Goal: Task Accomplishment & Management: Manage account settings

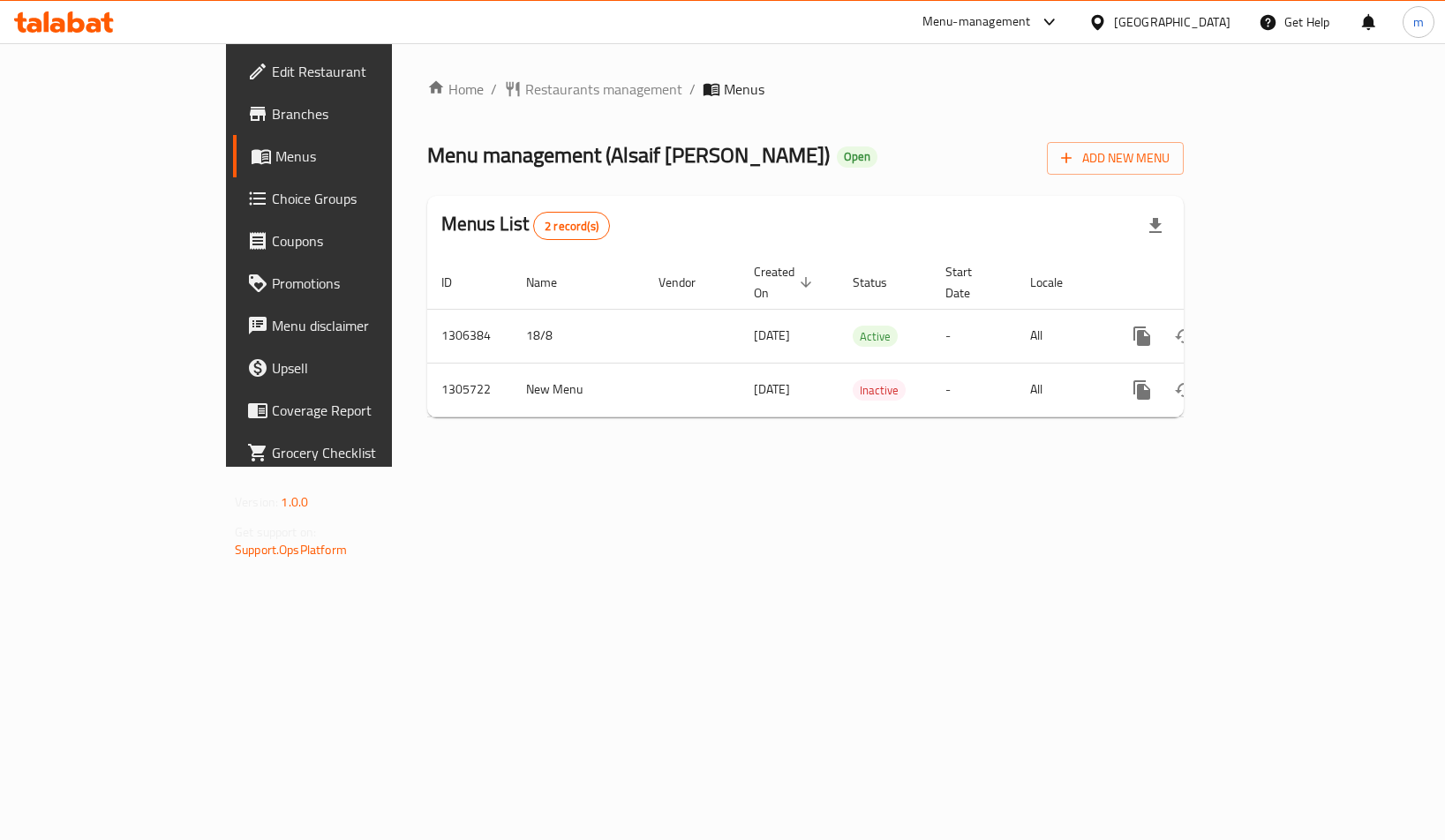
click at [272, 198] on span "Choice Groups" at bounding box center [362, 198] width 181 height 21
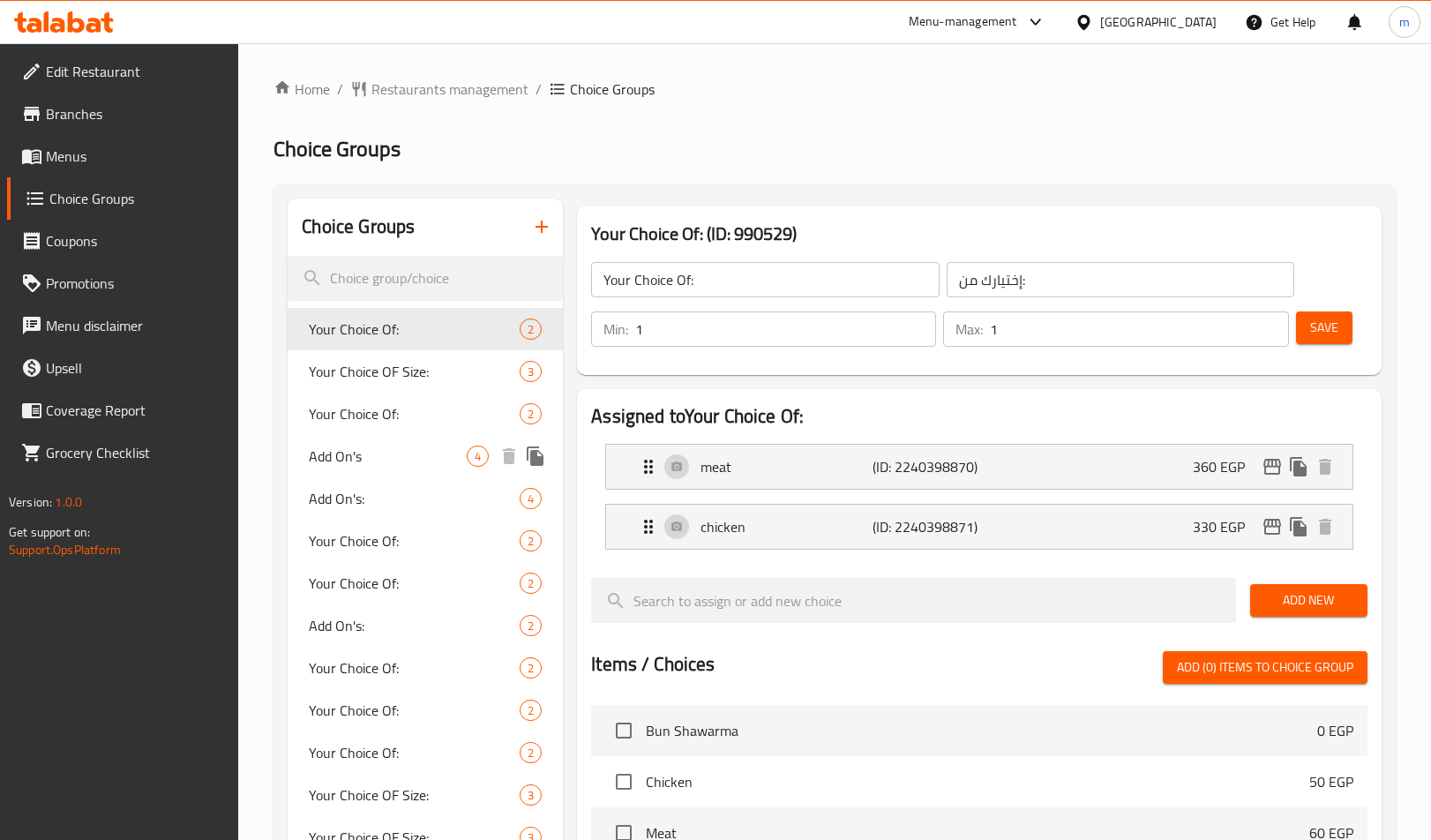
click at [415, 453] on span "Add On's" at bounding box center [388, 456] width 158 height 21
type input "Add On's"
type input "الإضافات:"
type input "0"
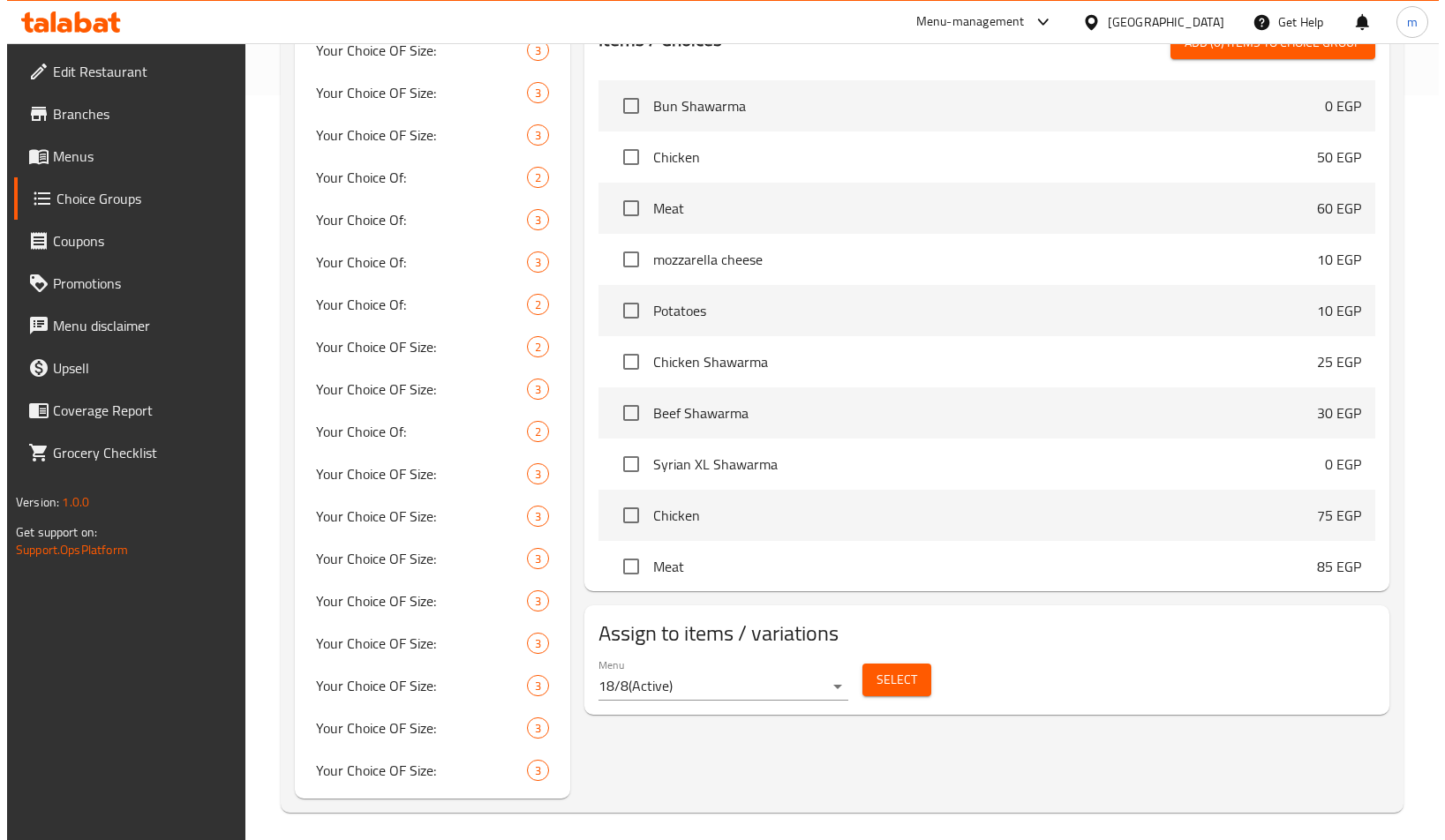
scroll to position [752, 0]
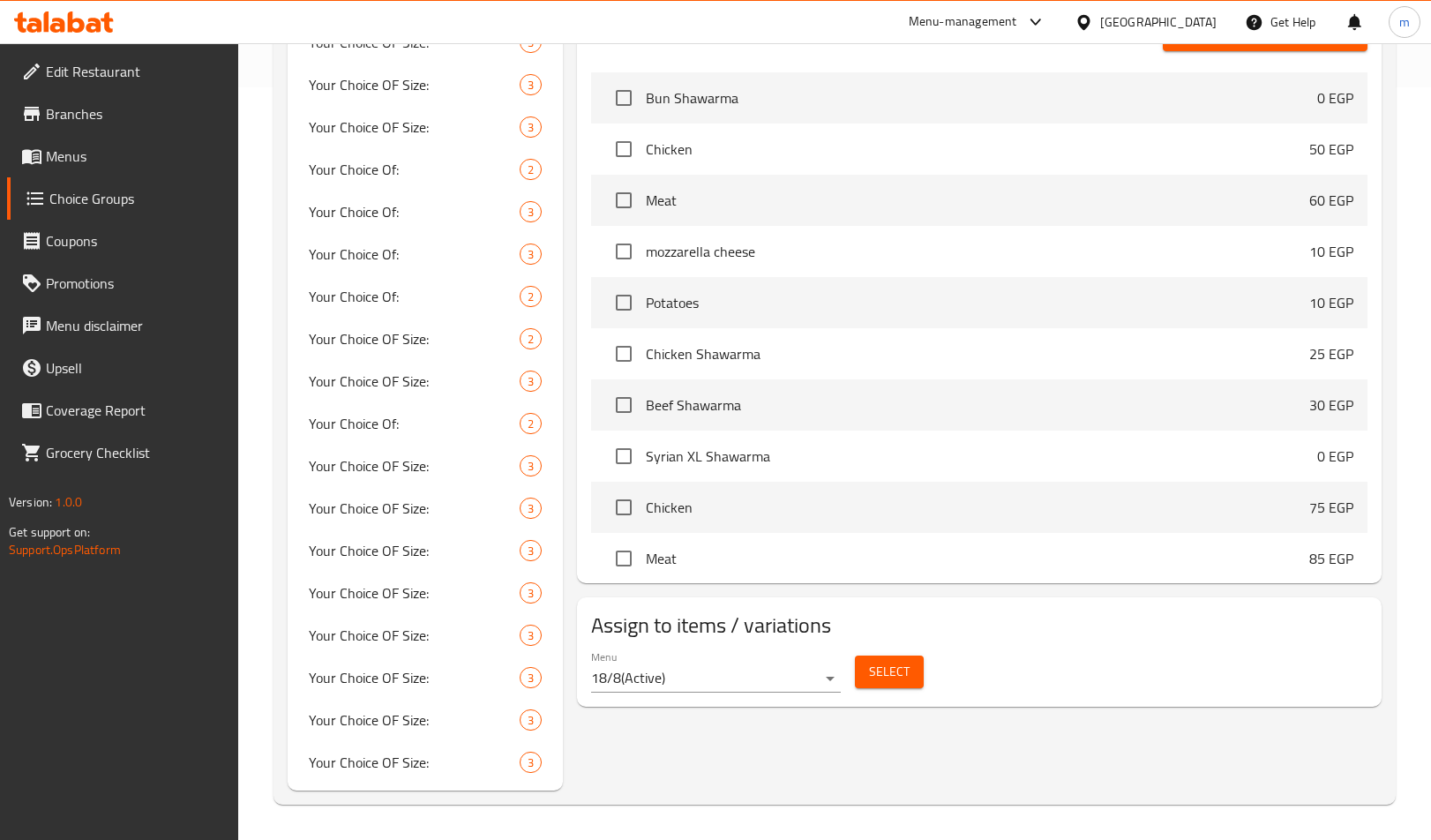
click at [896, 677] on span "Select" at bounding box center [889, 671] width 41 height 22
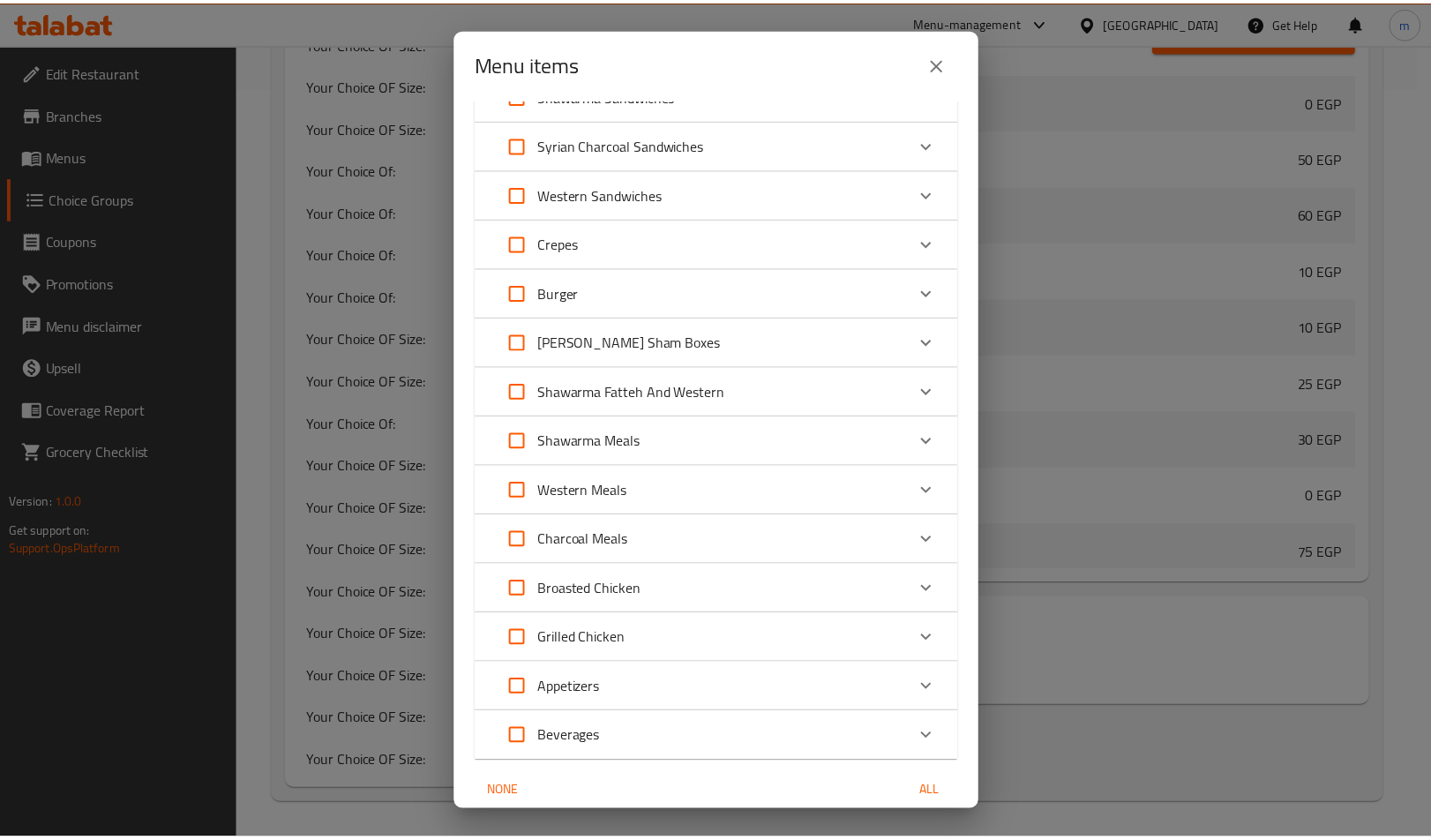
scroll to position [157, 0]
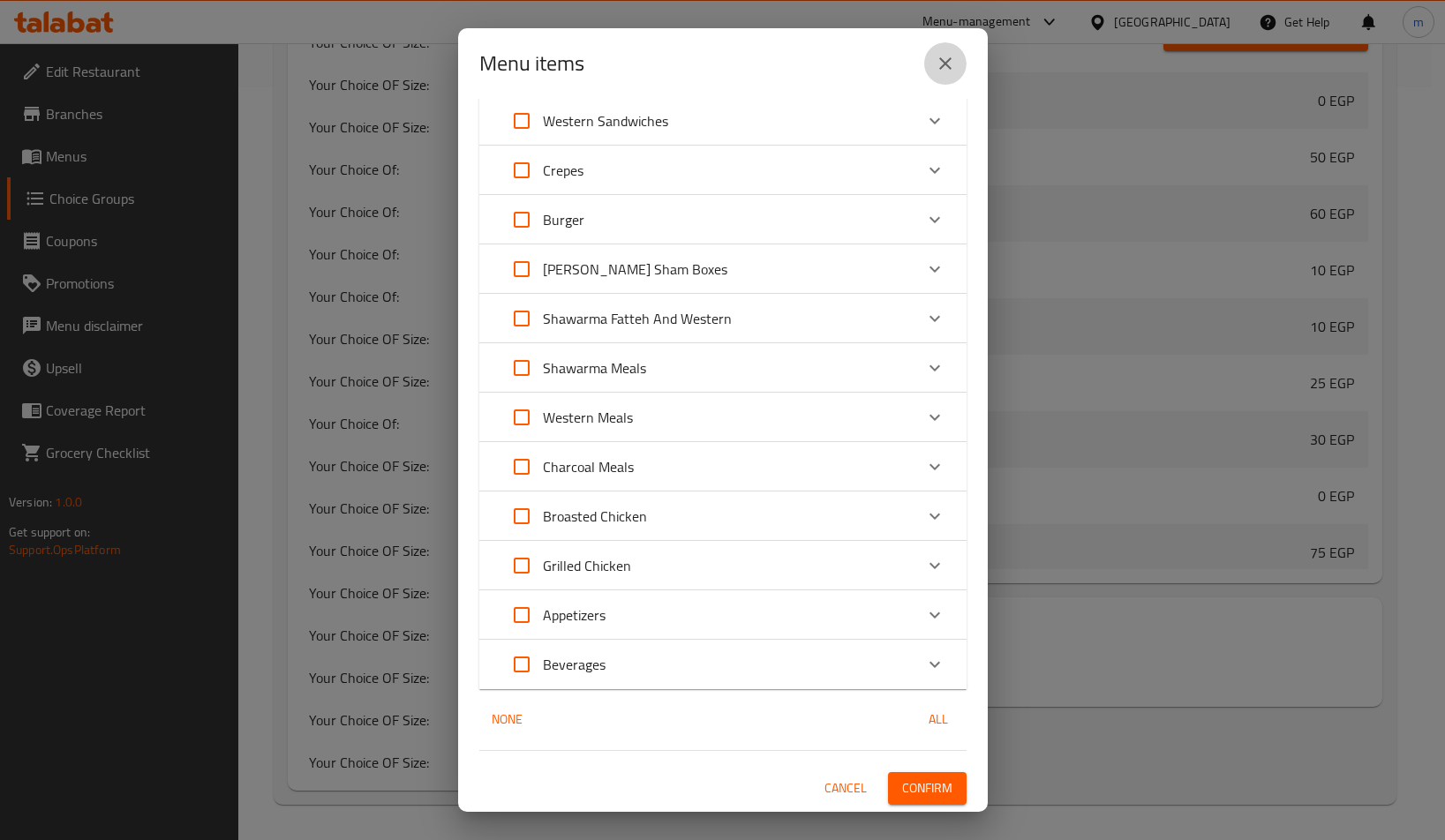
click at [944, 70] on icon "close" at bounding box center [945, 63] width 21 height 21
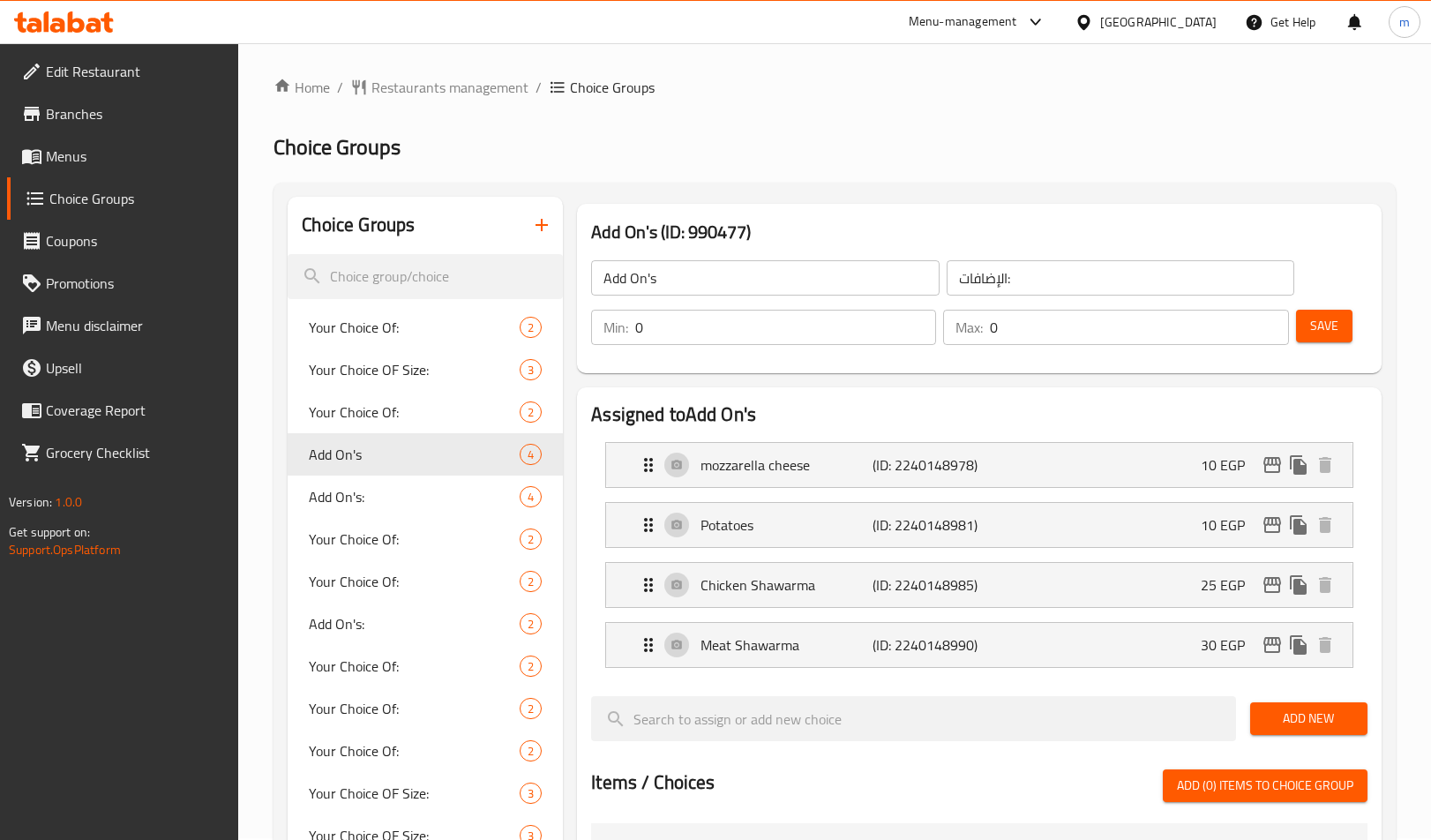
scroll to position [0, 0]
click at [420, 100] on span "Restaurants management" at bounding box center [450, 89] width 157 height 21
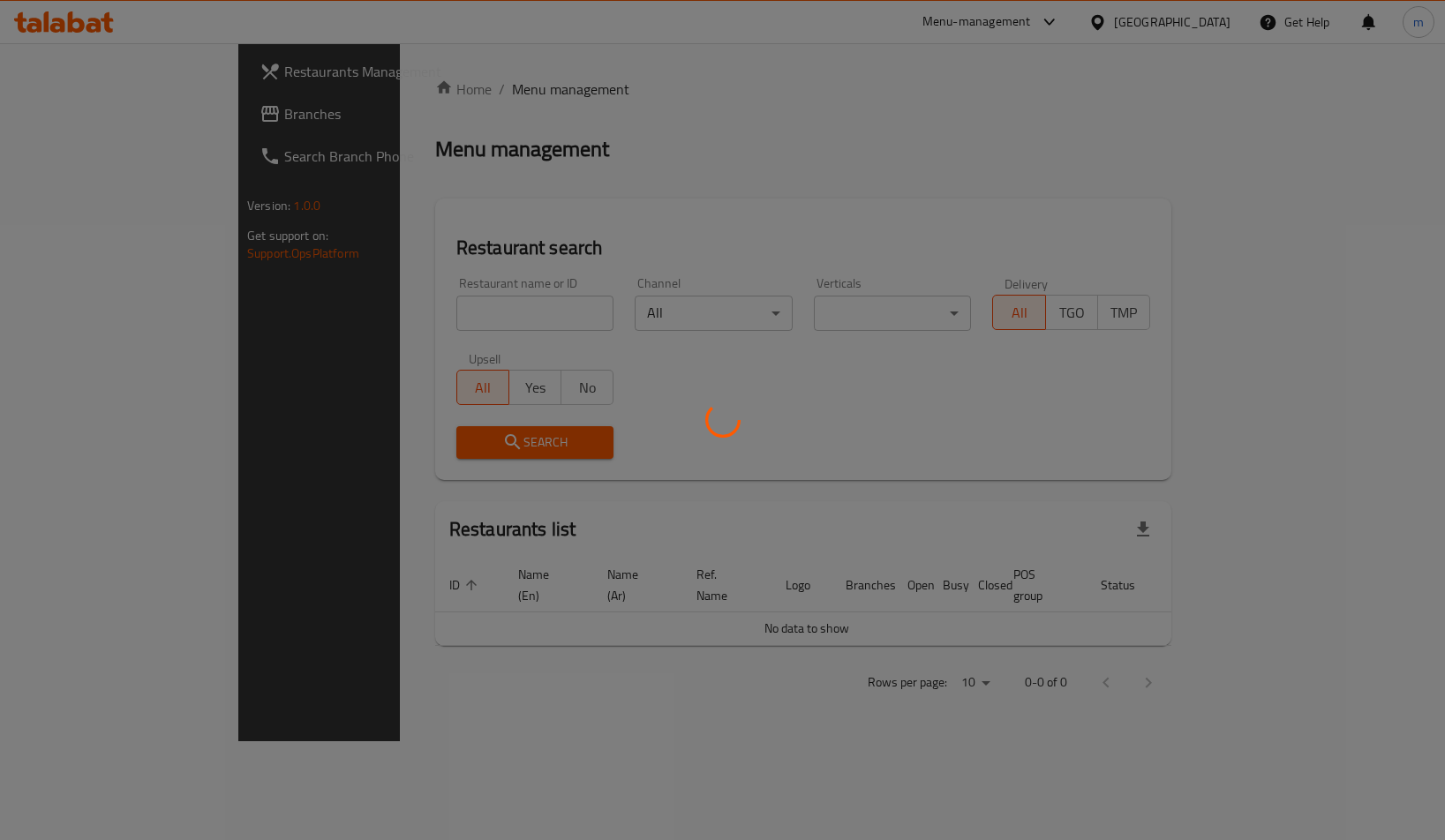
click at [100, 110] on div at bounding box center [722, 420] width 1445 height 840
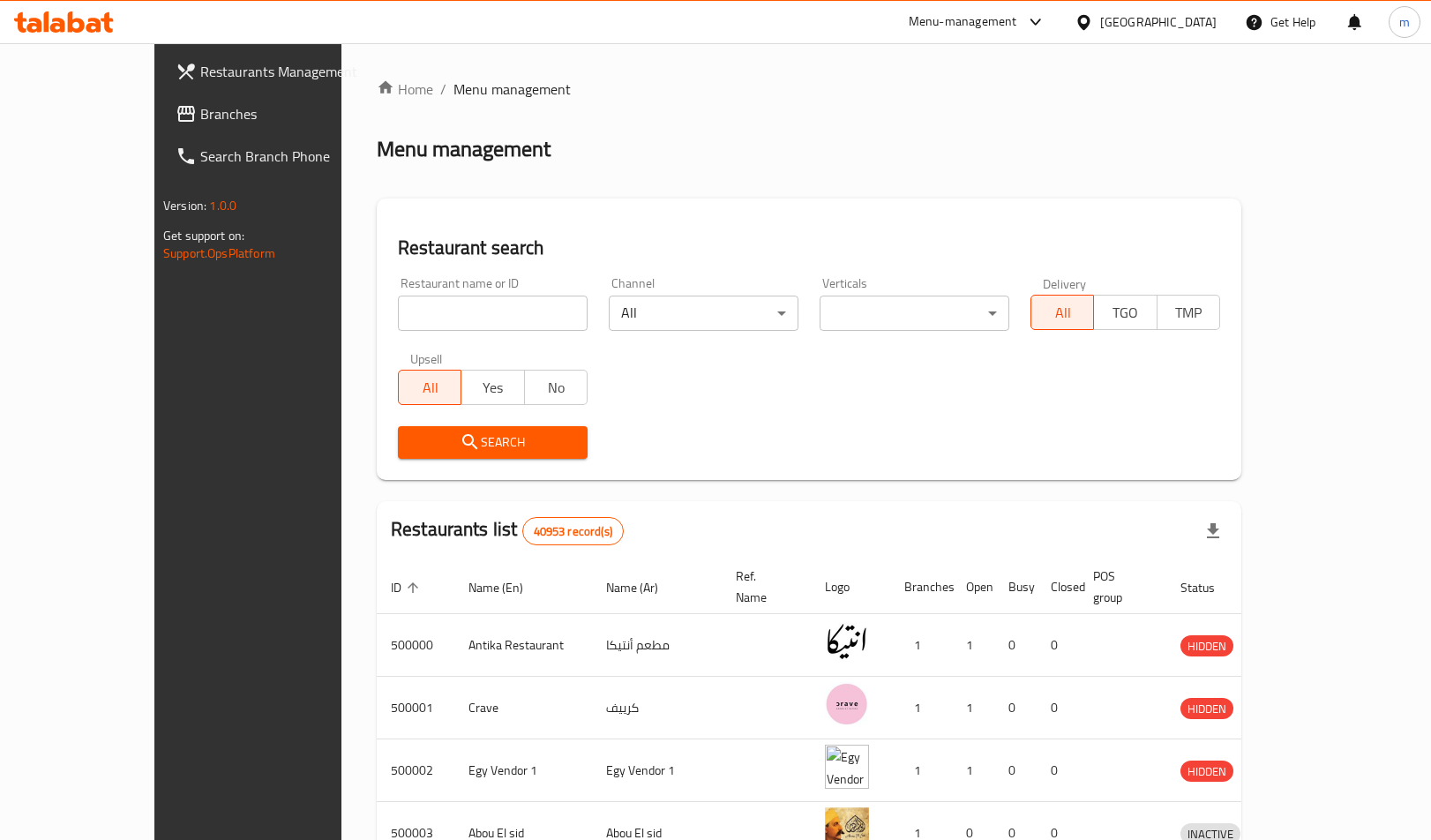
click at [200, 122] on span "Branches" at bounding box center [289, 114] width 179 height 21
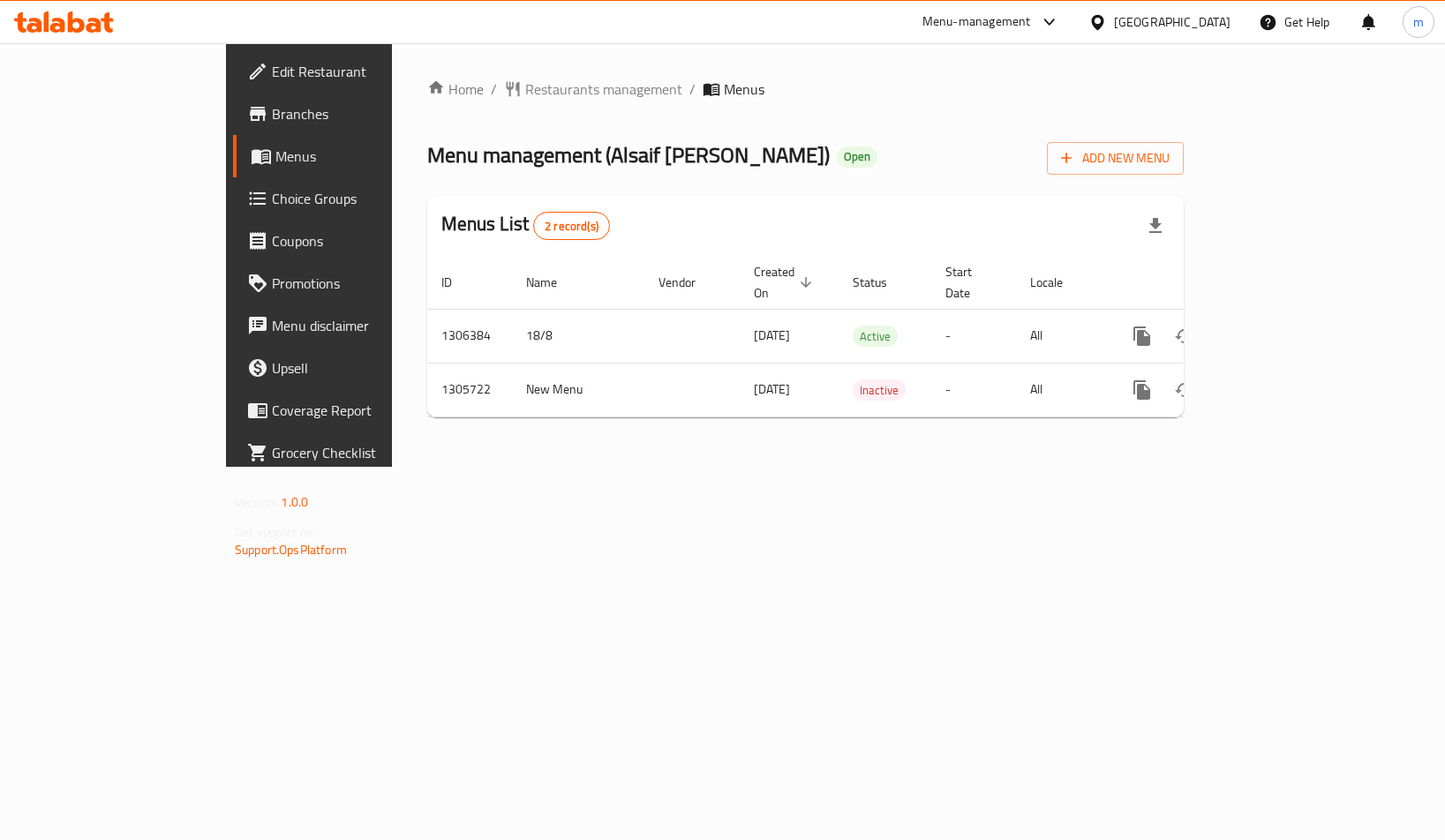
click at [272, 195] on span "Choice Groups" at bounding box center [362, 198] width 181 height 21
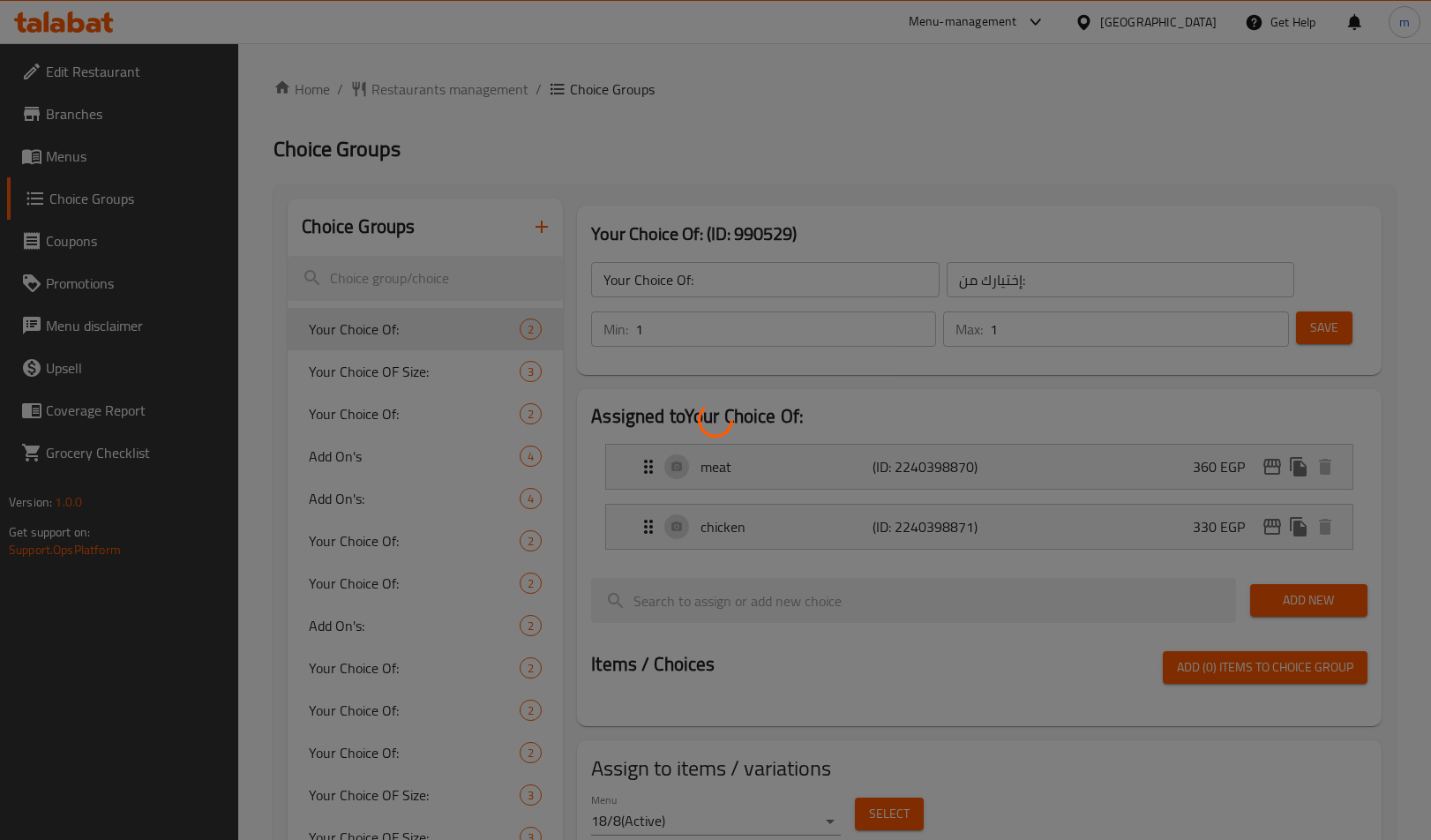
click at [90, 158] on div at bounding box center [716, 420] width 1431 height 840
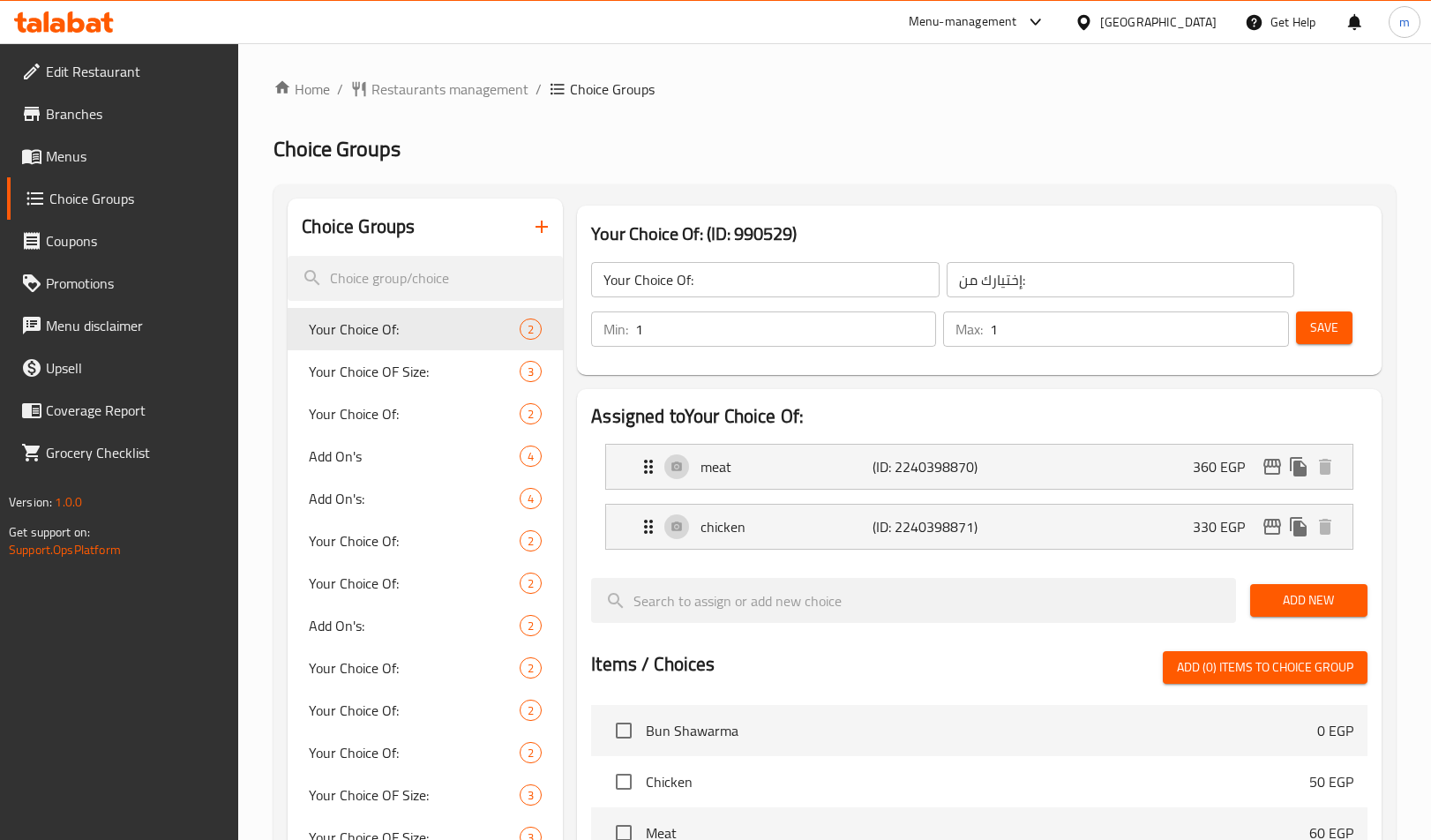
click at [90, 158] on span "Menus" at bounding box center [136, 156] width 179 height 21
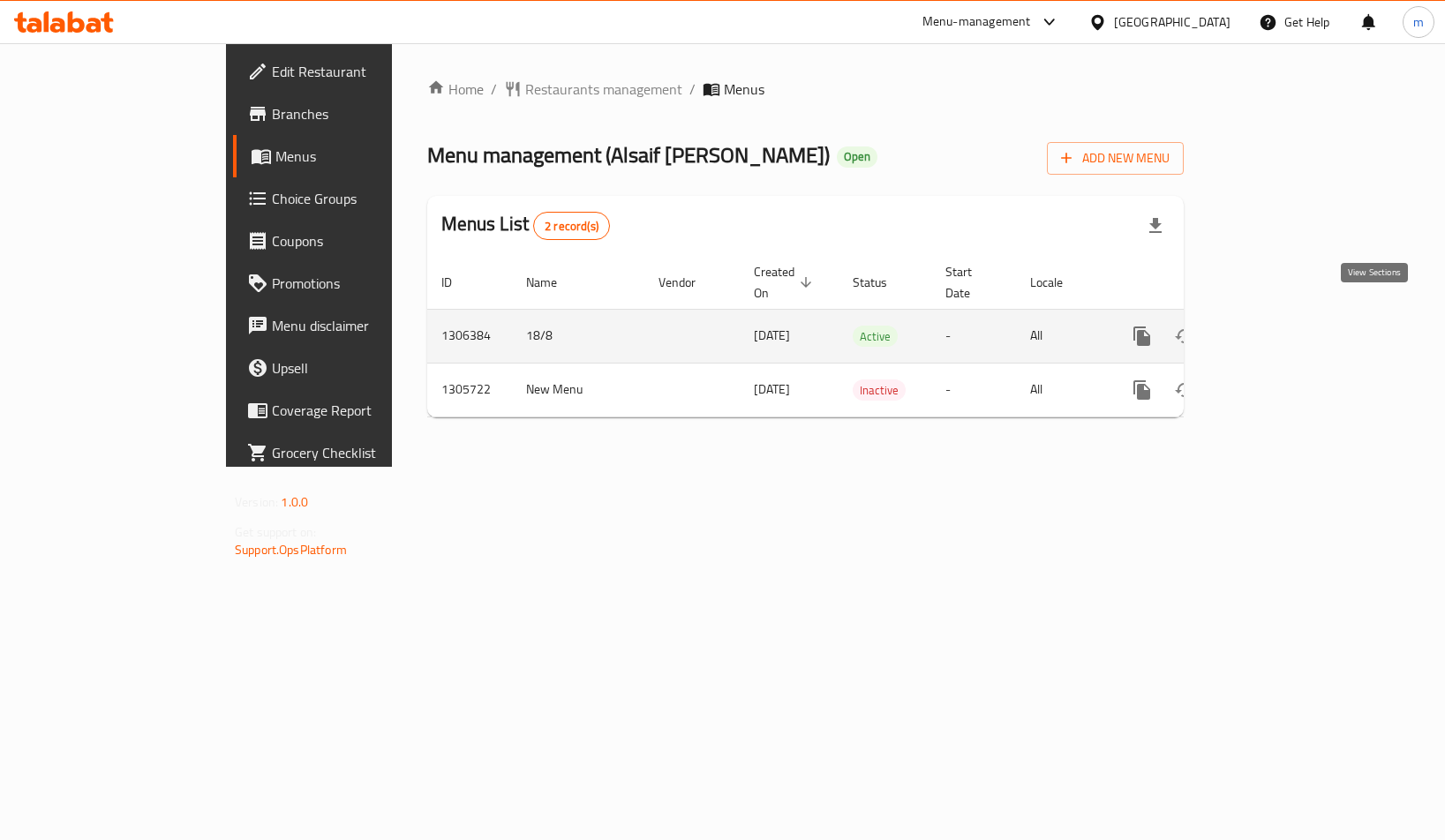
click at [1280, 325] on icon "enhanced table" at bounding box center [1270, 336] width 21 height 21
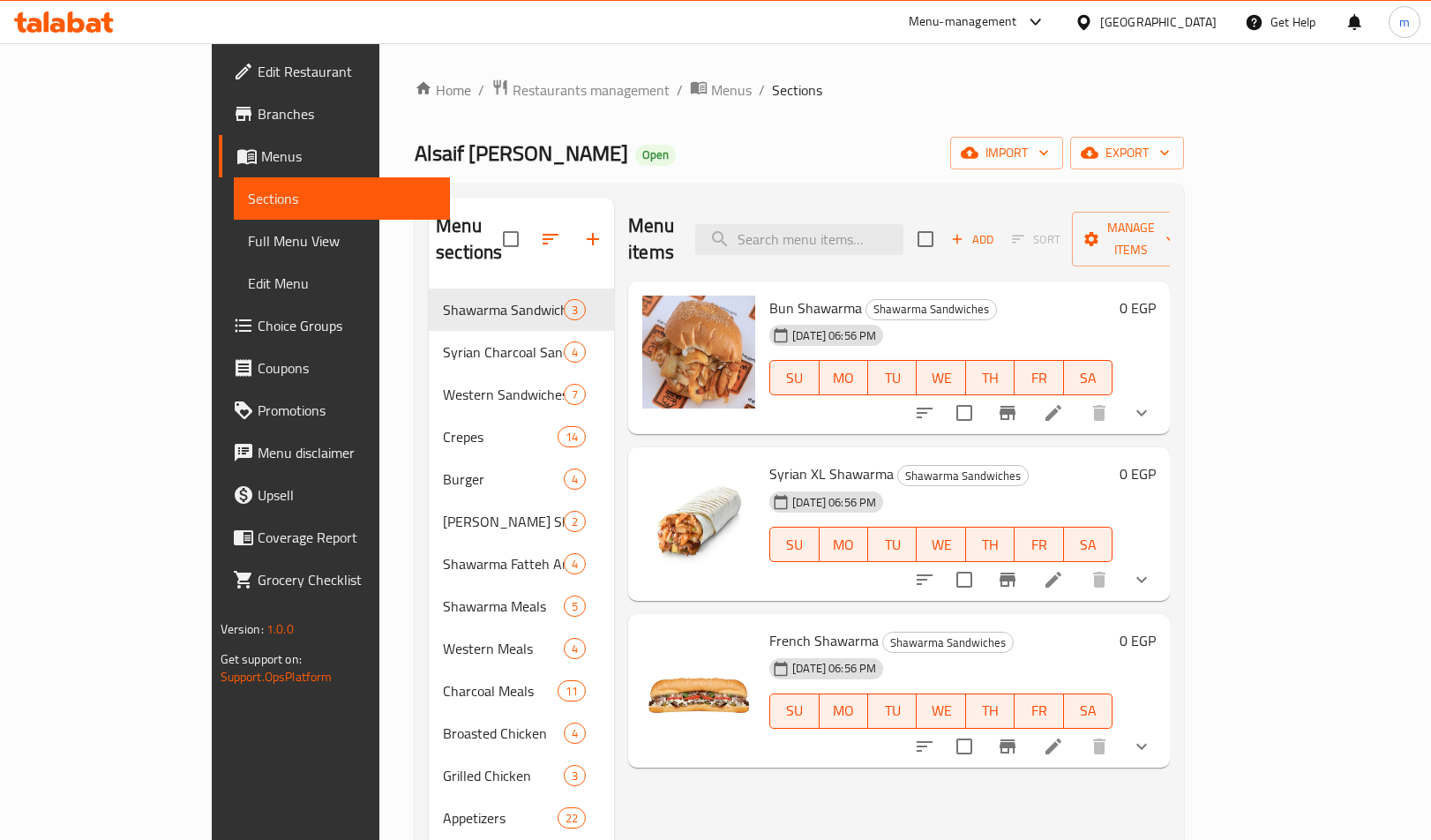
click at [257, 327] on span "Choice Groups" at bounding box center [347, 325] width 179 height 21
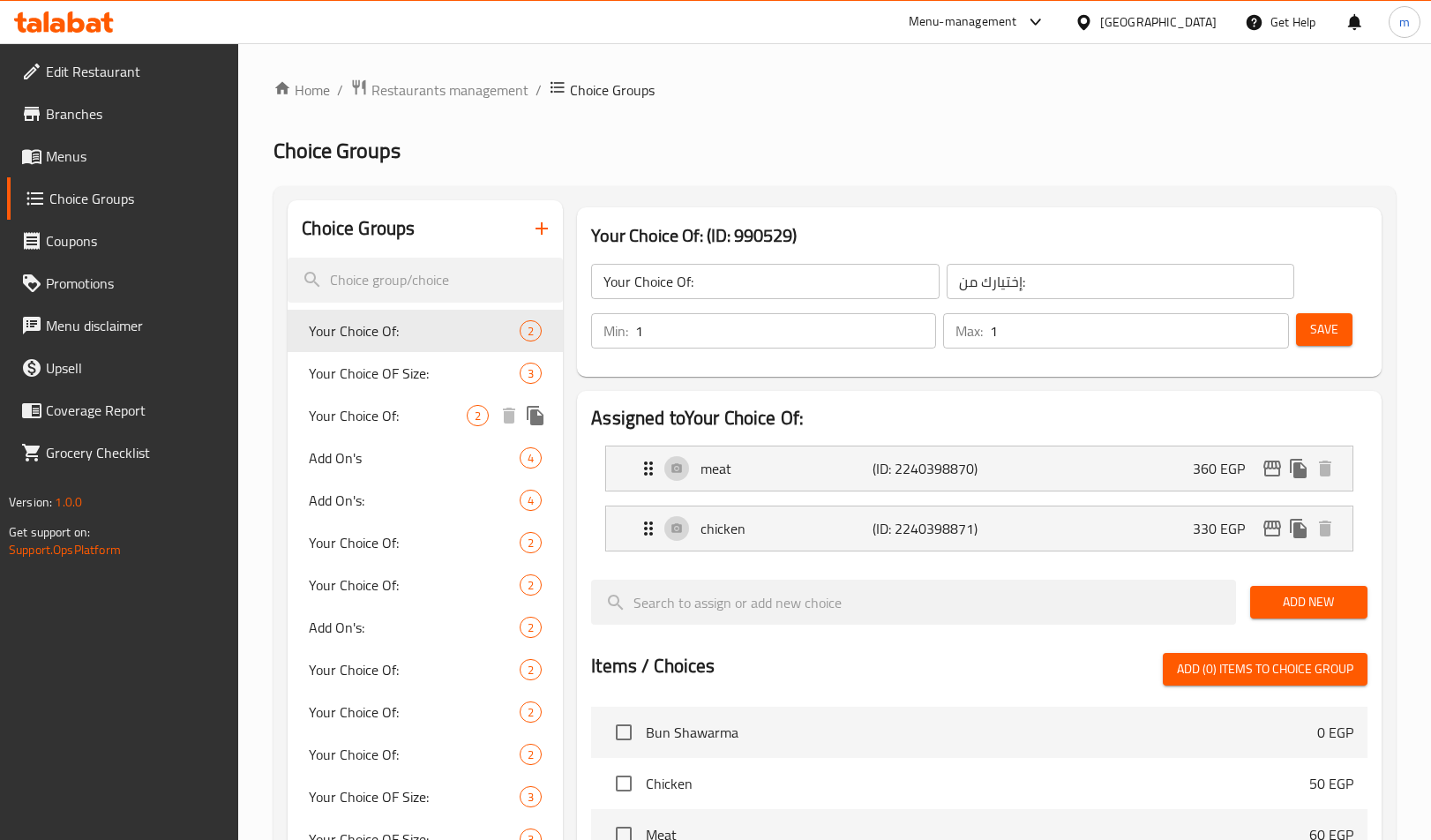
click at [393, 423] on span "Your Choice Of:" at bounding box center [388, 416] width 158 height 21
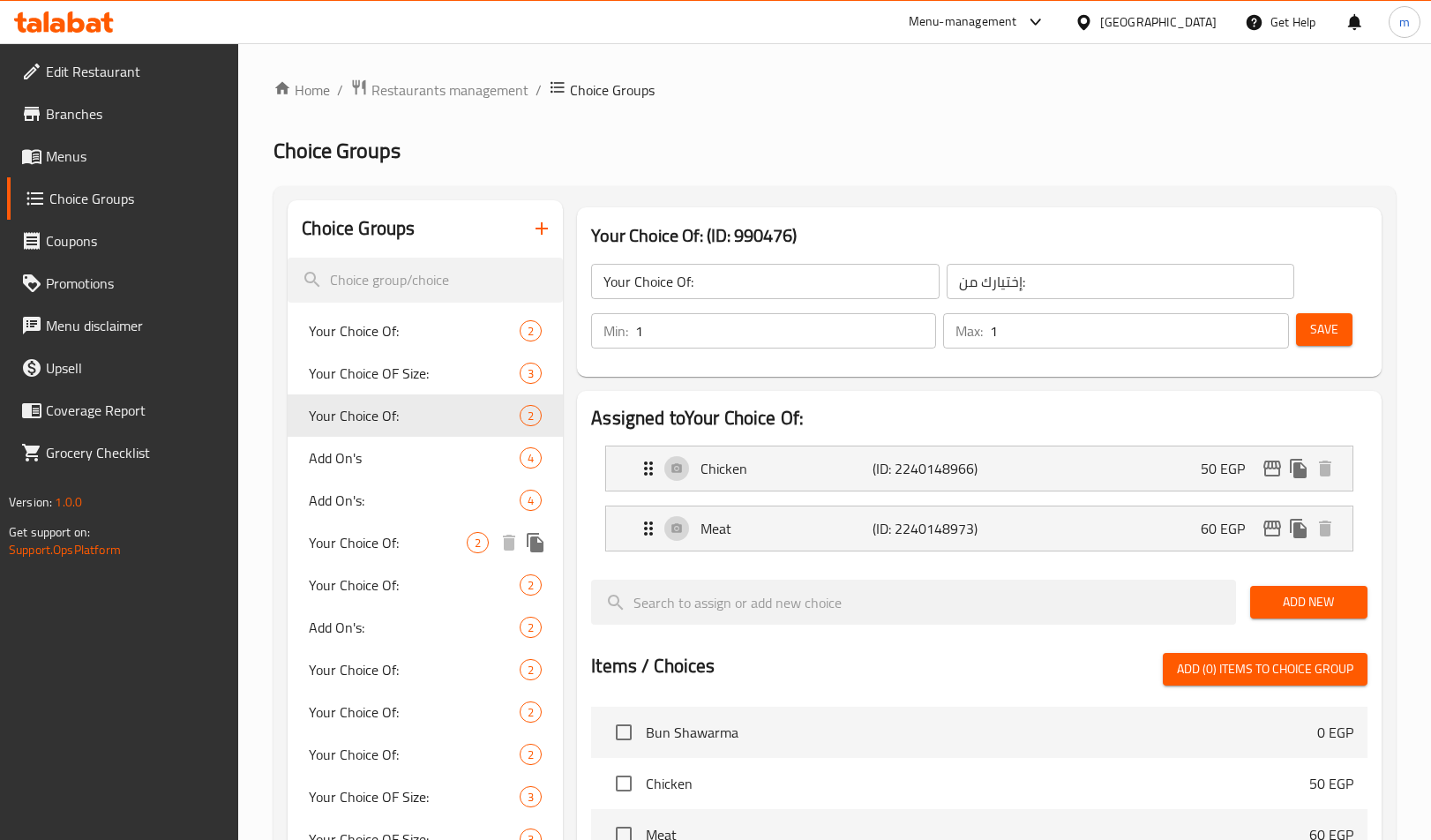
click at [382, 528] on div "Your Choice Of: 2" at bounding box center [425, 542] width 275 height 42
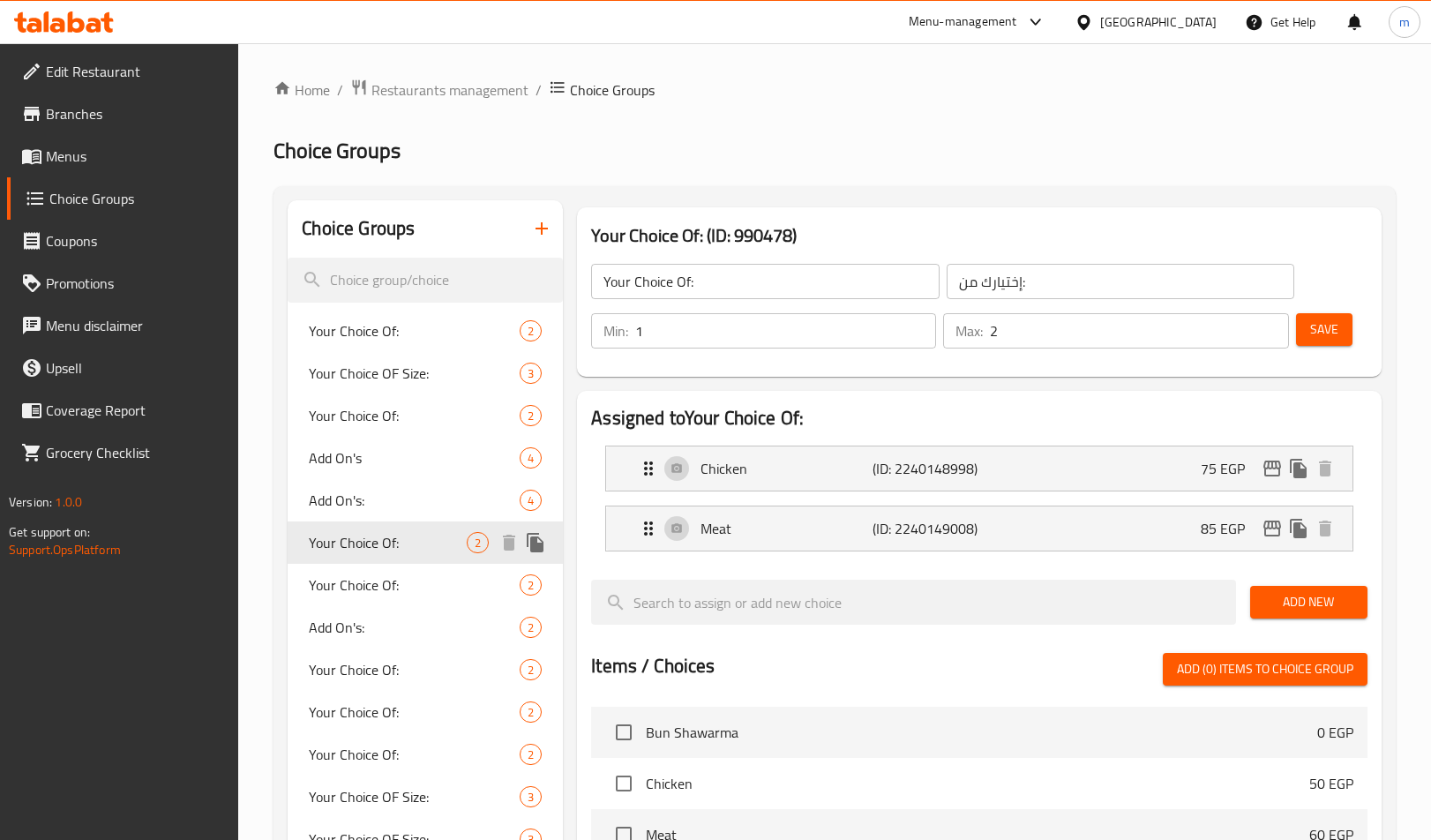
scroll to position [89, 0]
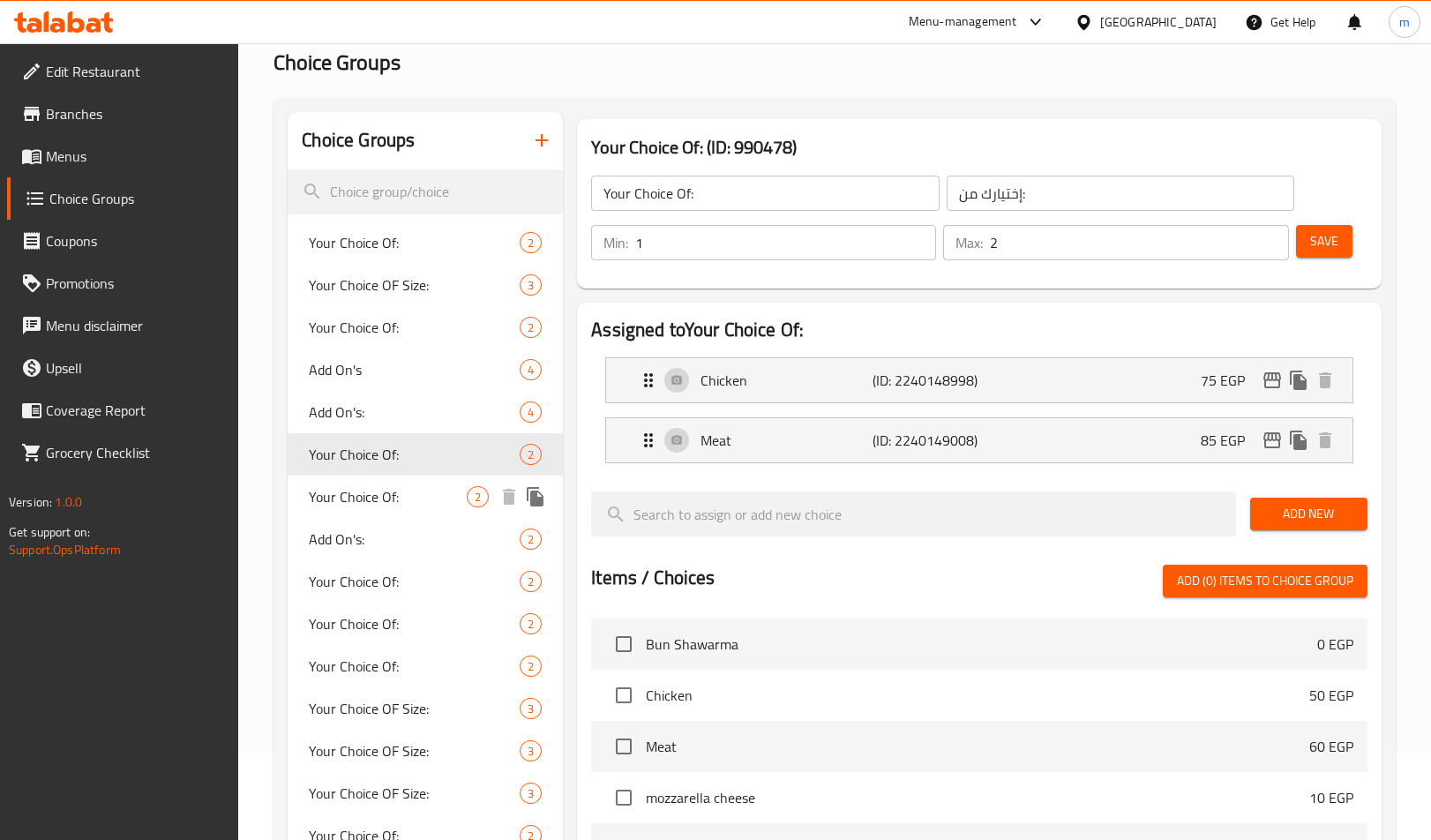
click at [381, 505] on span "Your Choice Of:" at bounding box center [388, 497] width 158 height 21
type input "1"
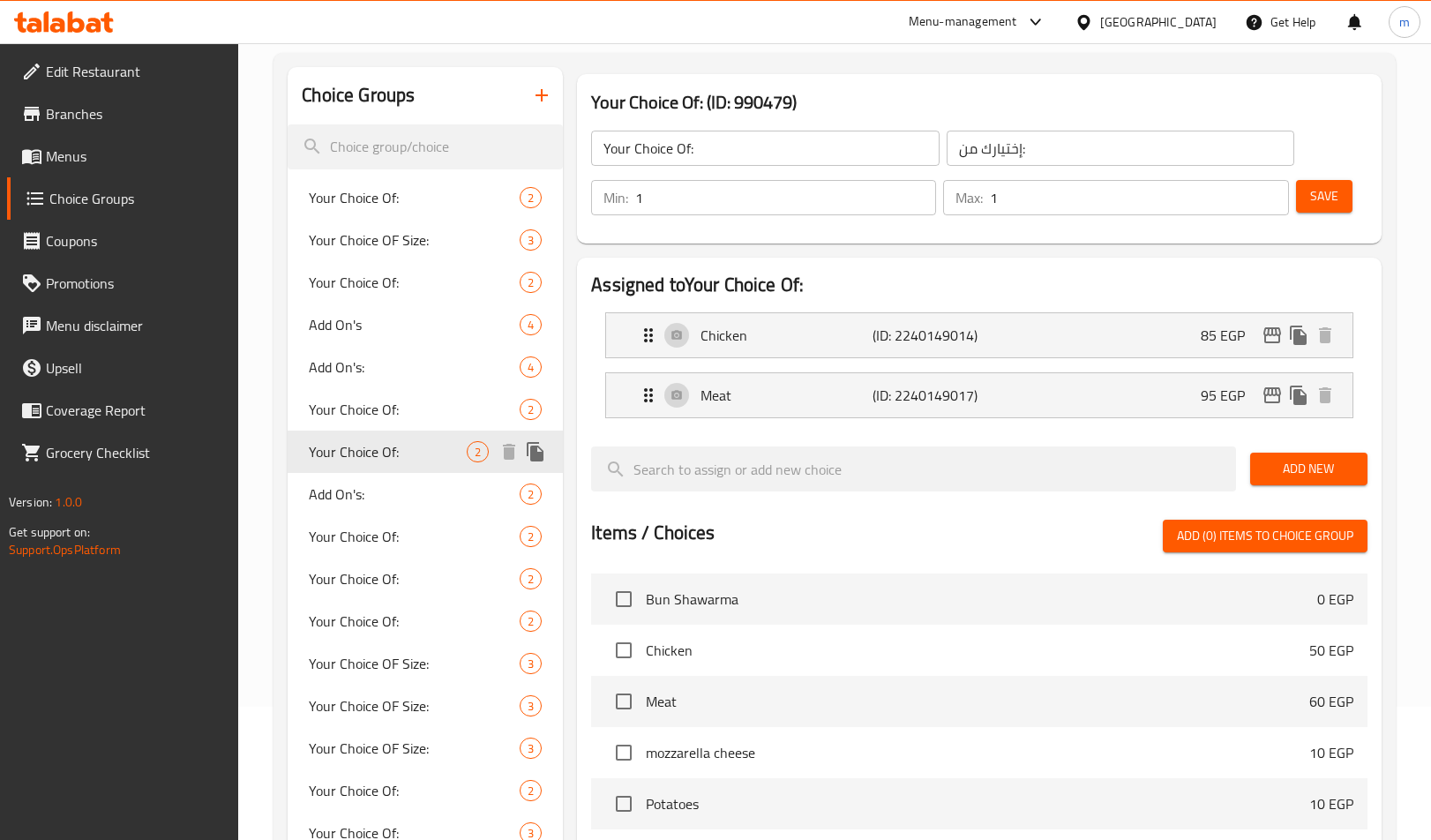
scroll to position [176, 0]
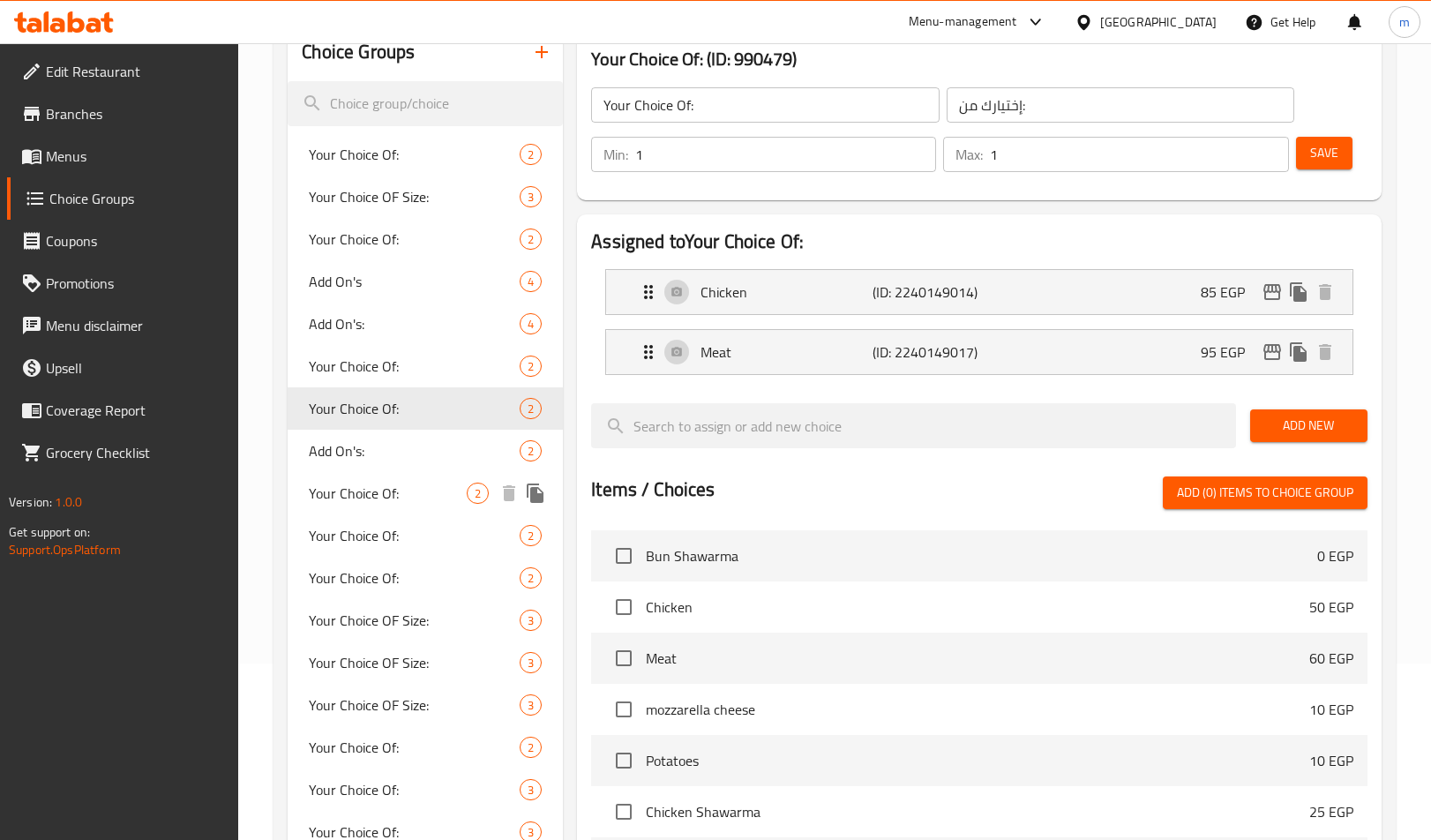
click at [387, 484] on span "Your Choice Of:" at bounding box center [388, 493] width 158 height 21
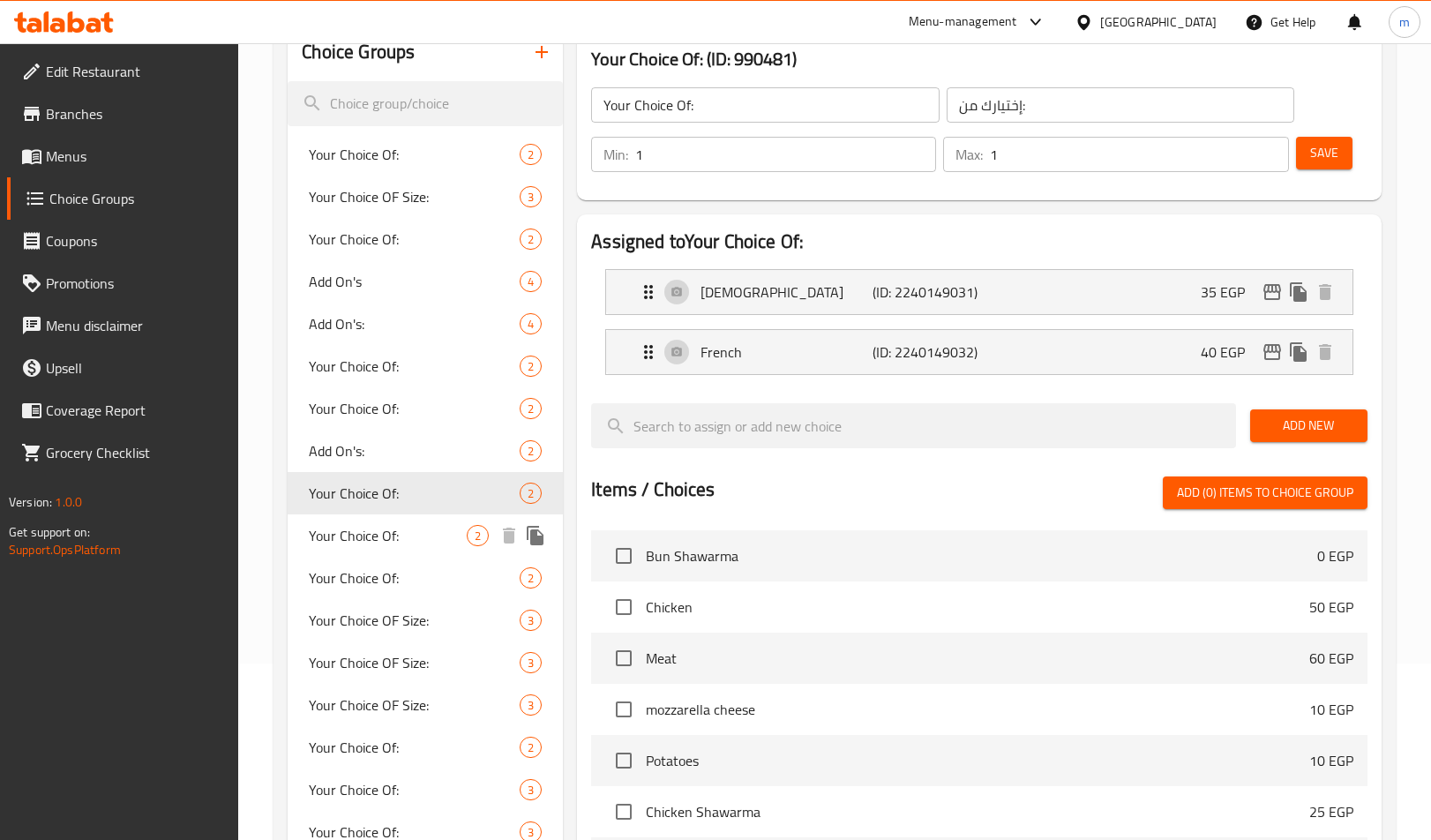
click at [379, 543] on span "Your Choice Of:" at bounding box center [388, 535] width 158 height 21
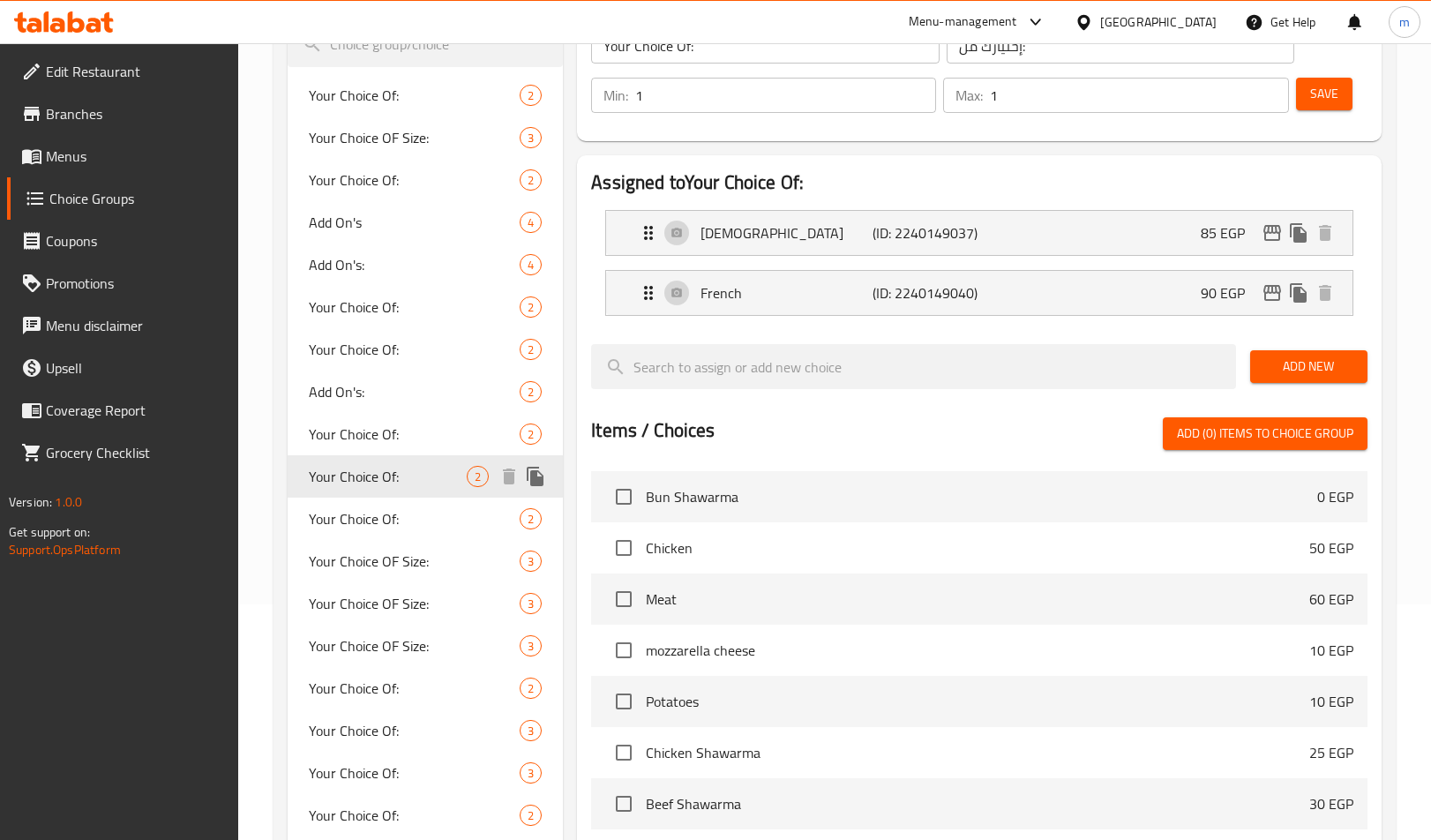
scroll to position [265, 0]
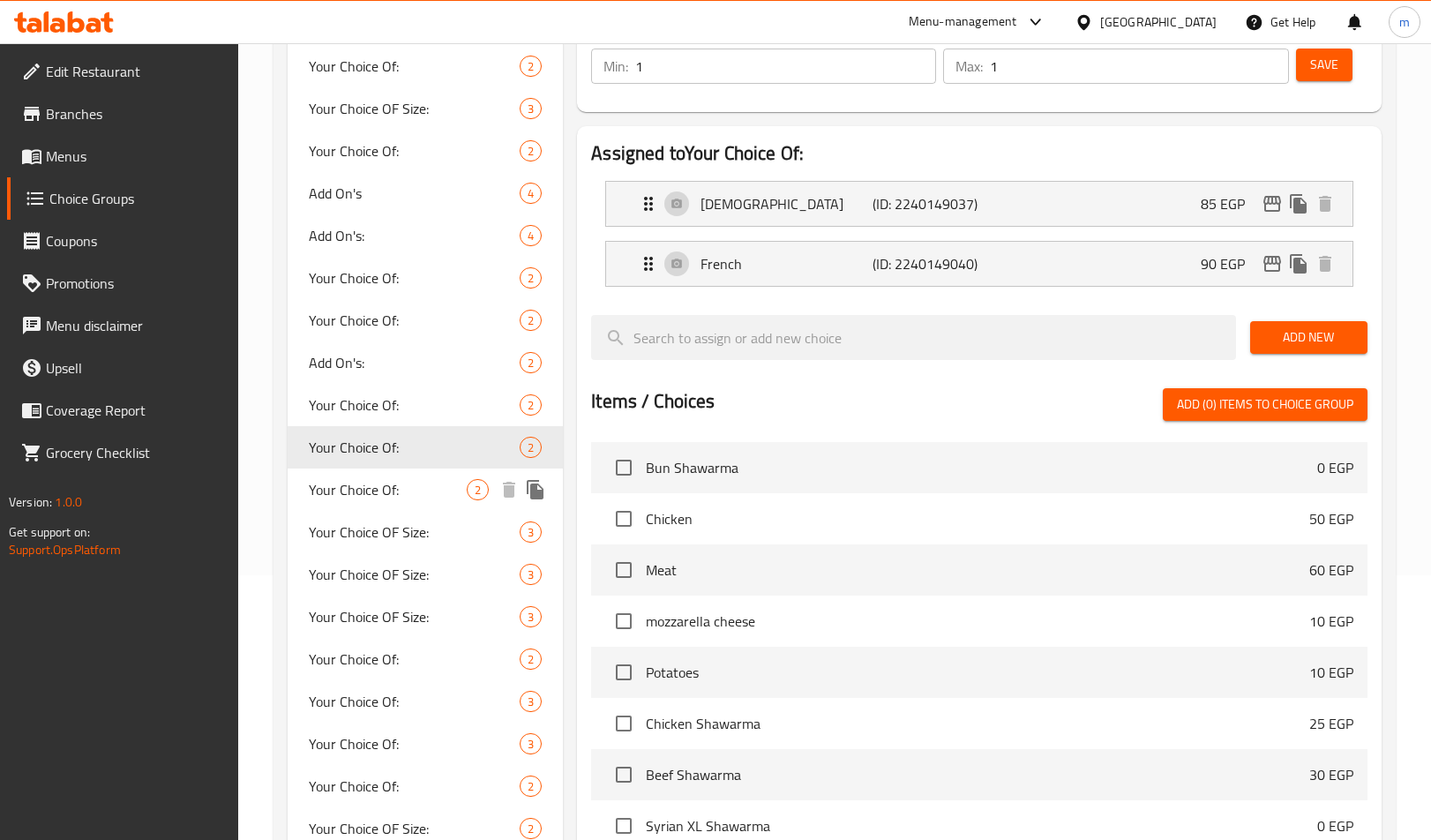
click at [393, 500] on span "Your Choice Of:" at bounding box center [388, 489] width 158 height 21
type input "0"
type input "2"
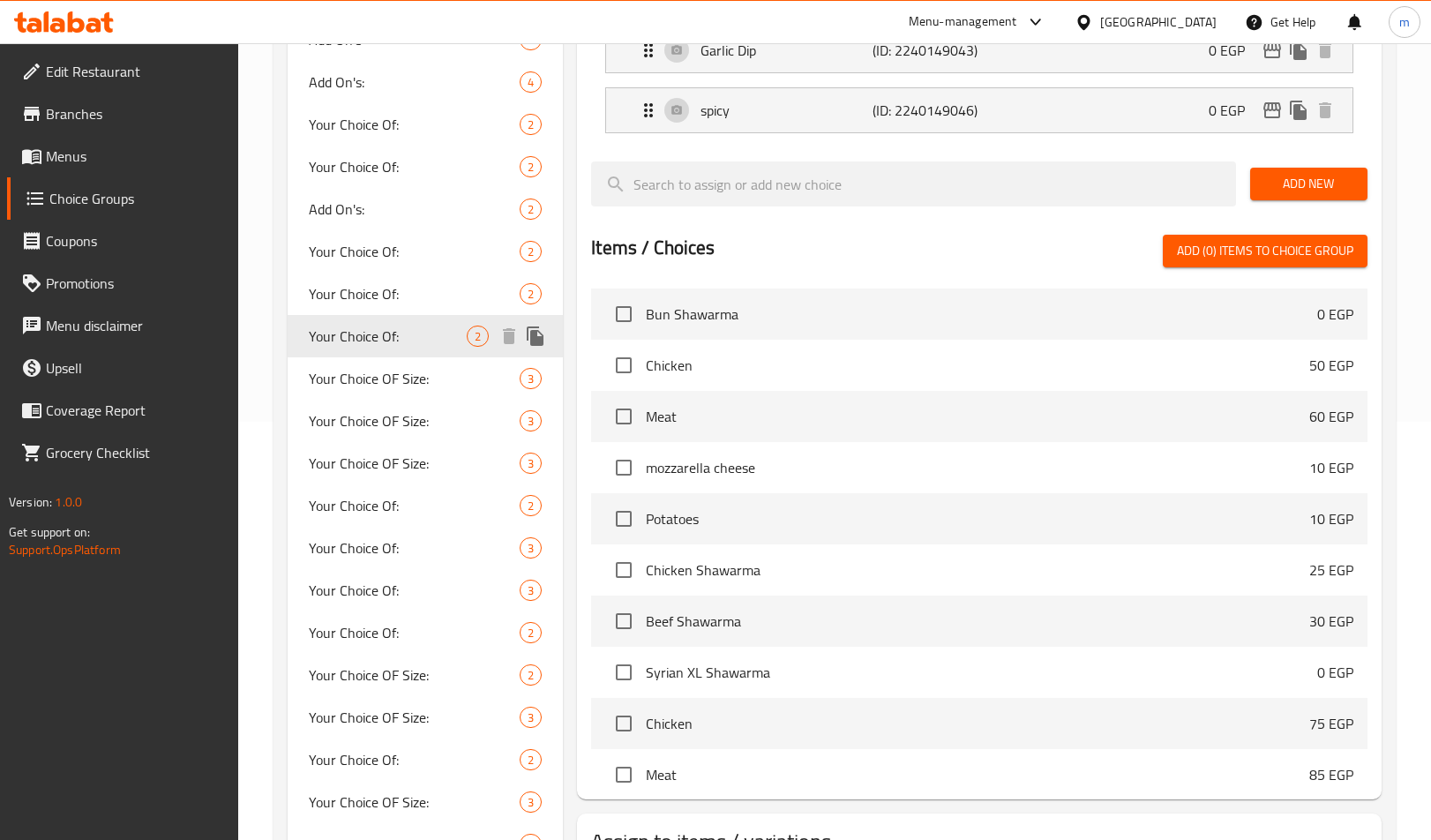
scroll to position [441, 0]
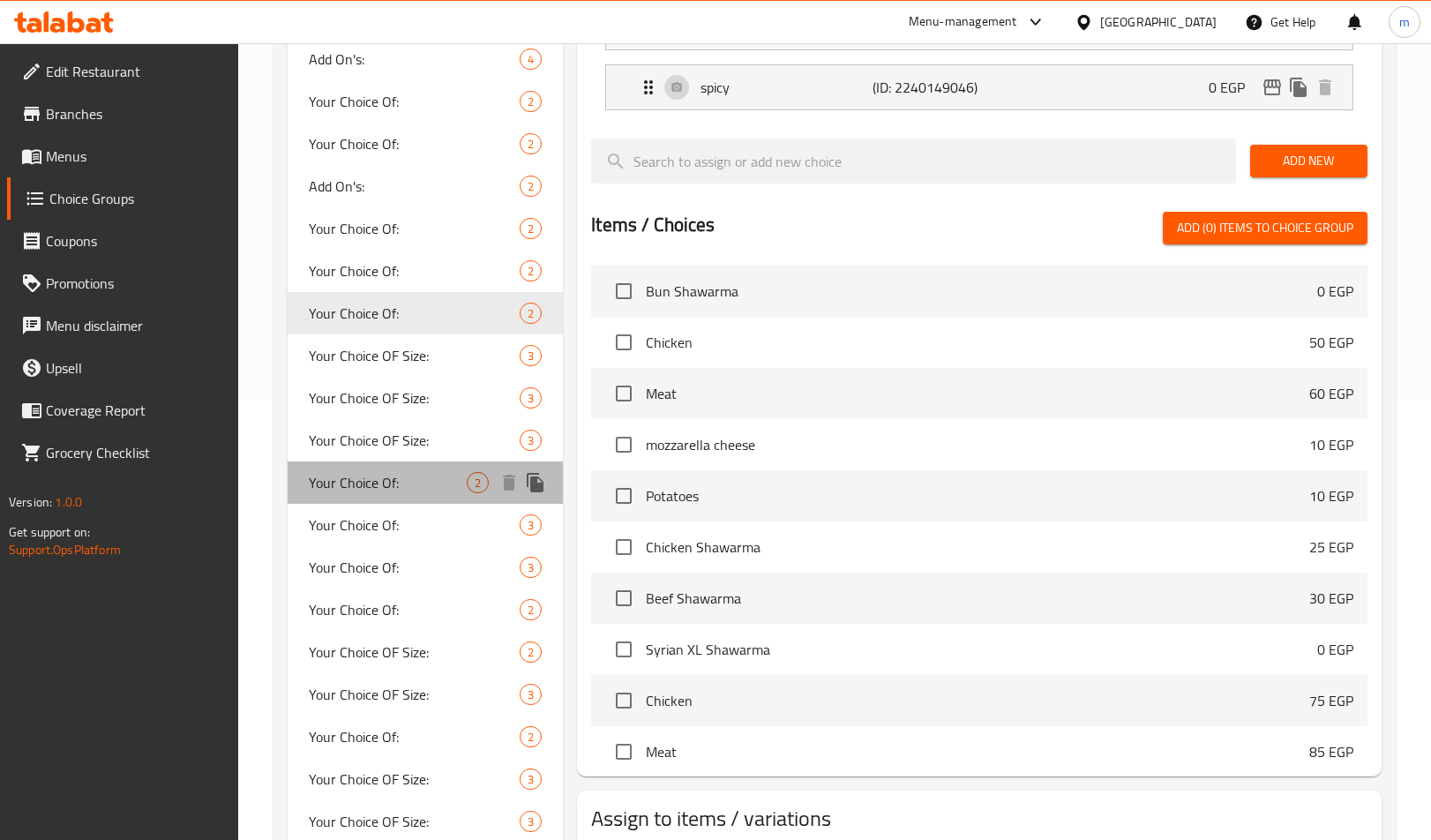
click at [386, 472] on span "Your Choice Of:" at bounding box center [388, 483] width 158 height 21
type input "1"
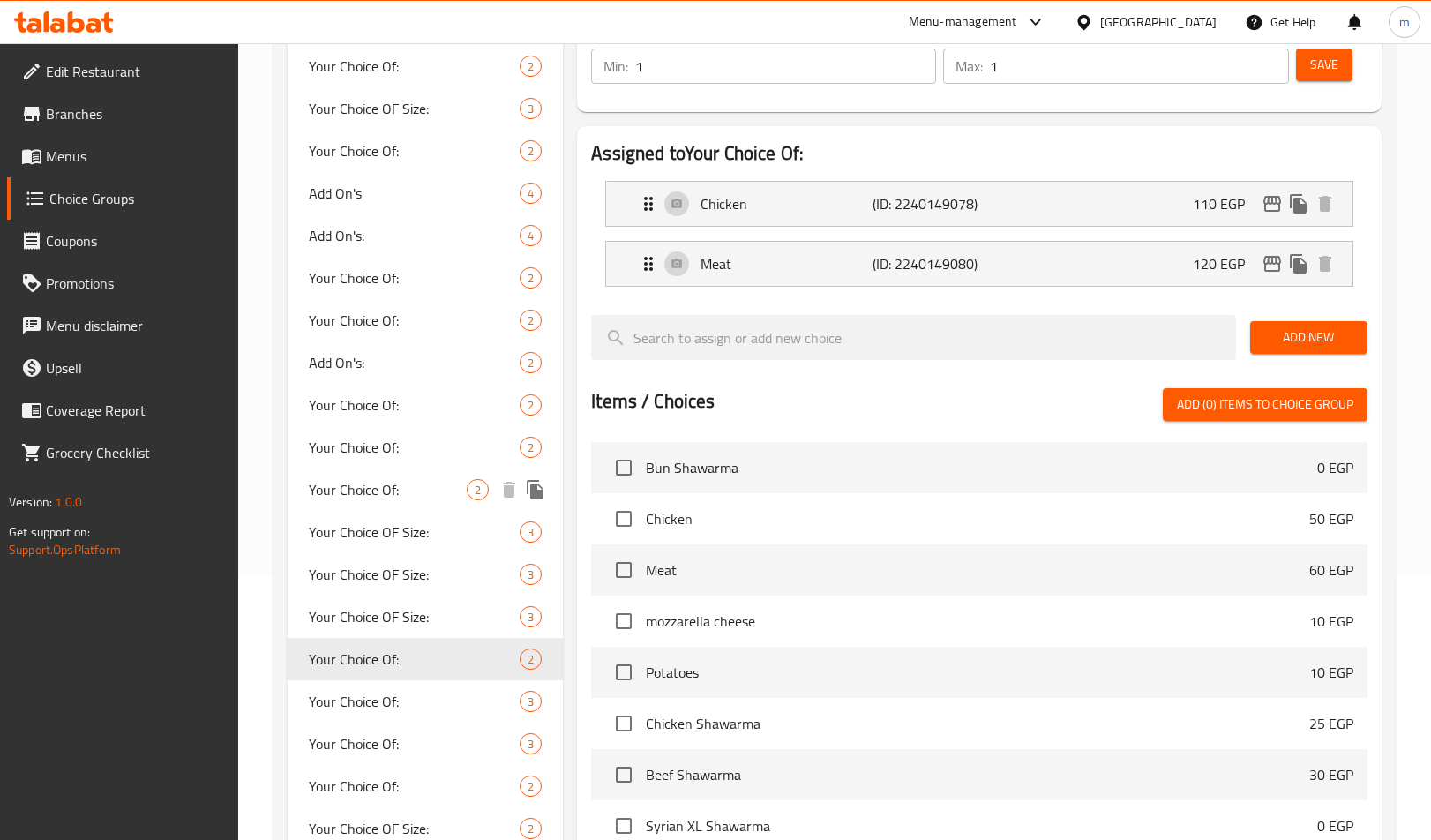
scroll to position [353, 0]
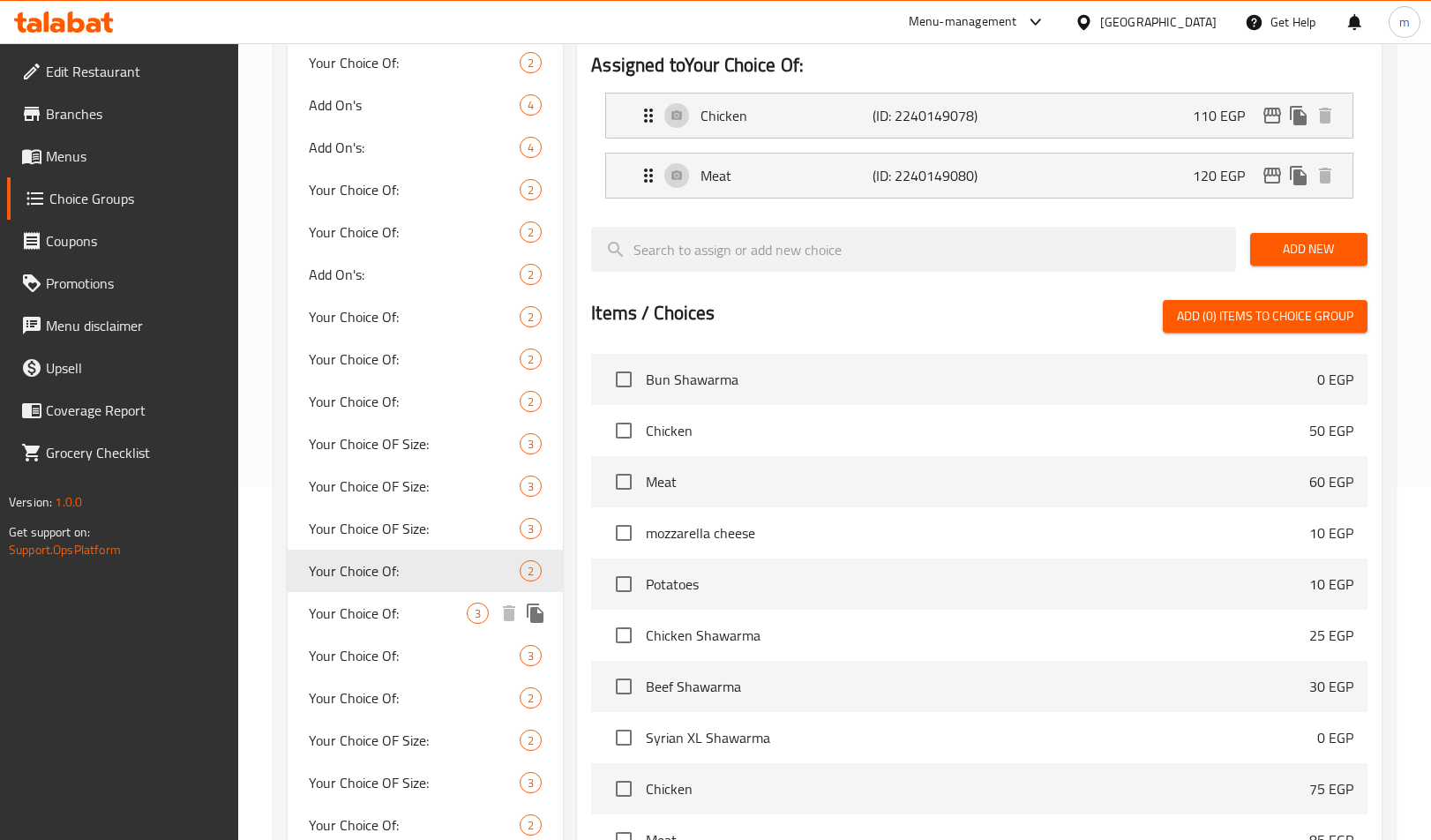
click at [362, 614] on span "Your Choice Of:" at bounding box center [388, 613] width 158 height 21
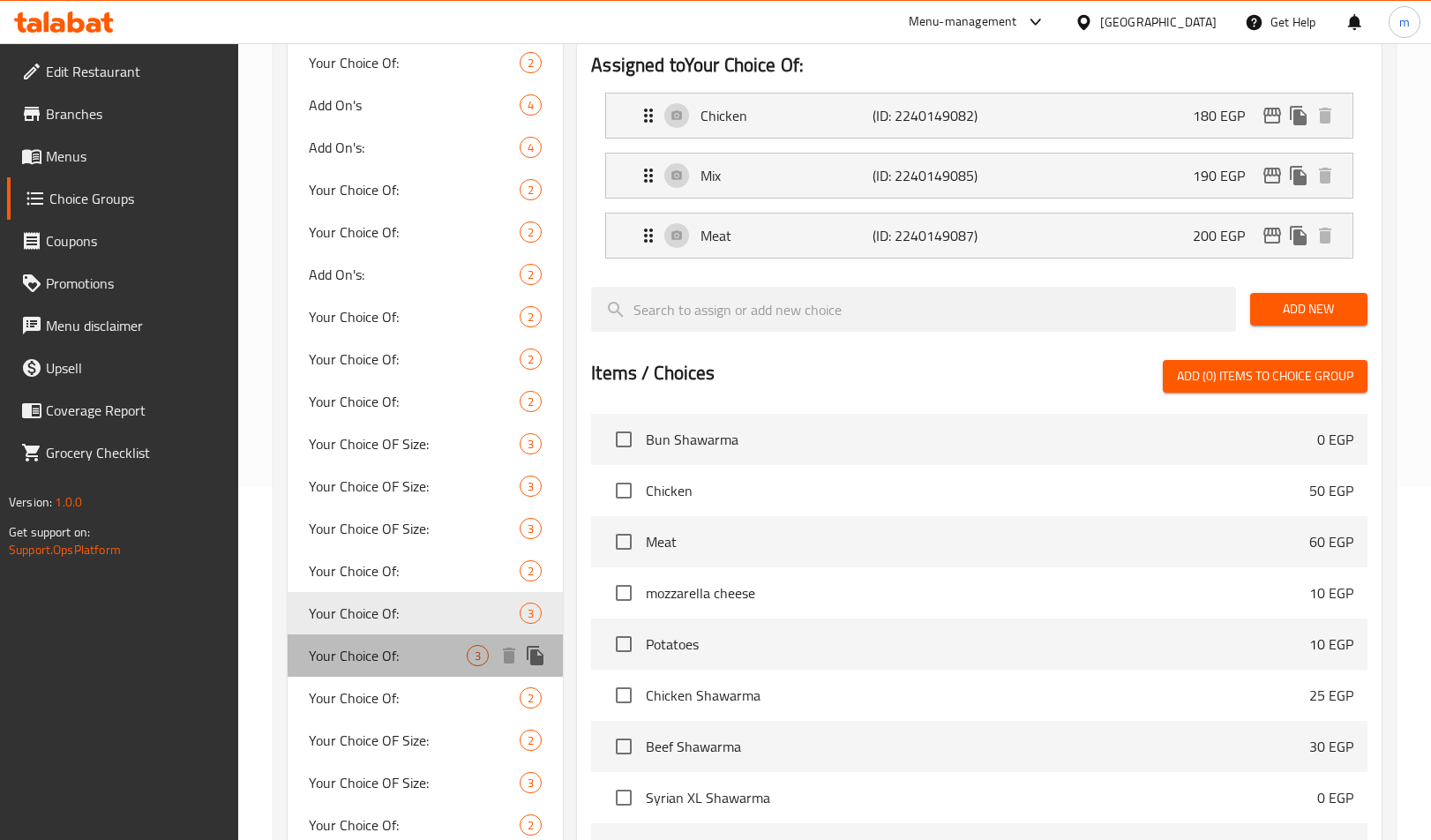
click at [375, 656] on span "Your Choice Of:" at bounding box center [388, 655] width 158 height 21
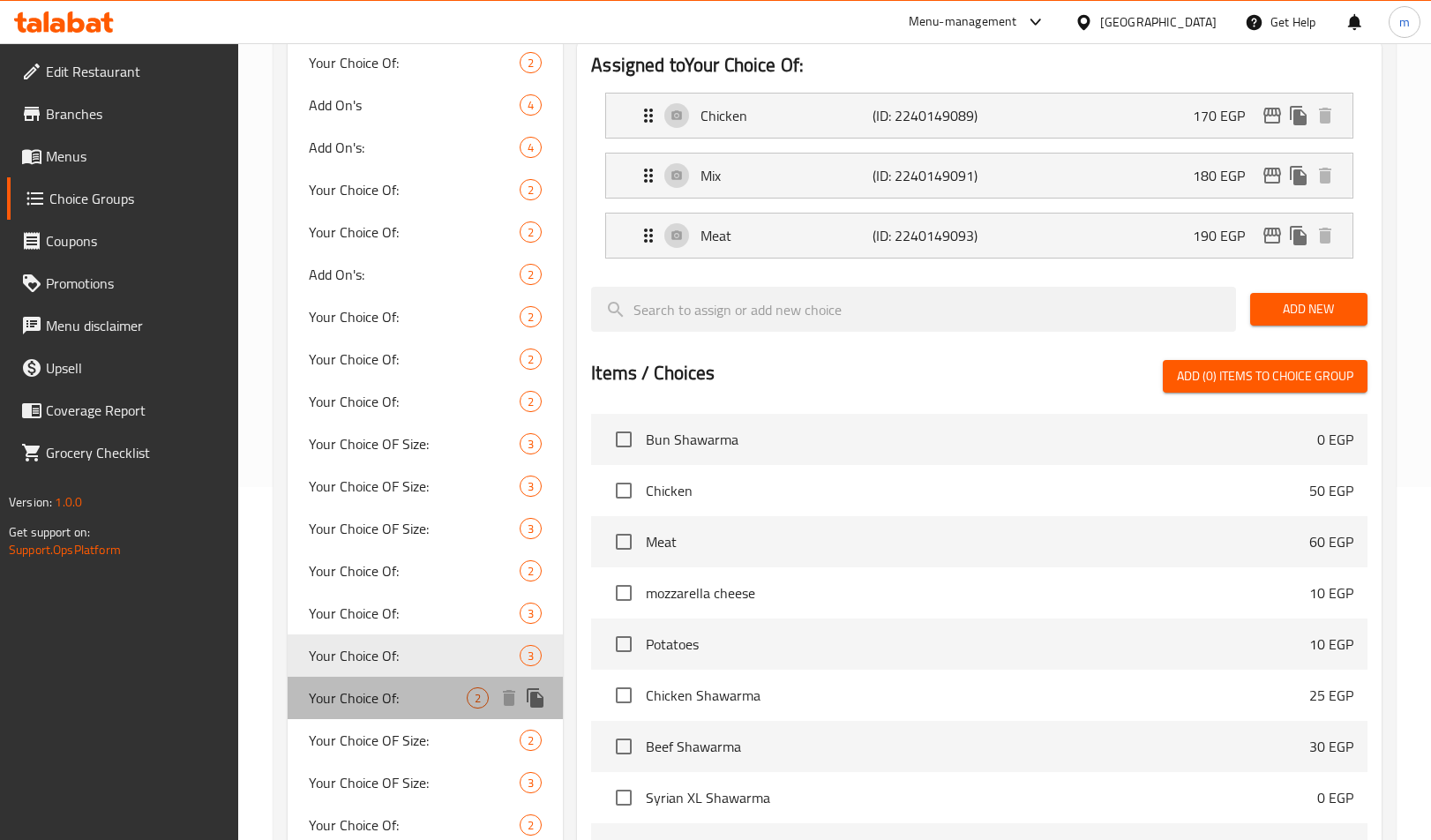
click at [383, 695] on span "Your Choice Of:" at bounding box center [388, 698] width 158 height 21
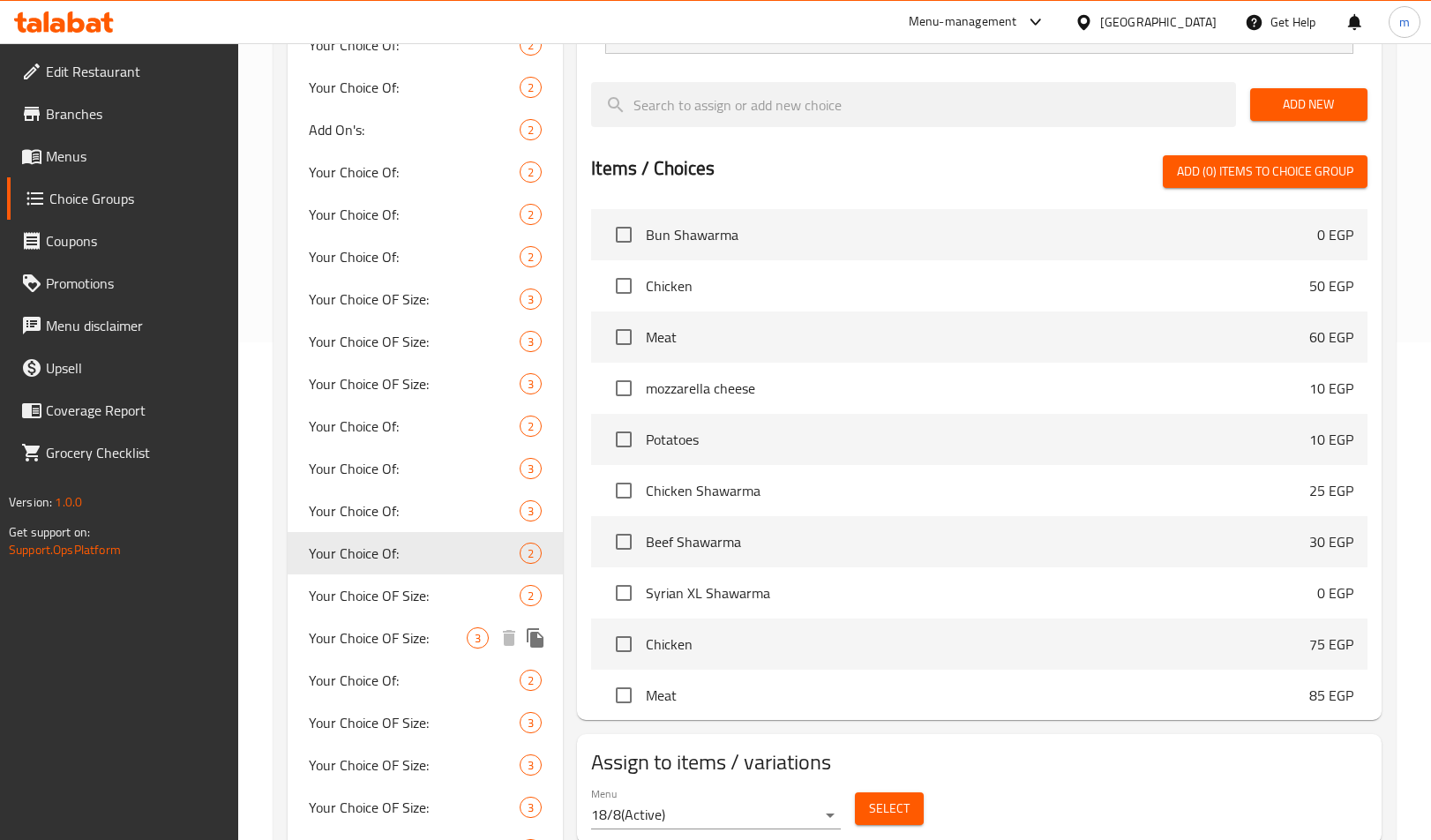
scroll to position [530, 0]
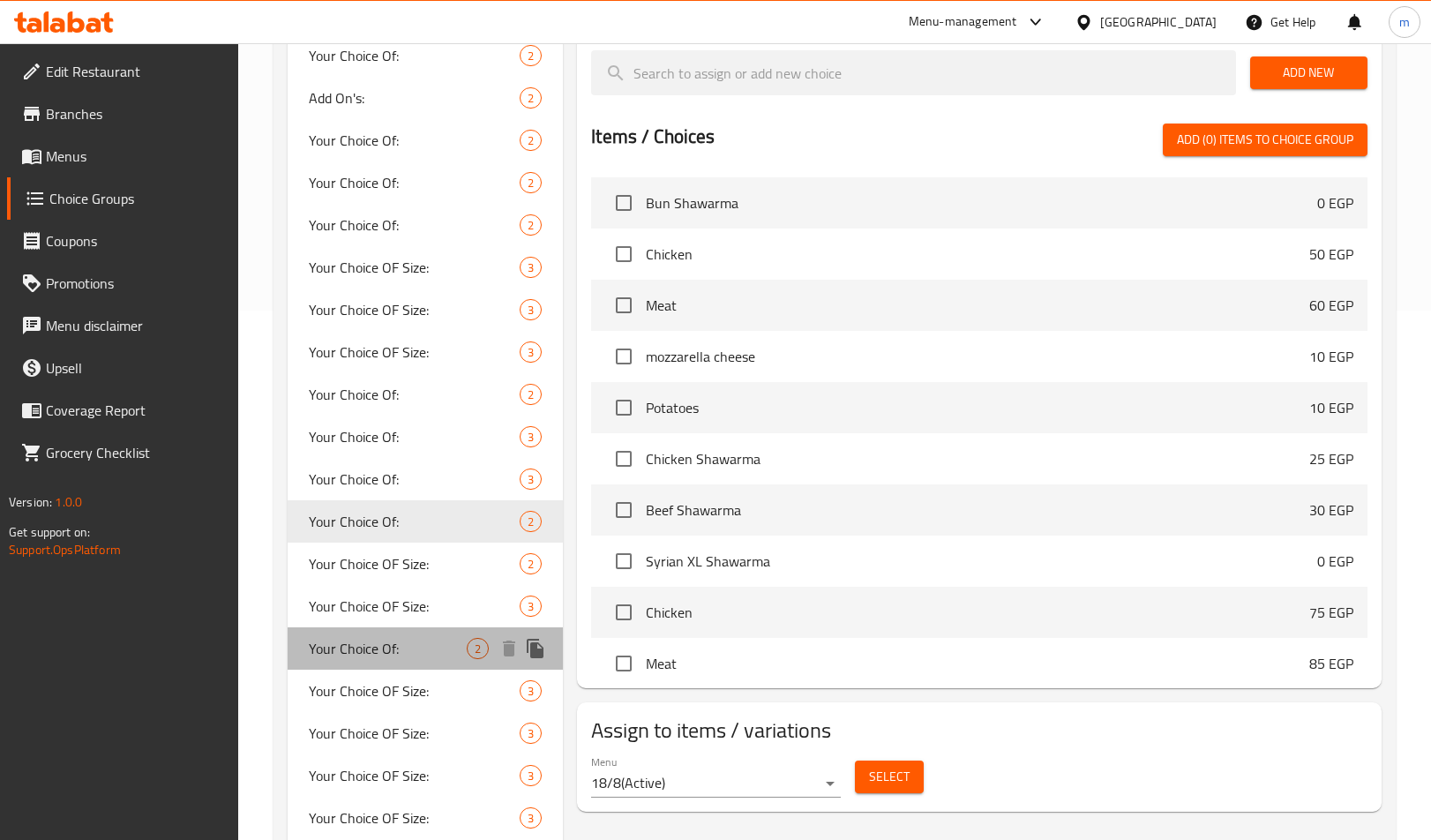
click at [389, 651] on span "Your Choice Of:" at bounding box center [388, 649] width 158 height 21
type input "0"
type input "2"
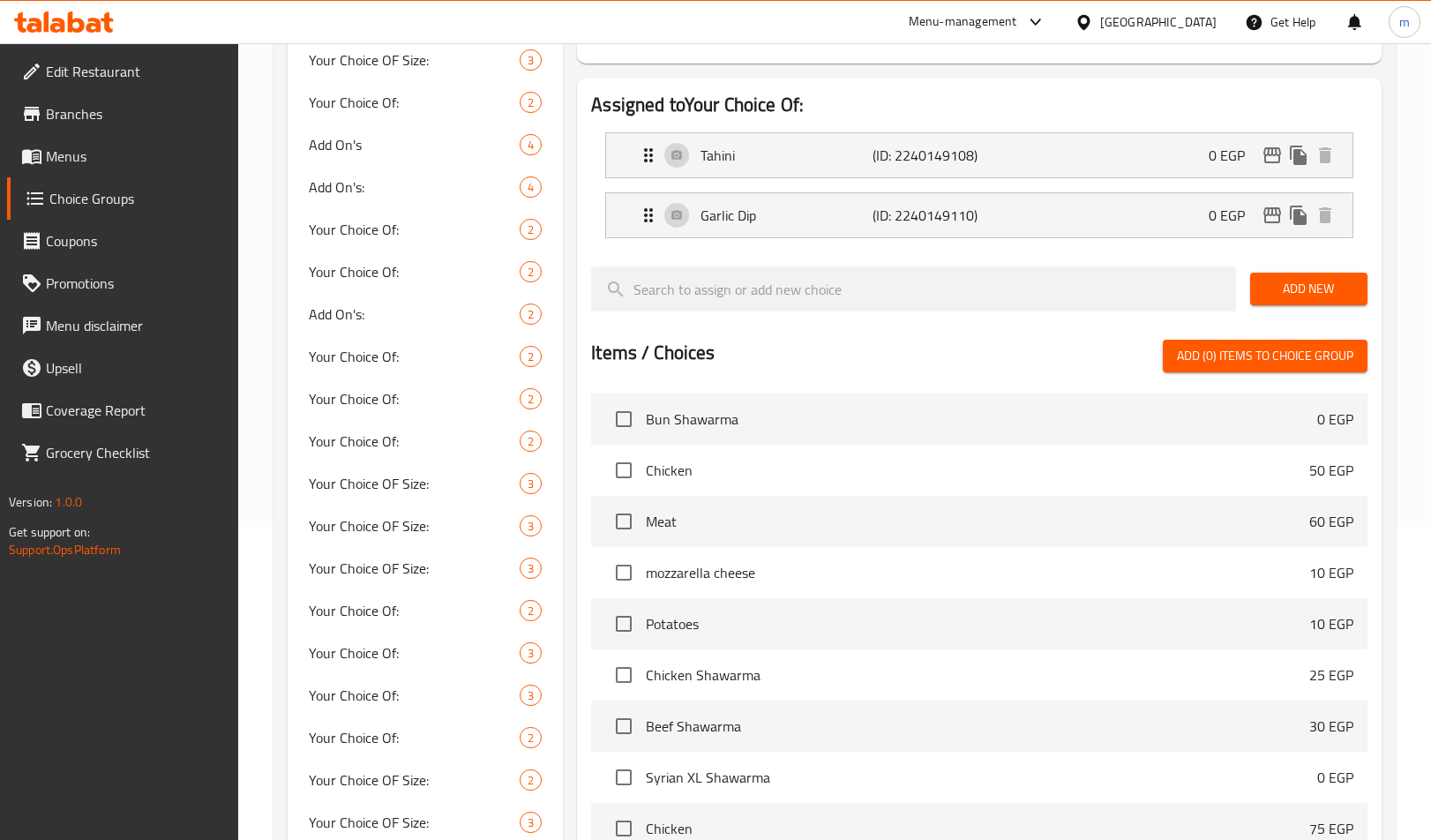
scroll to position [0, 0]
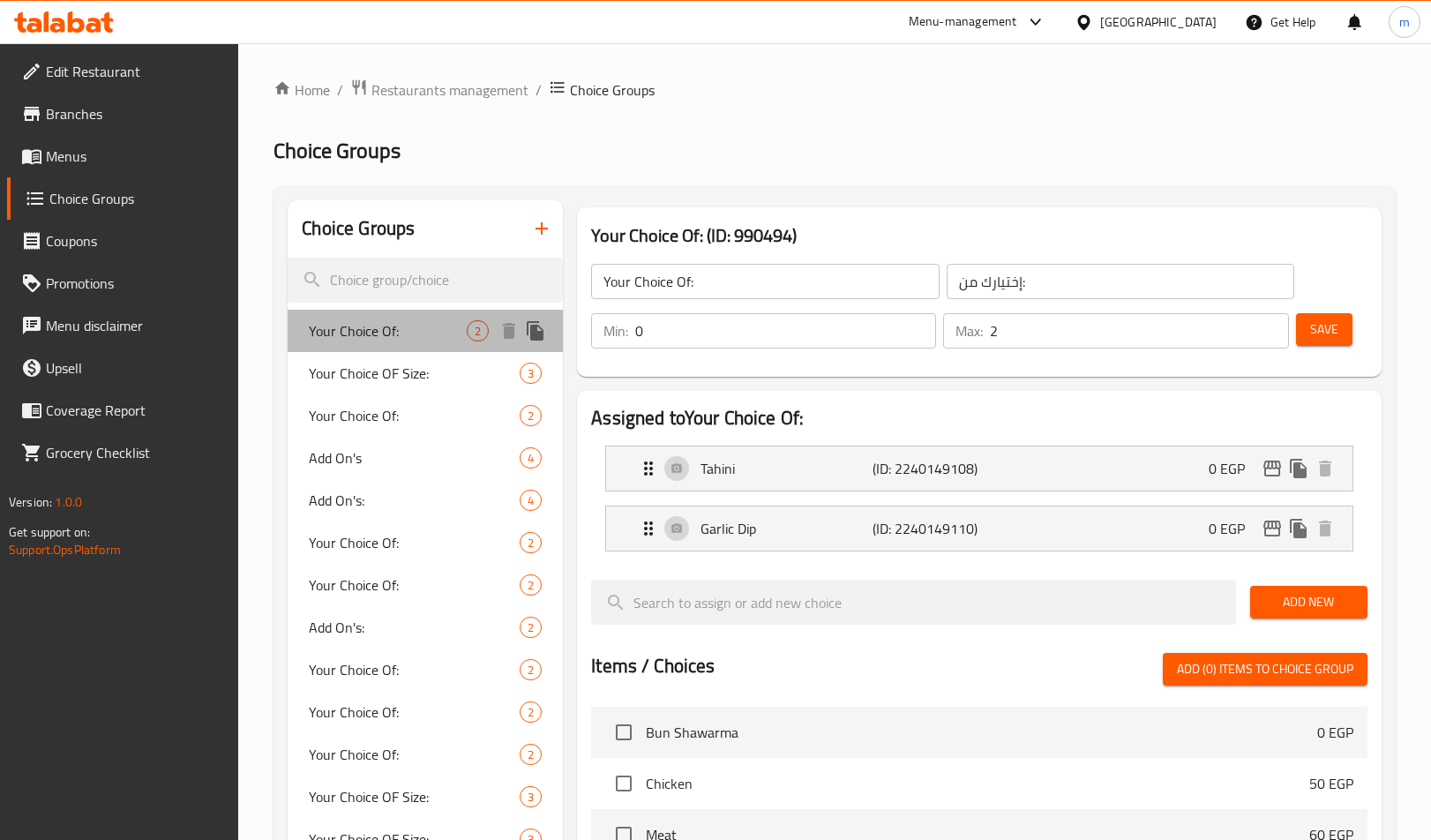
click at [419, 350] on div "Your Choice Of: 2" at bounding box center [425, 331] width 275 height 42
type input "1"
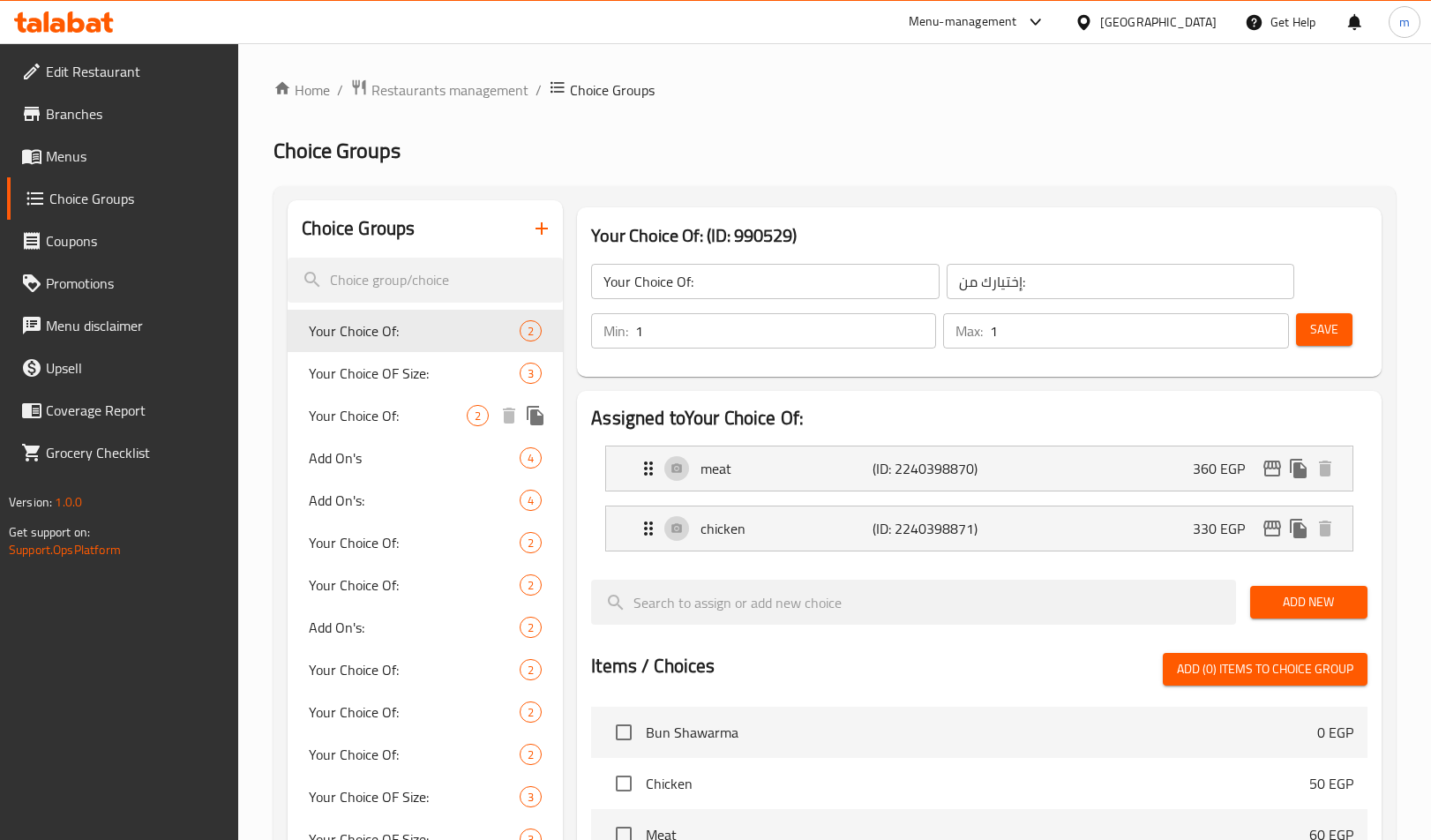
click at [382, 410] on span "Your Choice Of:" at bounding box center [388, 416] width 158 height 21
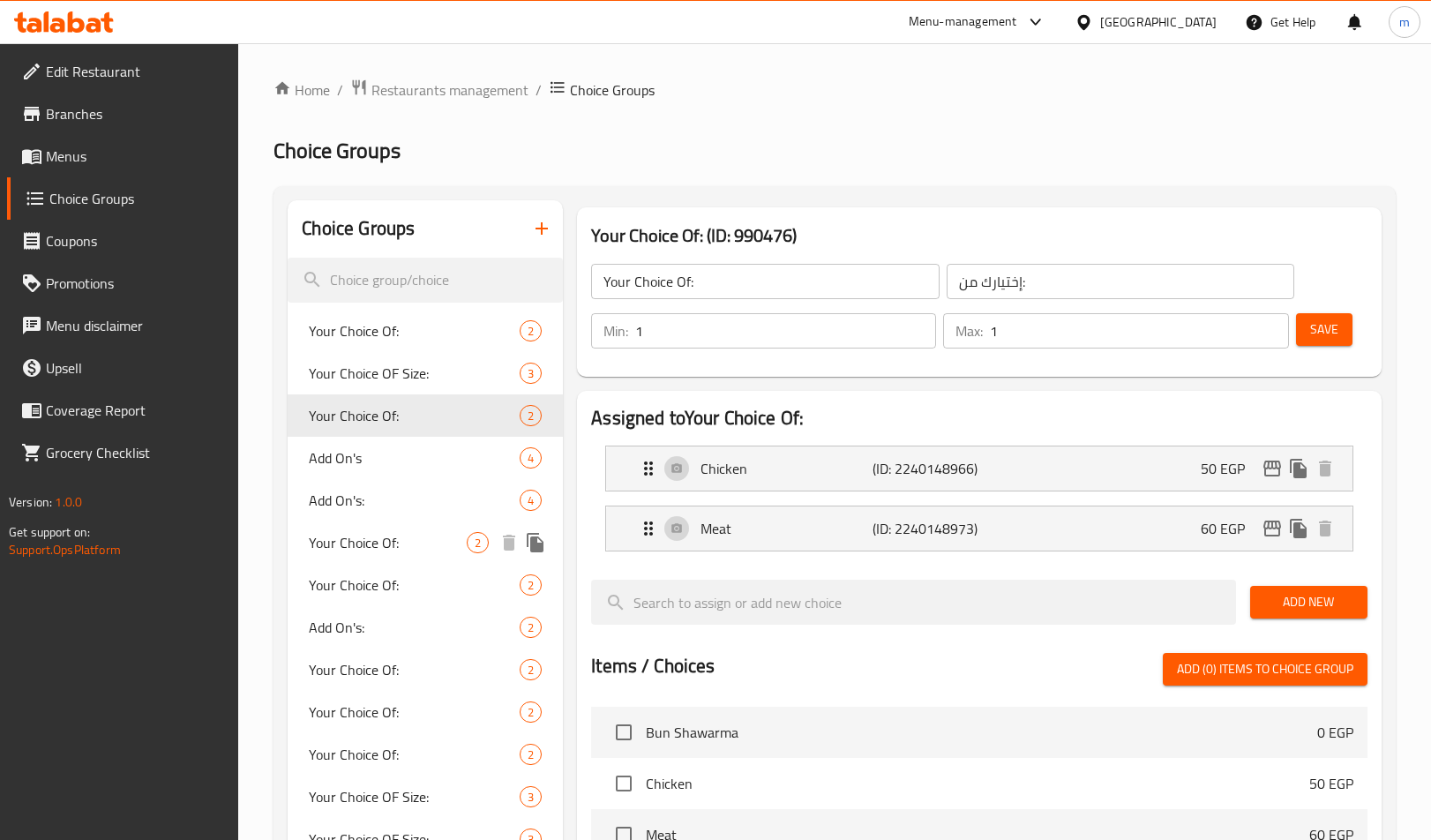
click at [378, 538] on span "Your Choice Of:" at bounding box center [388, 542] width 158 height 21
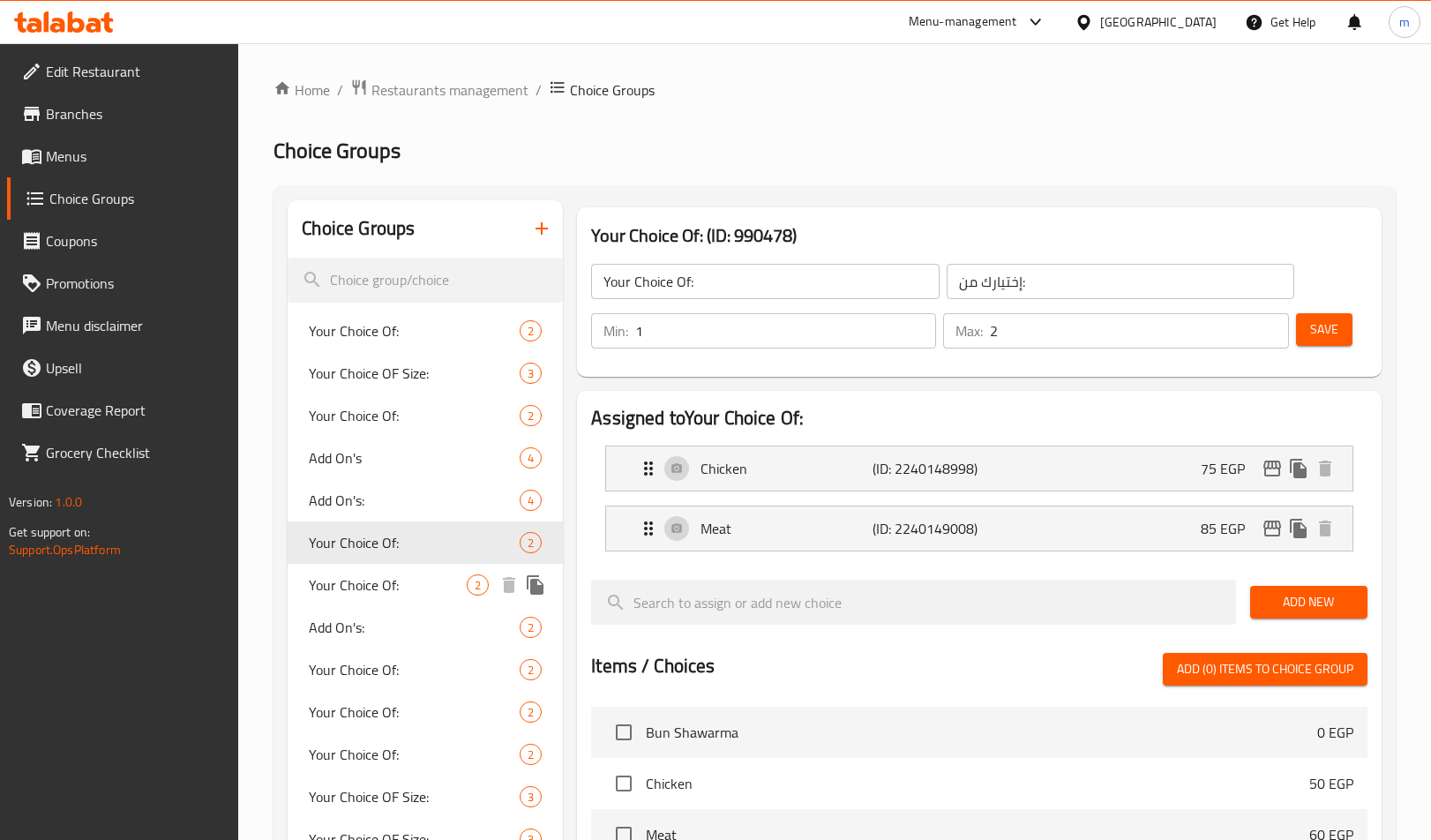
click at [371, 596] on span "Your Choice Of:" at bounding box center [388, 585] width 158 height 21
type input "1"
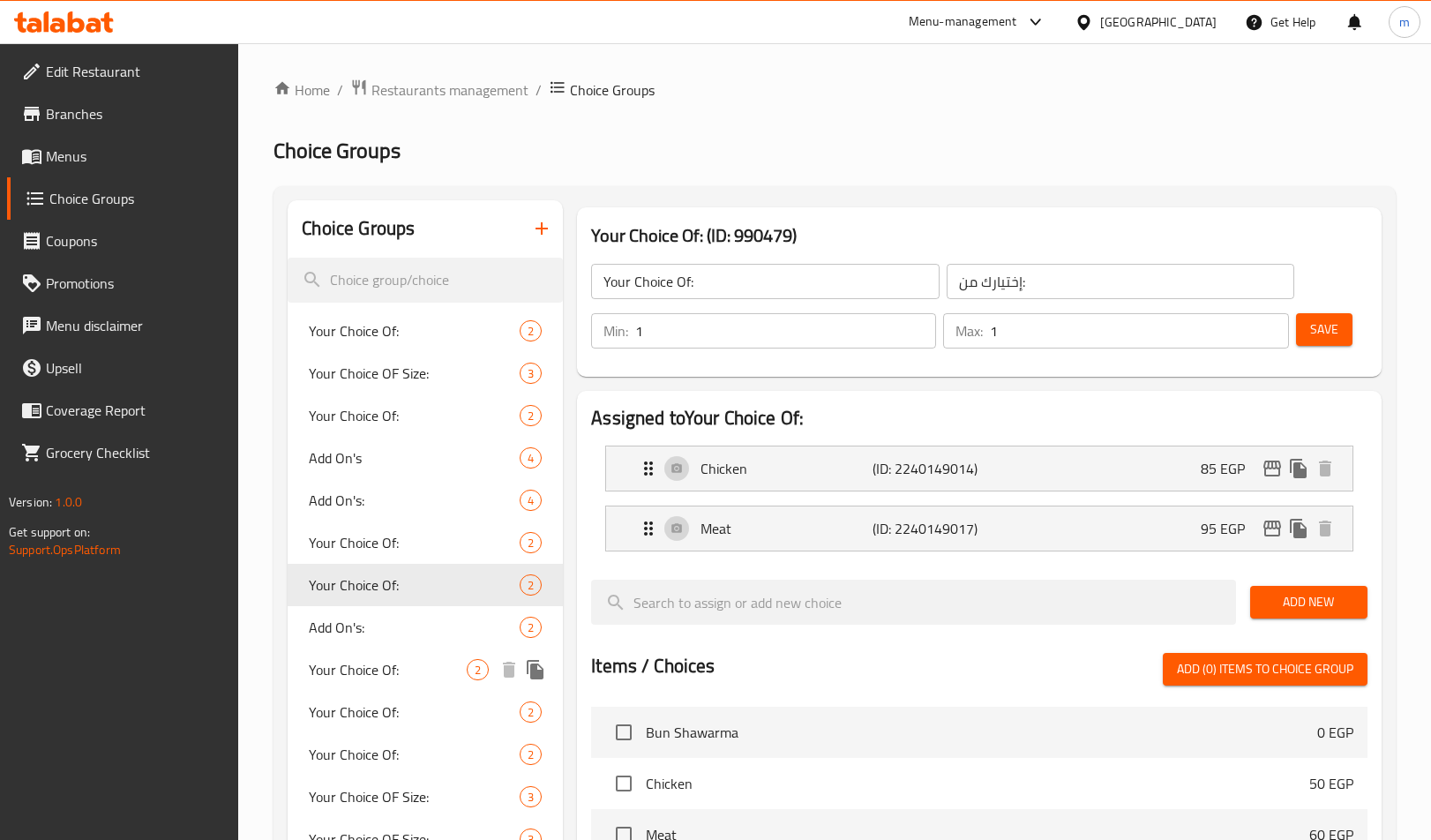
click at [378, 667] on span "Your Choice Of:" at bounding box center [388, 669] width 158 height 21
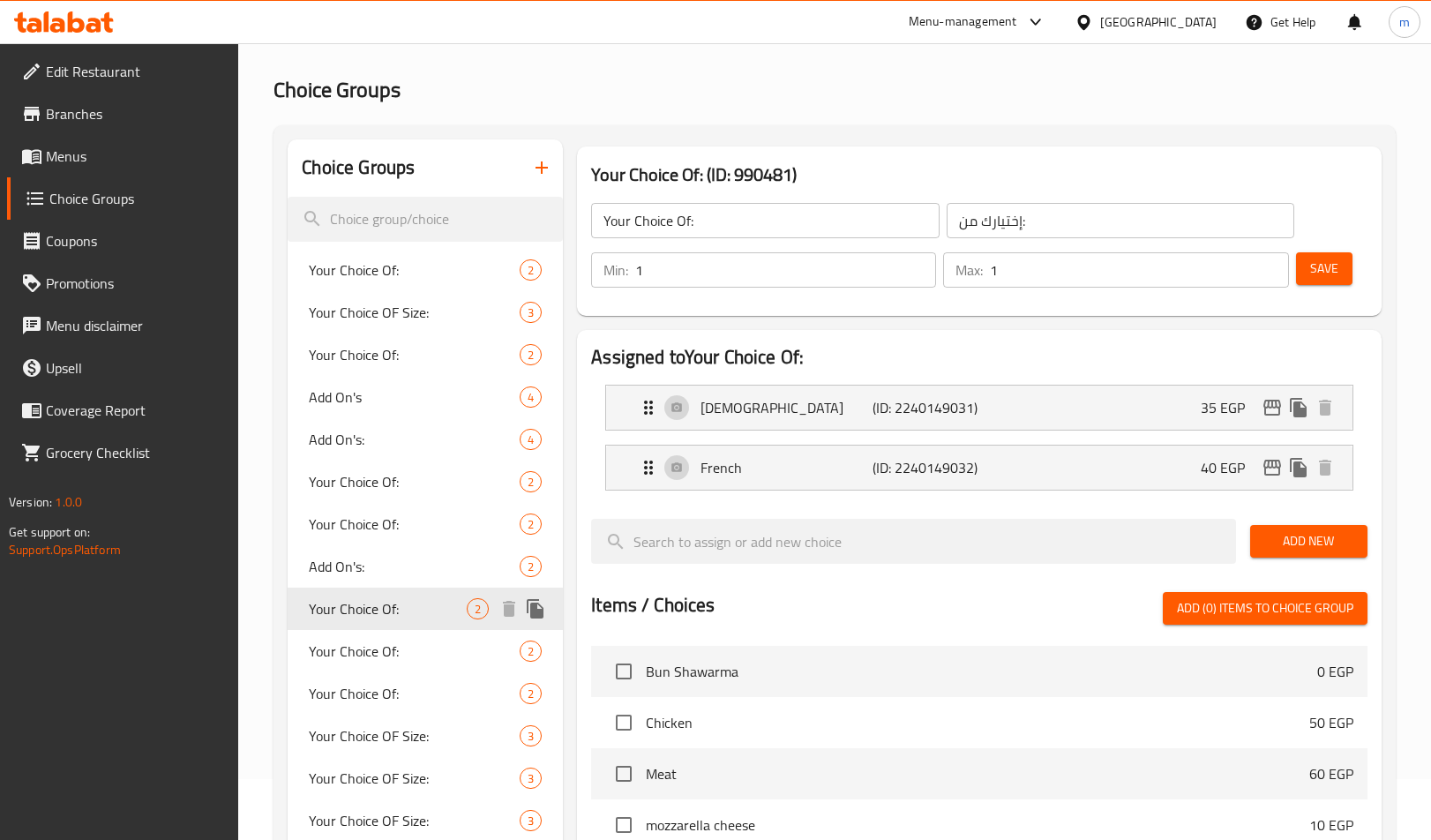
scroll to position [89, 0]
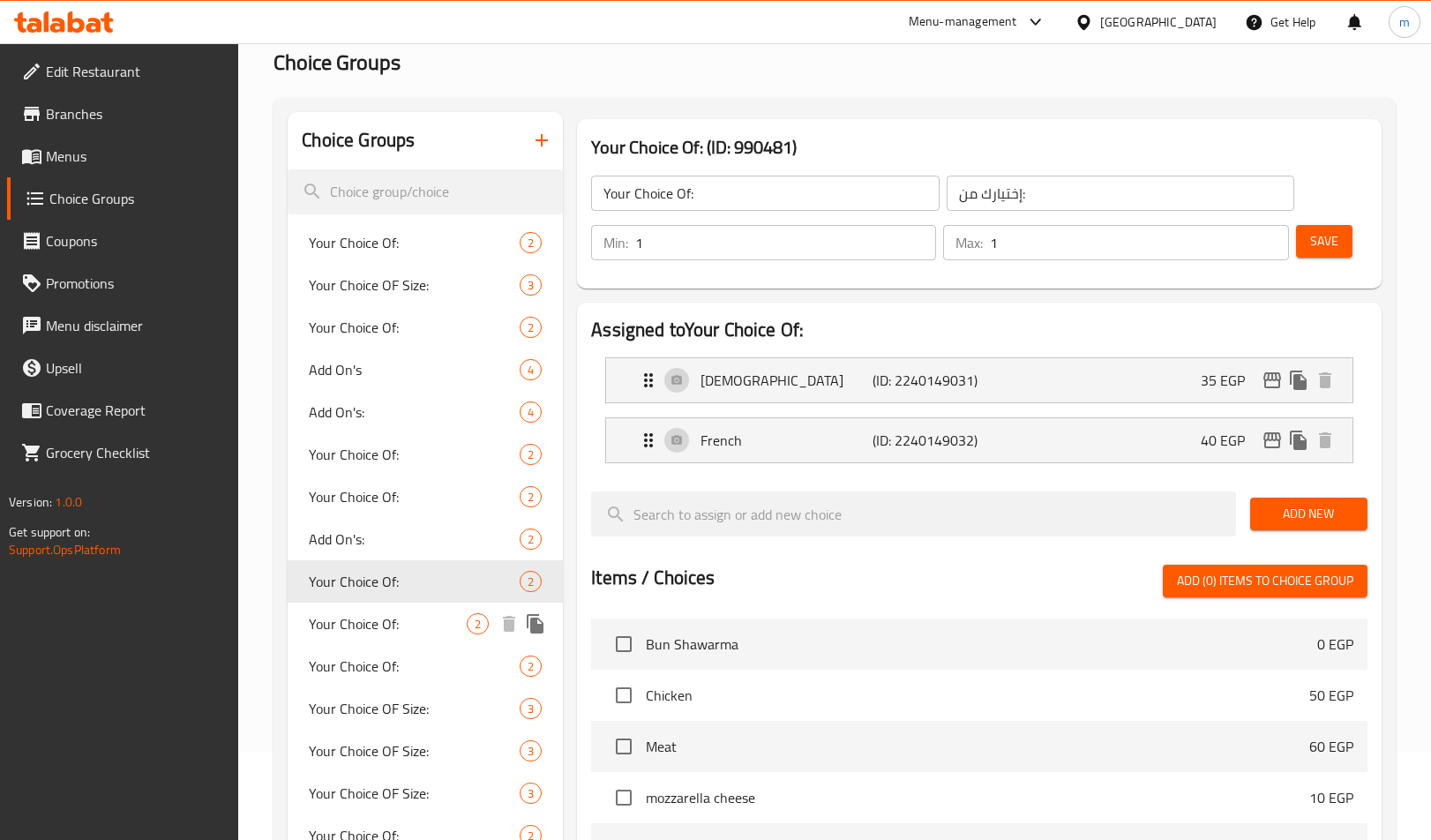
click at [397, 631] on span "Your Choice Of:" at bounding box center [388, 624] width 158 height 21
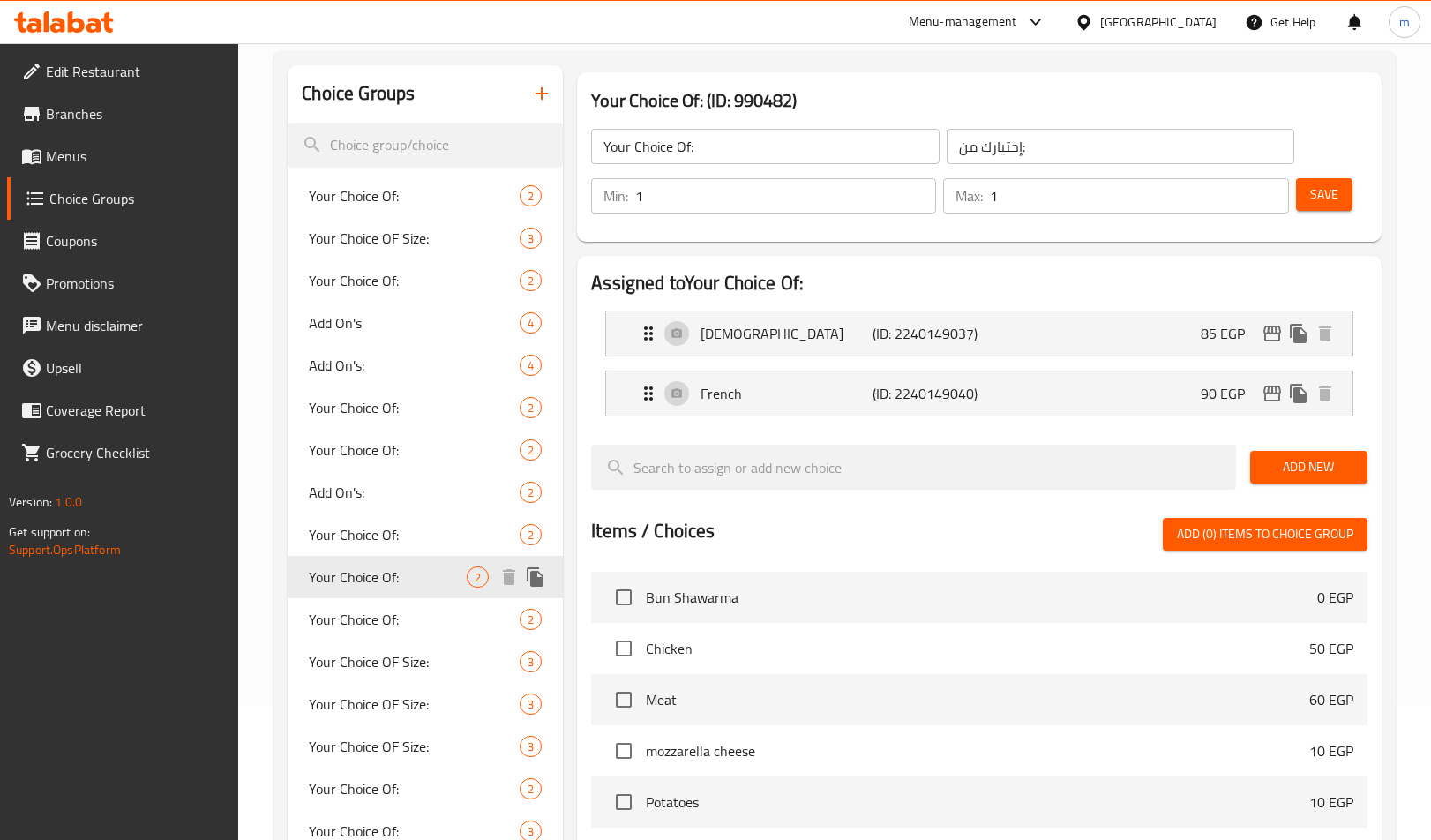
scroll to position [176, 0]
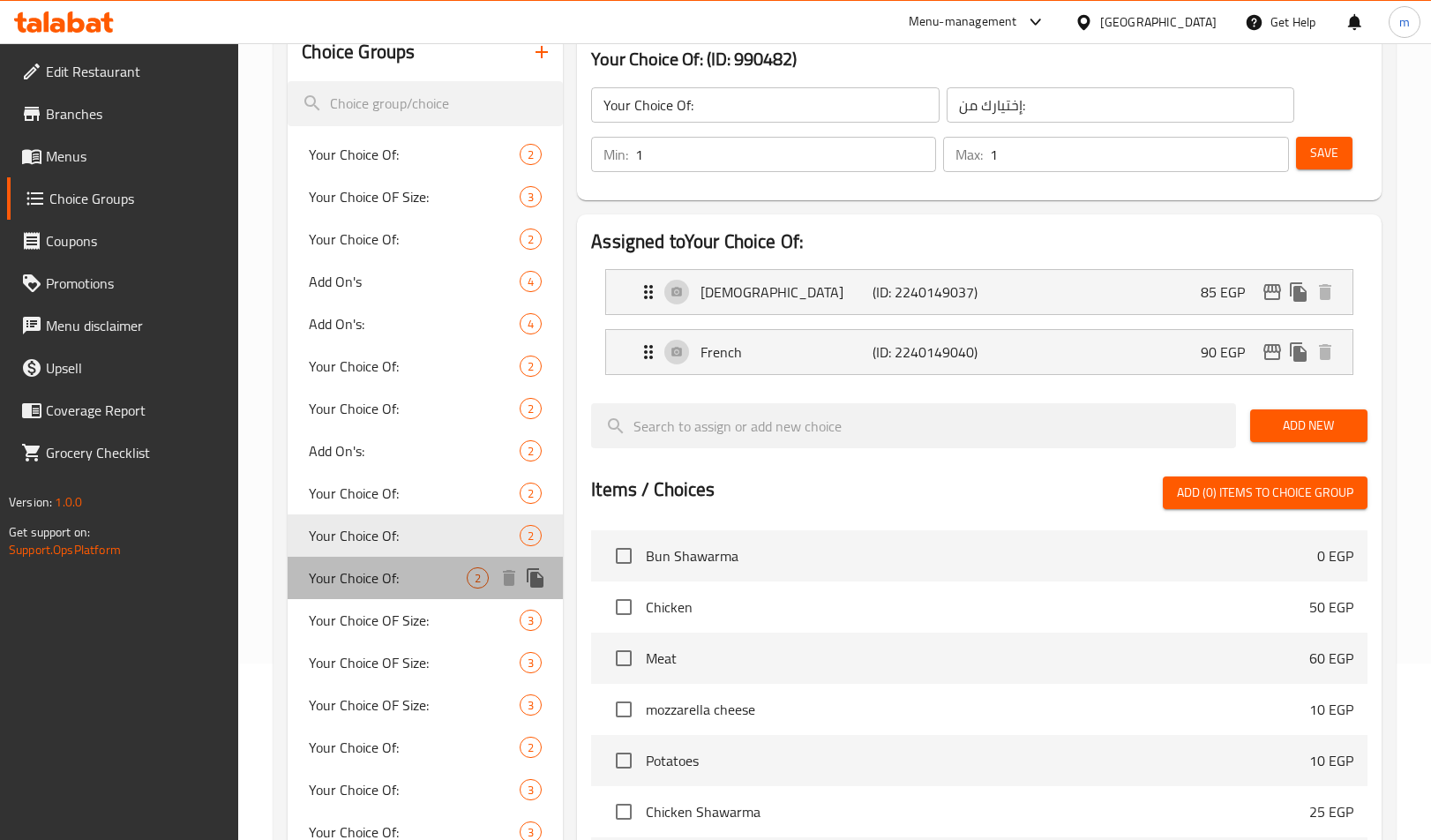
click at [400, 585] on span "Your Choice Of:" at bounding box center [388, 578] width 158 height 21
type input "0"
type input "2"
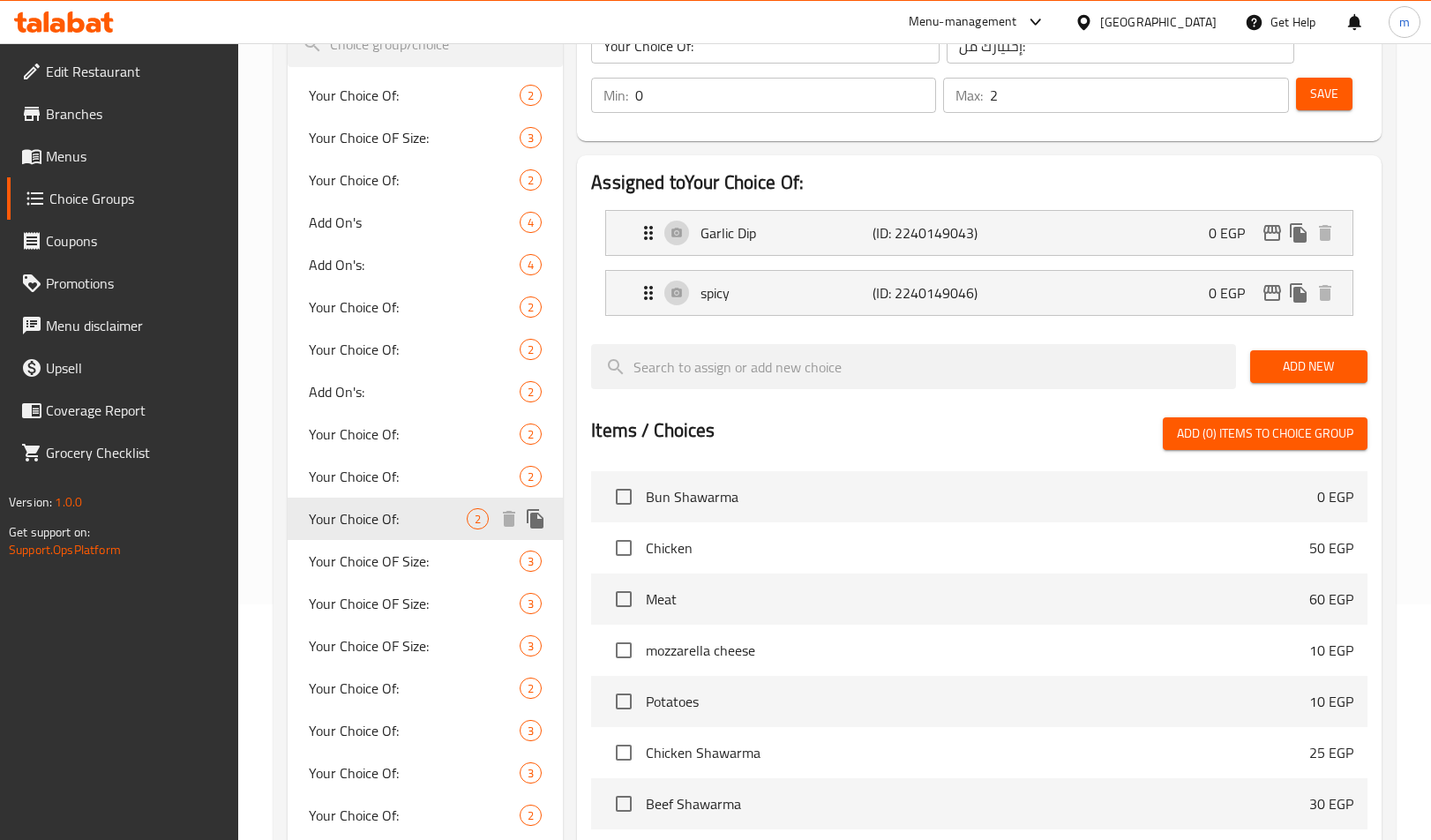
scroll to position [353, 0]
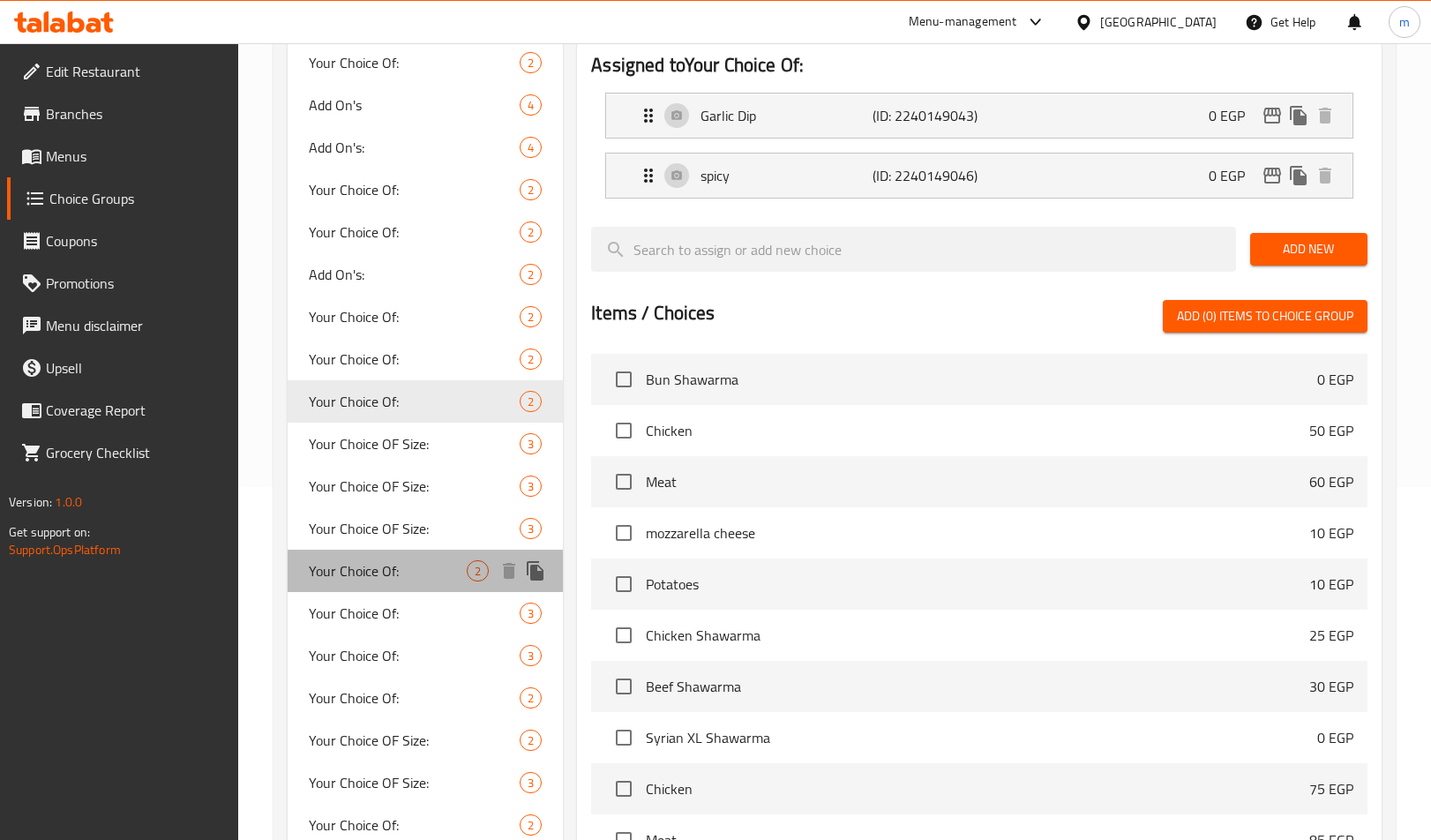
click at [402, 558] on div "Your Choice Of: 2" at bounding box center [425, 570] width 275 height 42
type input "1"
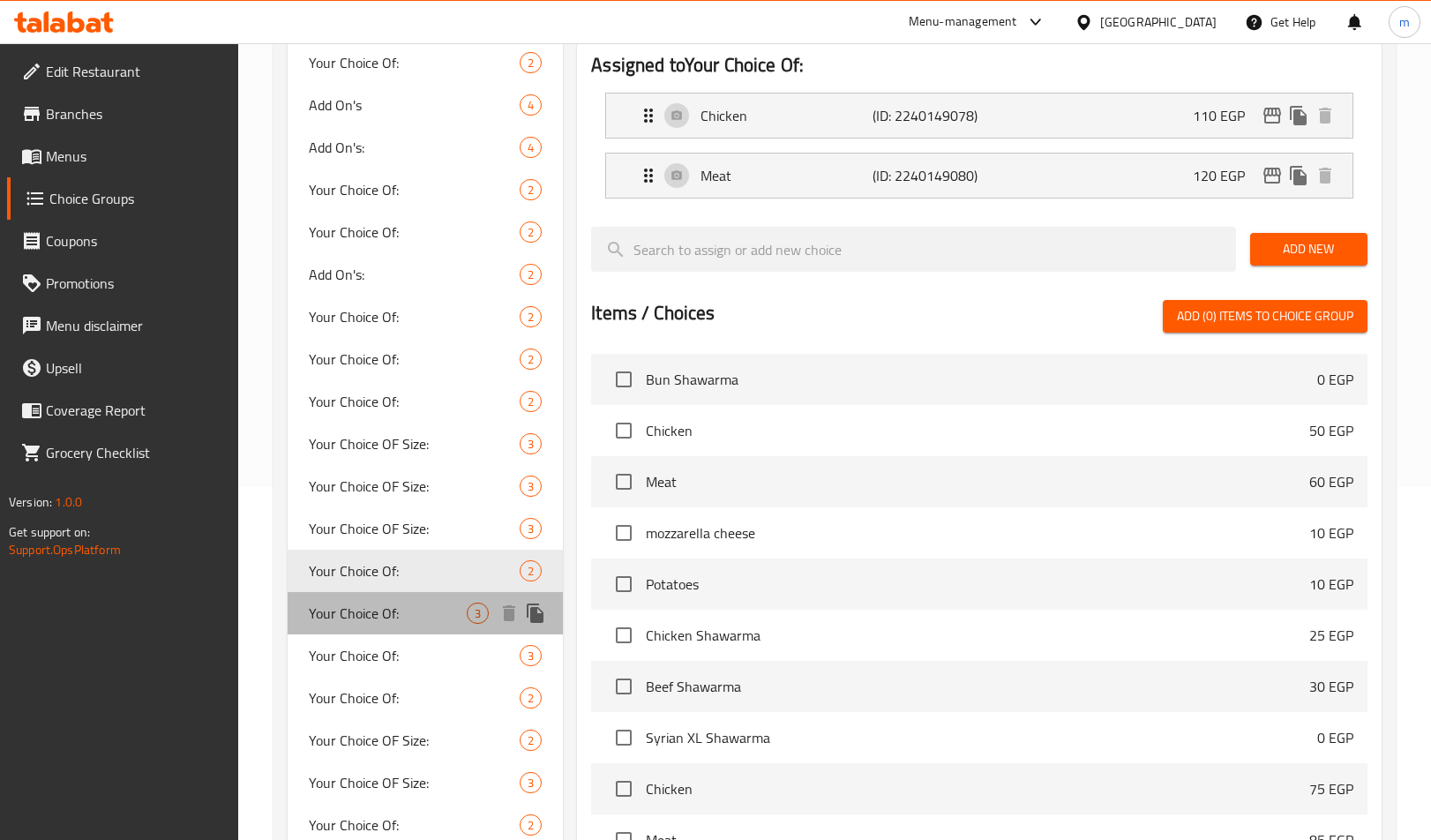
click at [398, 607] on span "Your Choice Of:" at bounding box center [388, 613] width 158 height 21
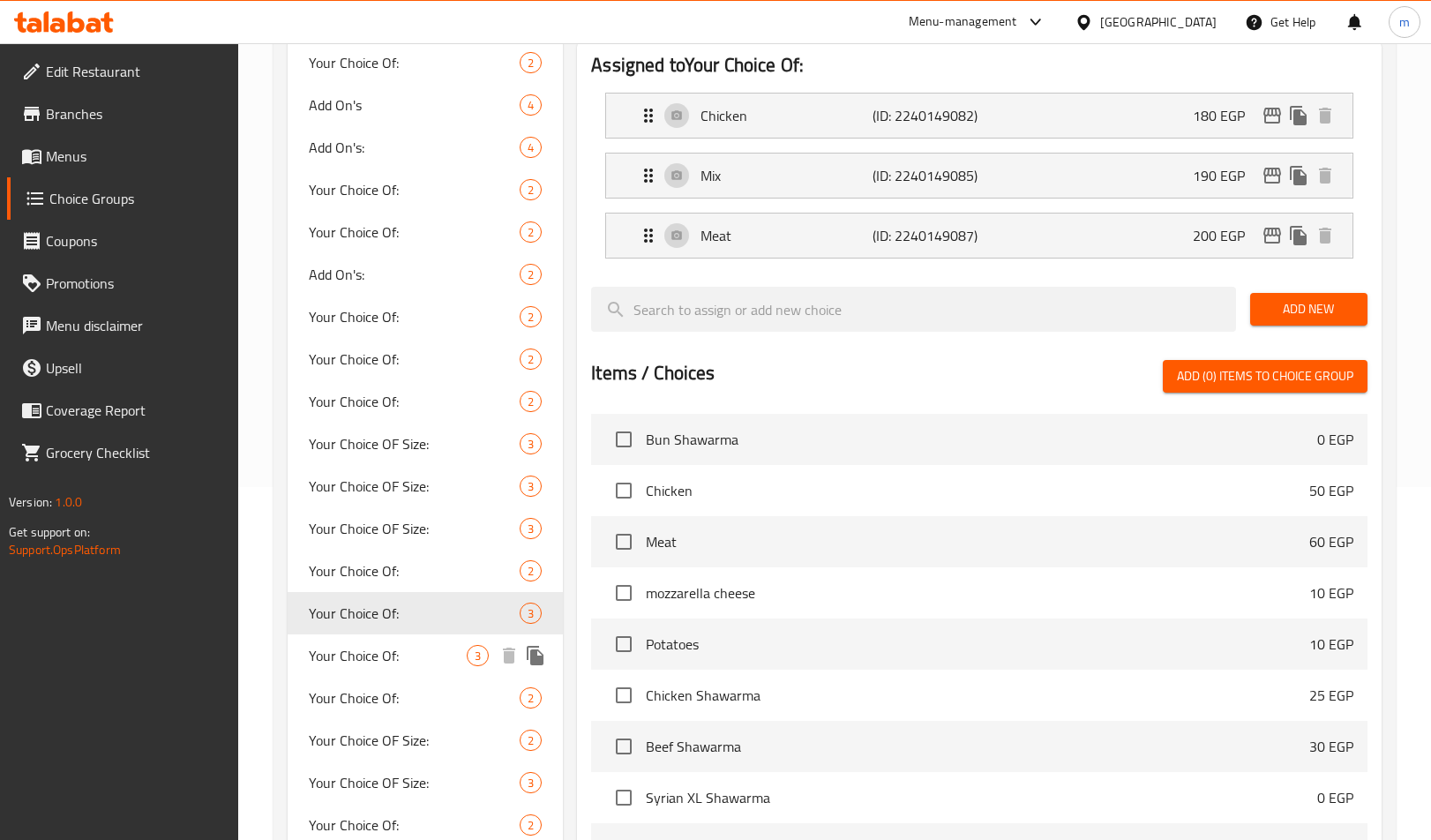
click at [388, 651] on span "Your Choice Of:" at bounding box center [388, 655] width 158 height 21
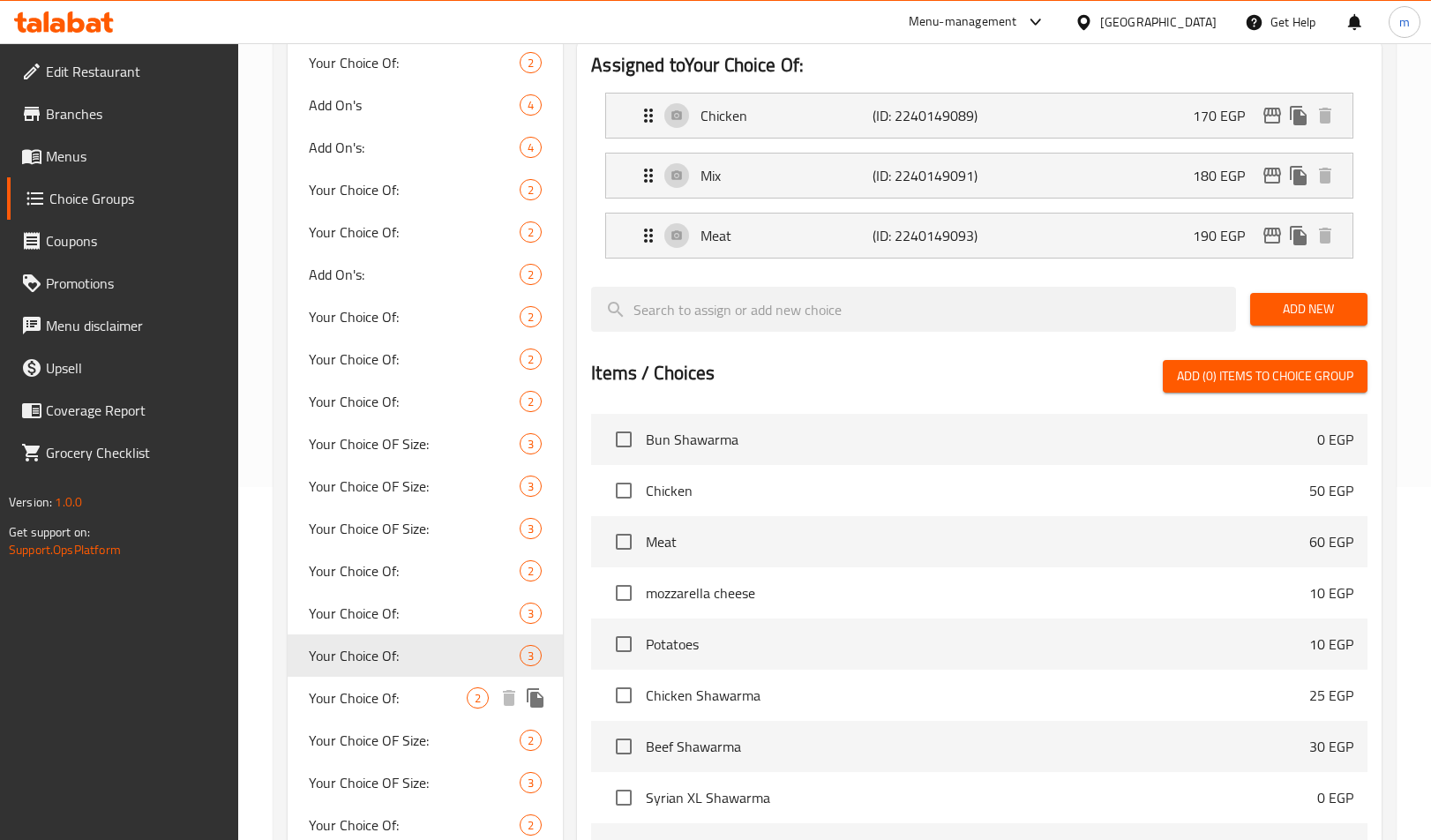
click at [380, 683] on div "Your Choice Of: 2" at bounding box center [425, 698] width 275 height 42
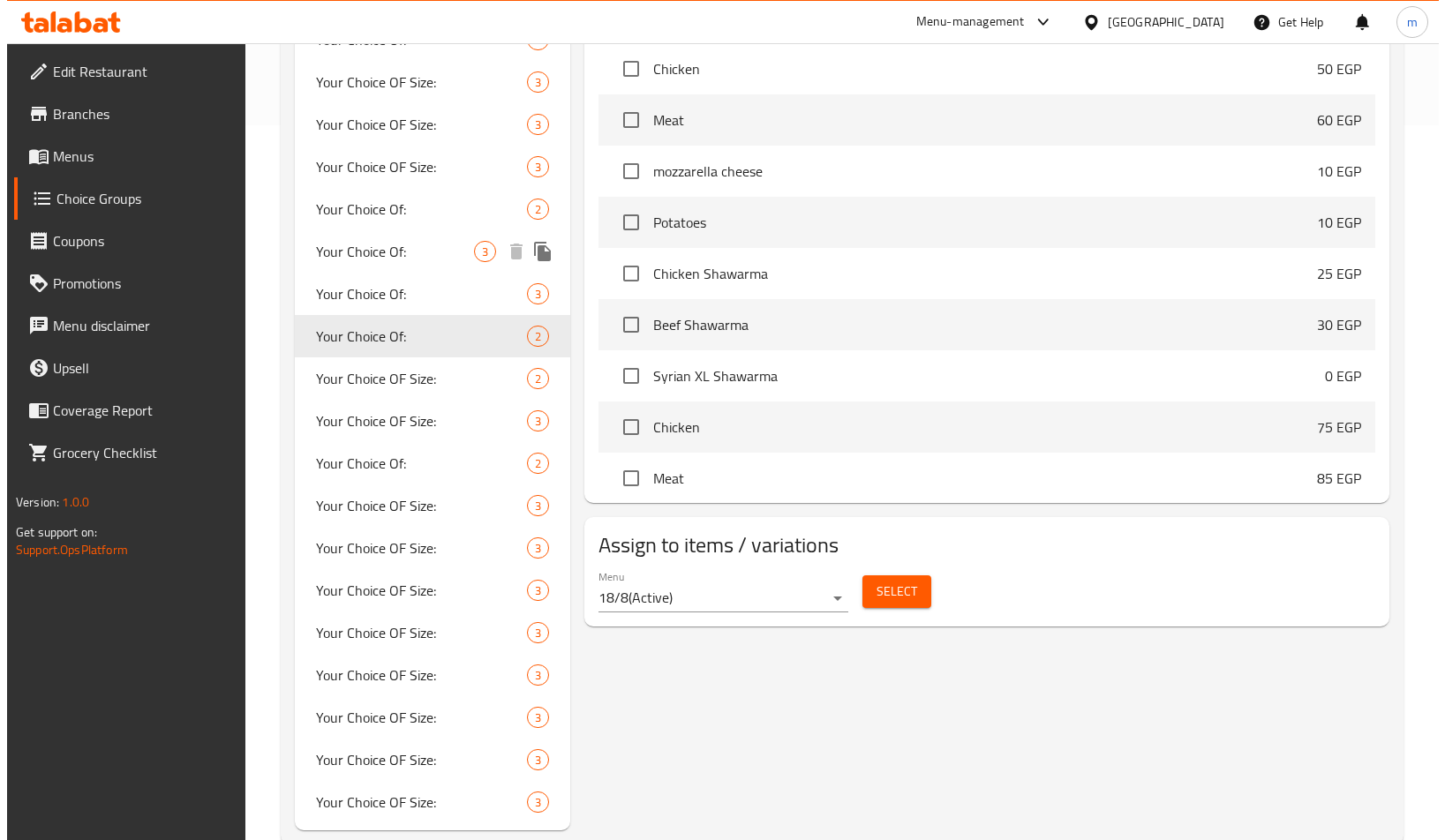
scroll to position [754, 0]
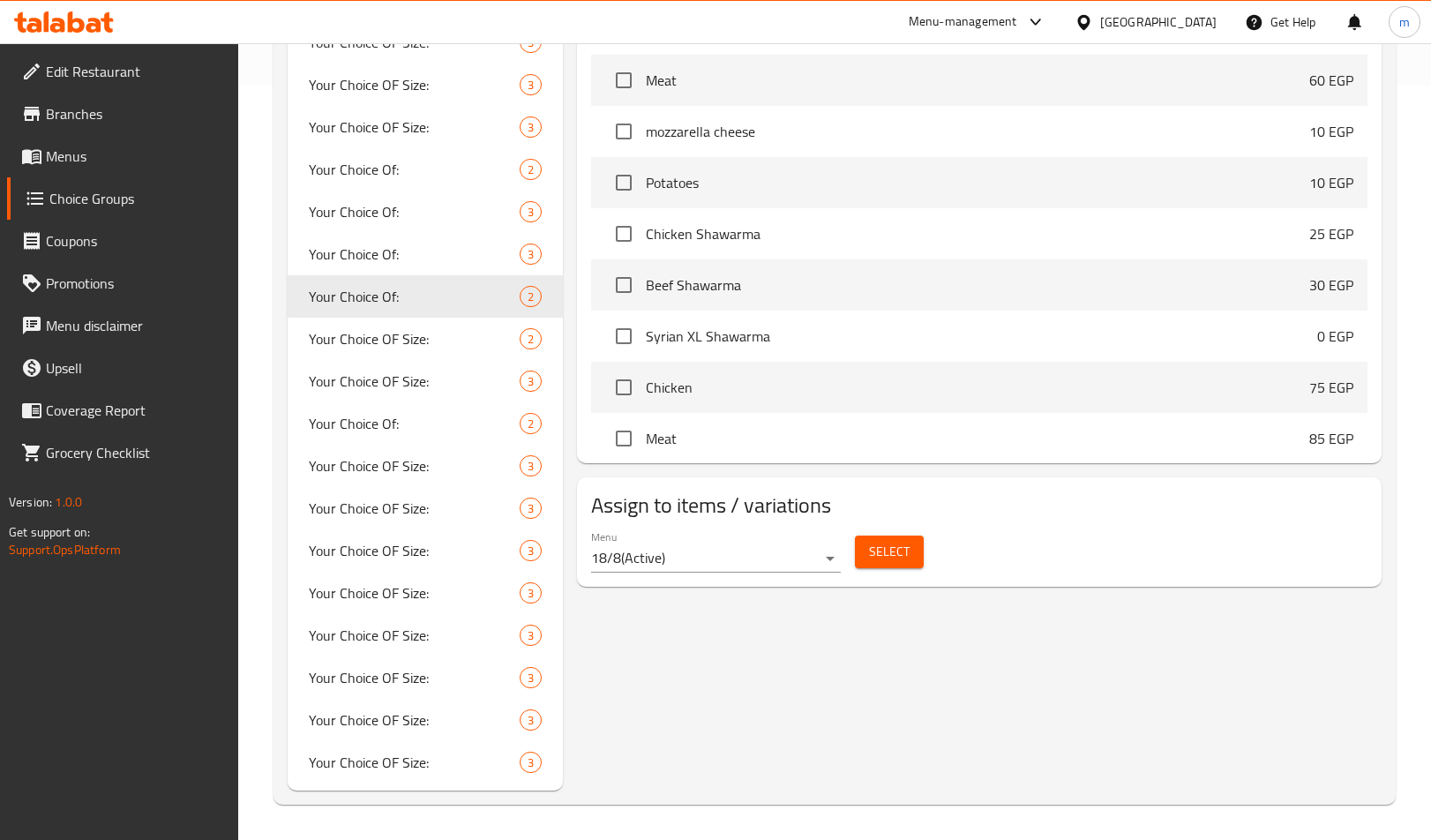
click at [897, 552] on span "Select" at bounding box center [889, 552] width 41 height 22
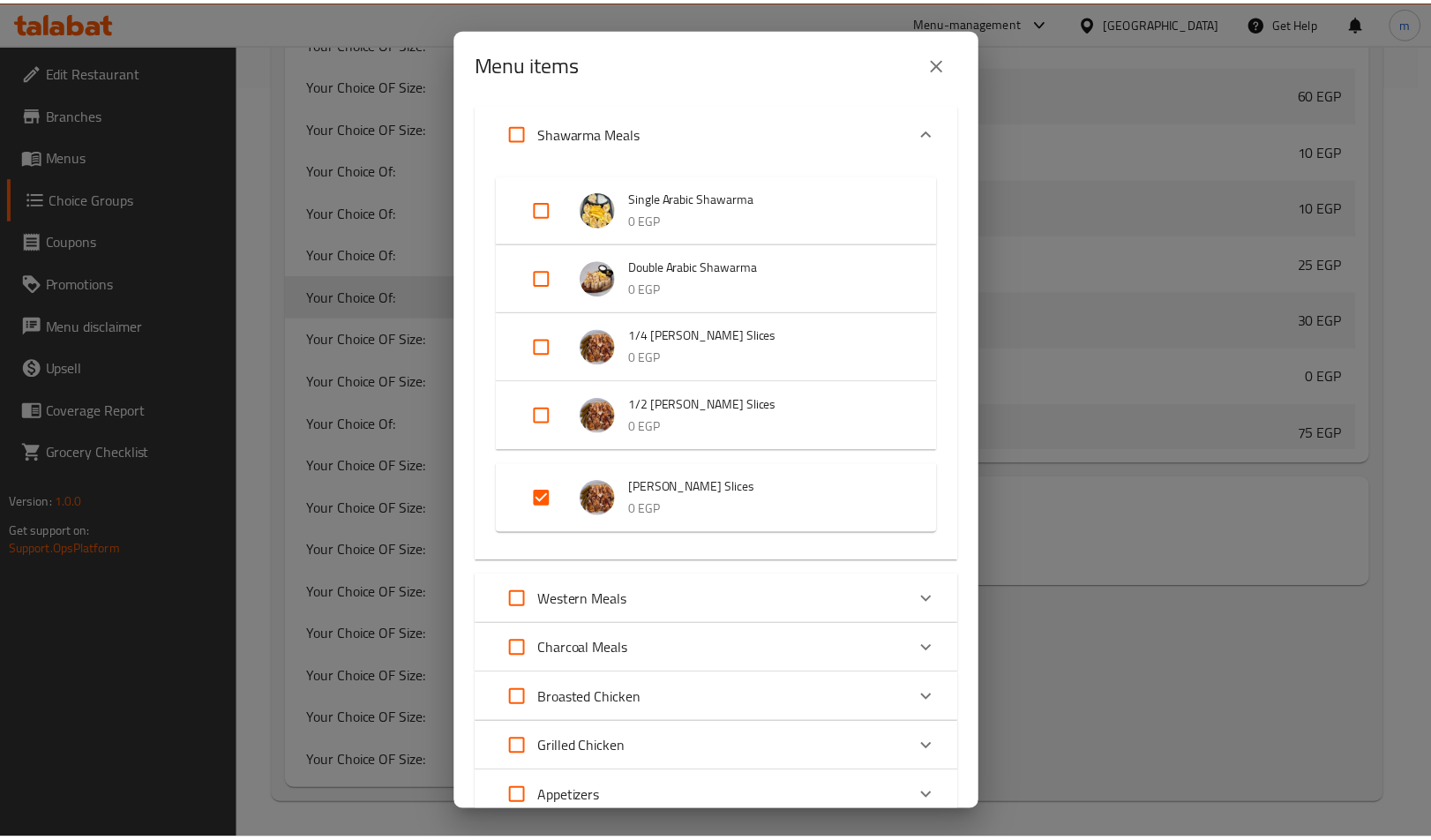
scroll to position [441, 0]
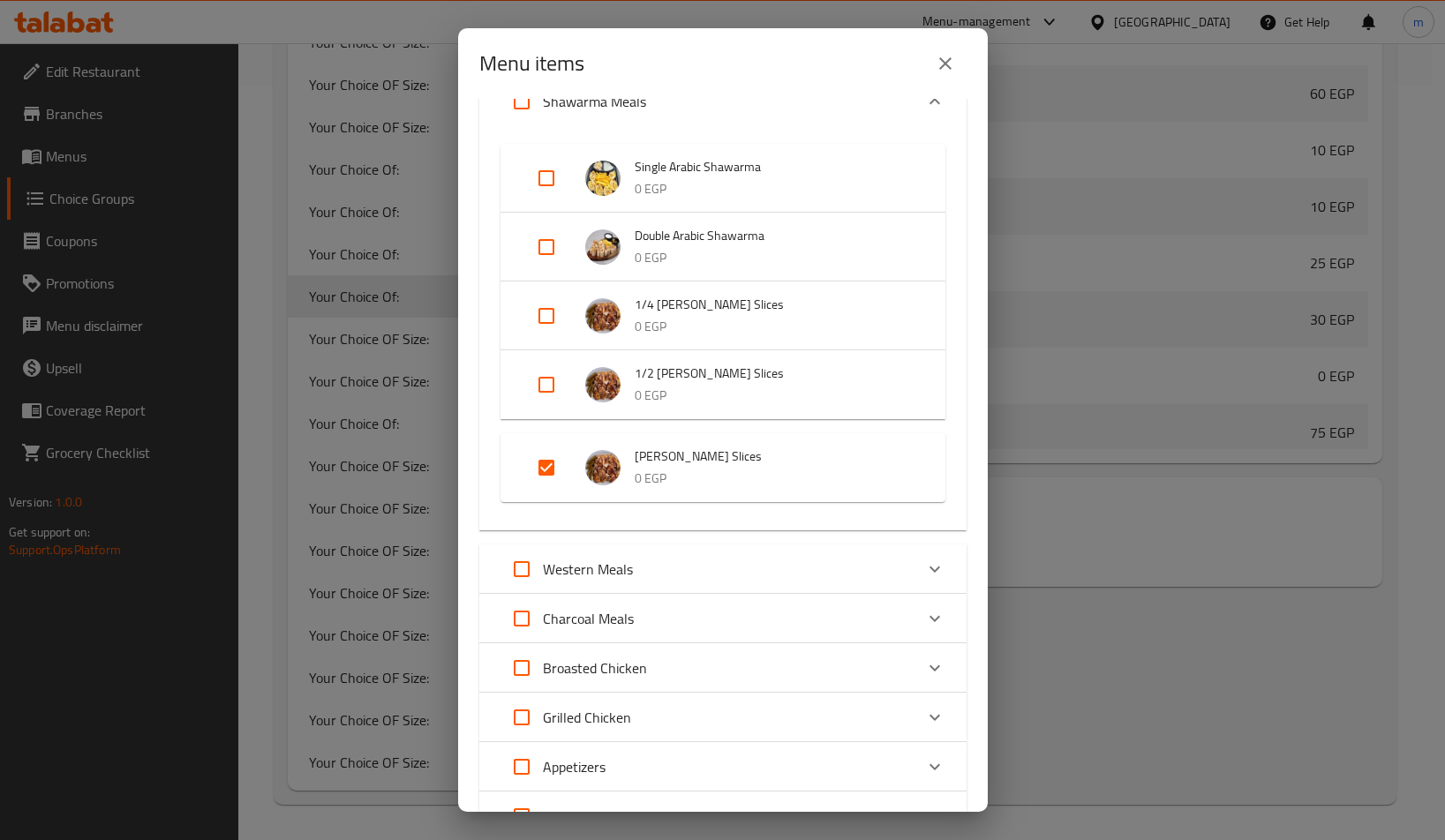
click at [703, 479] on p "0 EGP" at bounding box center [772, 478] width 275 height 22
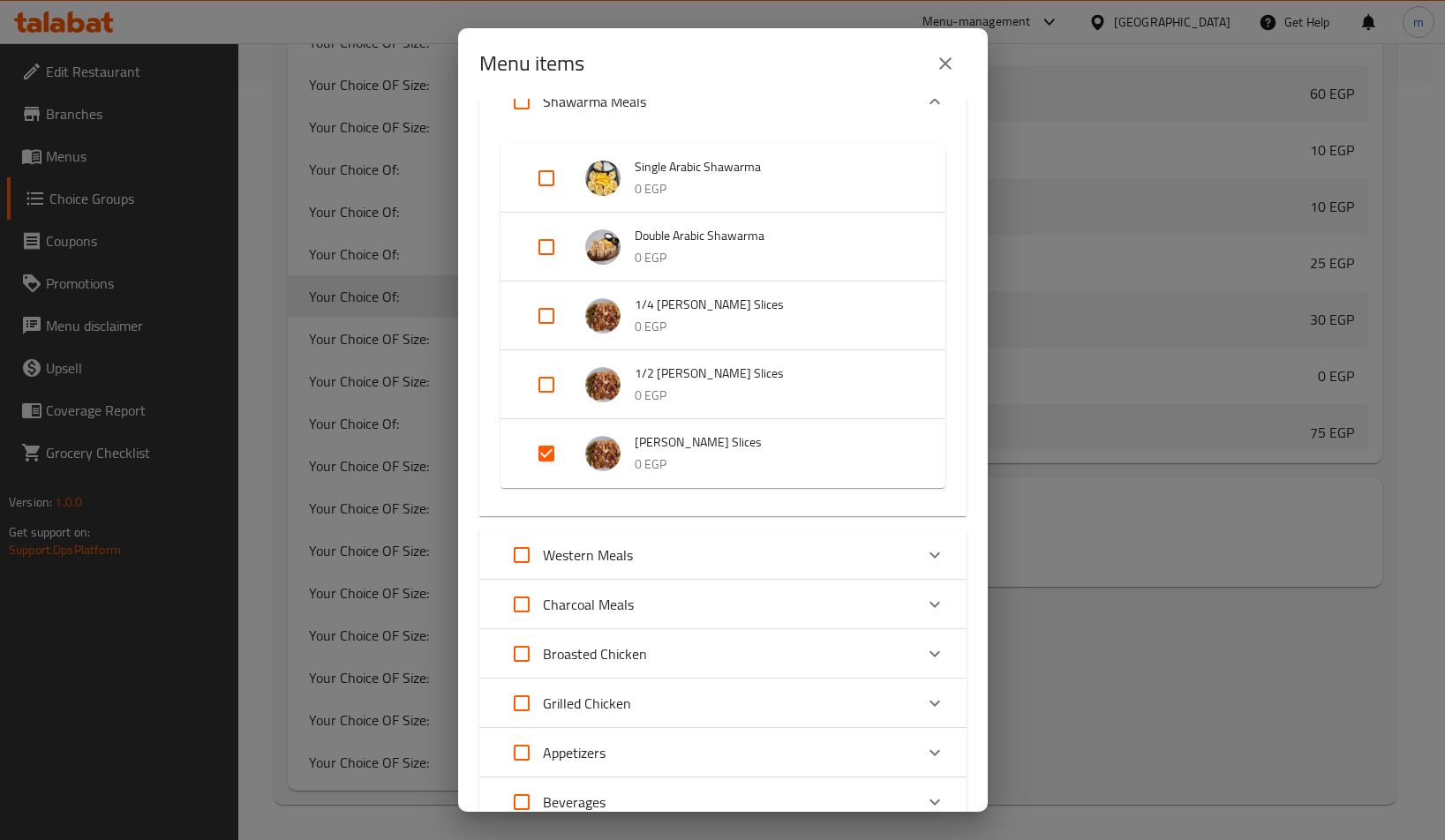
click at [710, 467] on p "0 EGP" at bounding box center [772, 464] width 275 height 22
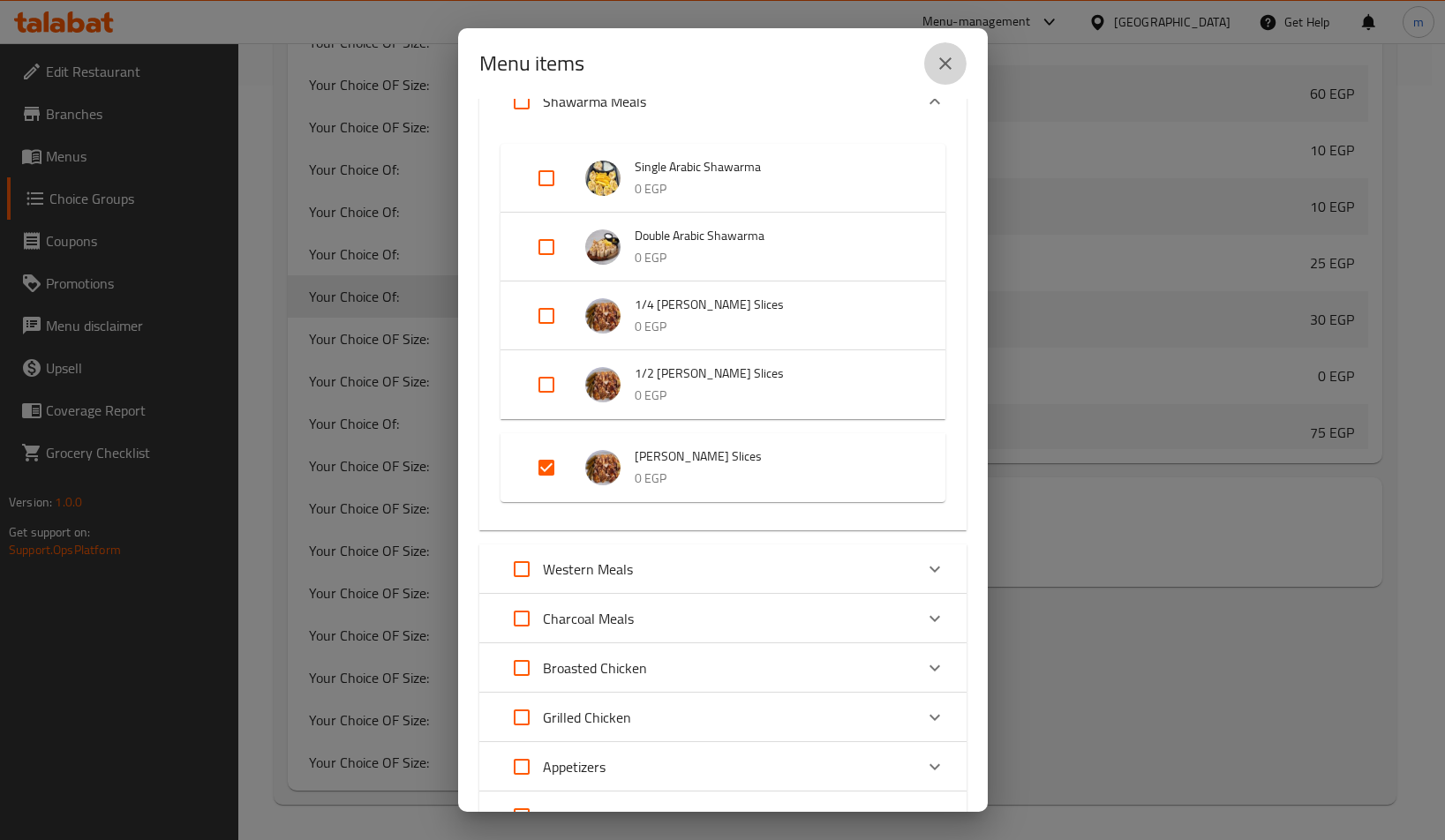
click at [938, 68] on icon "close" at bounding box center [945, 63] width 21 height 21
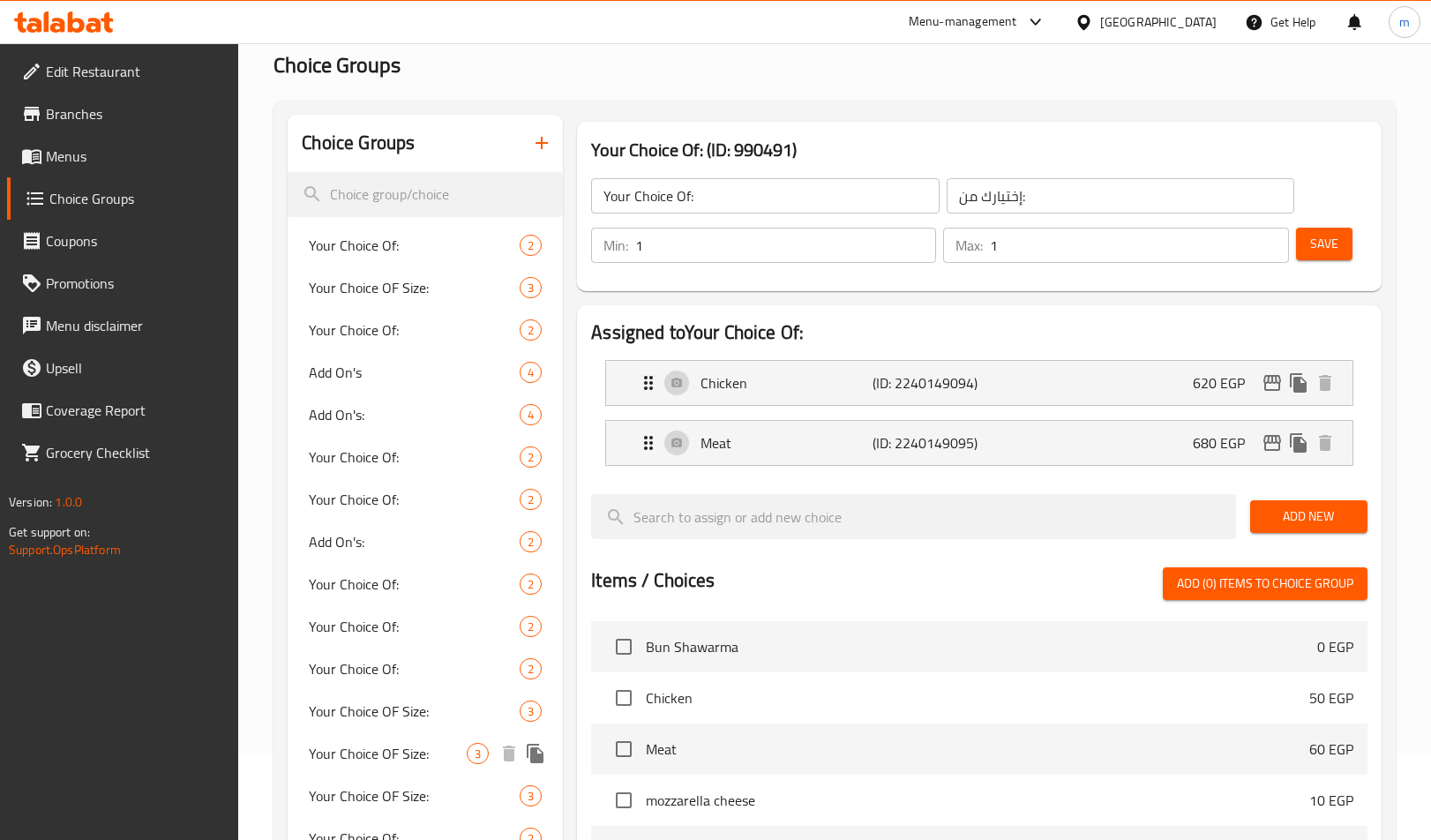
scroll to position [0, 0]
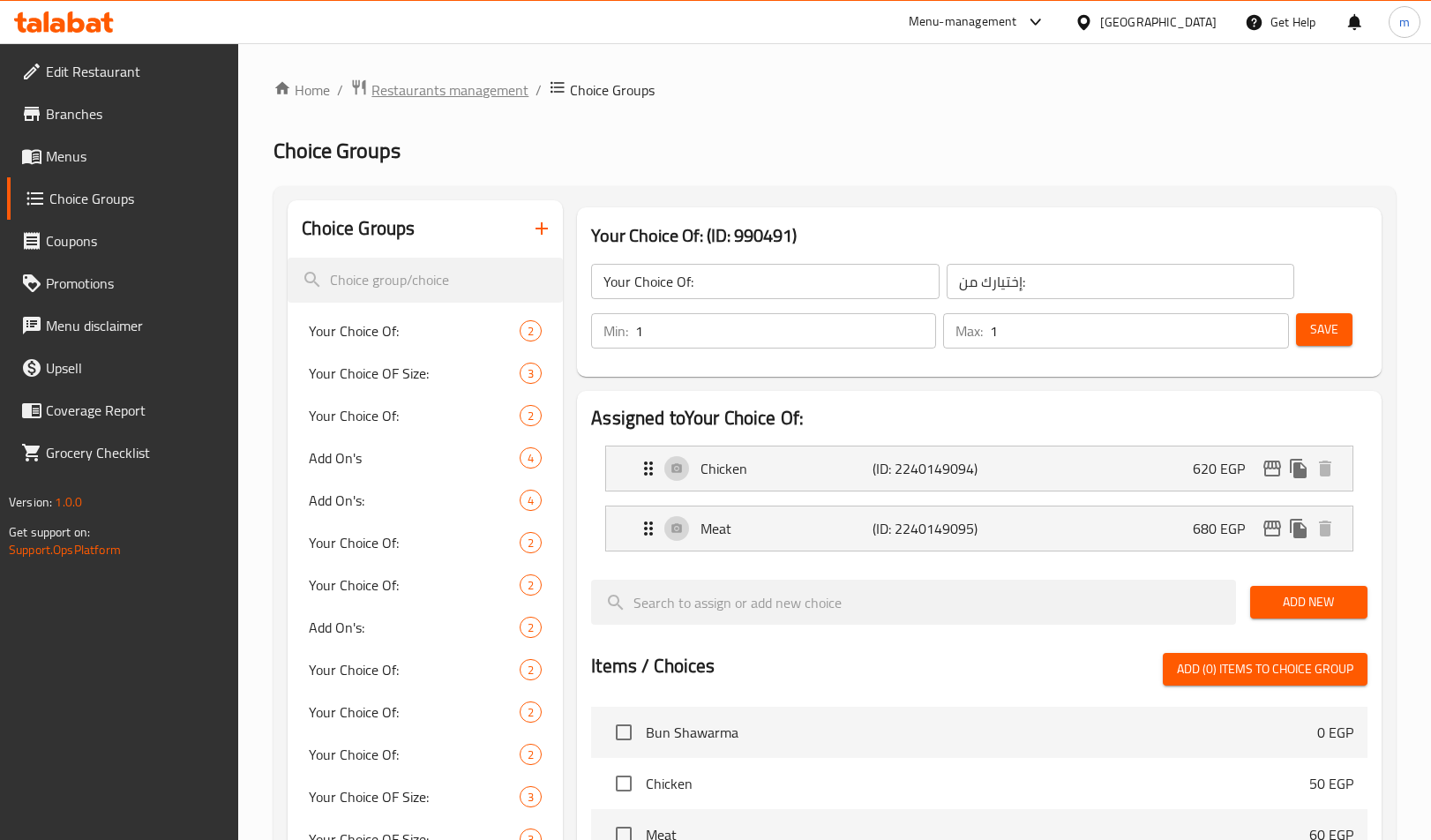
click at [476, 97] on span "Restaurants management" at bounding box center [450, 90] width 157 height 21
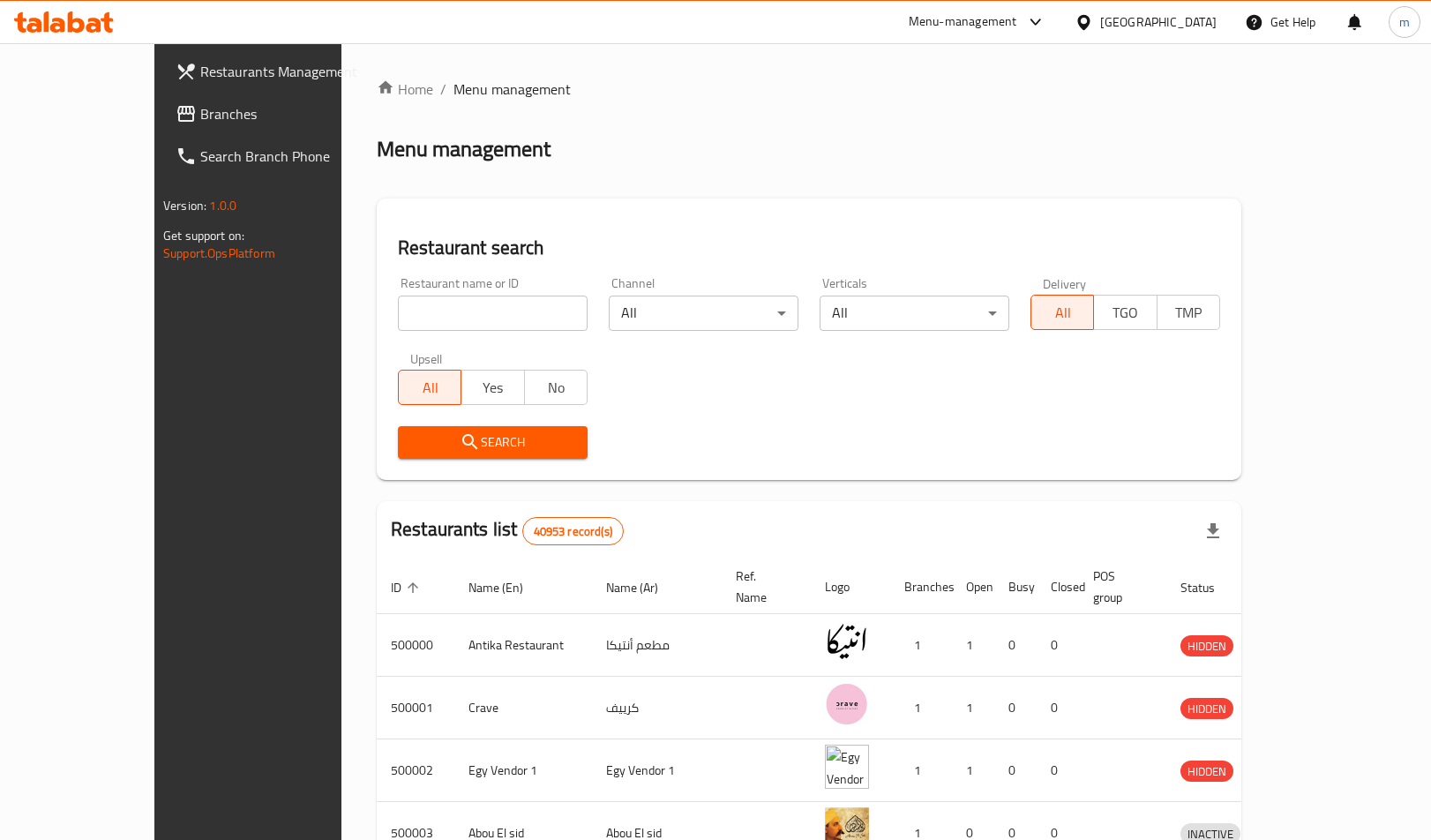
click at [200, 105] on span "Branches" at bounding box center [289, 114] width 179 height 21
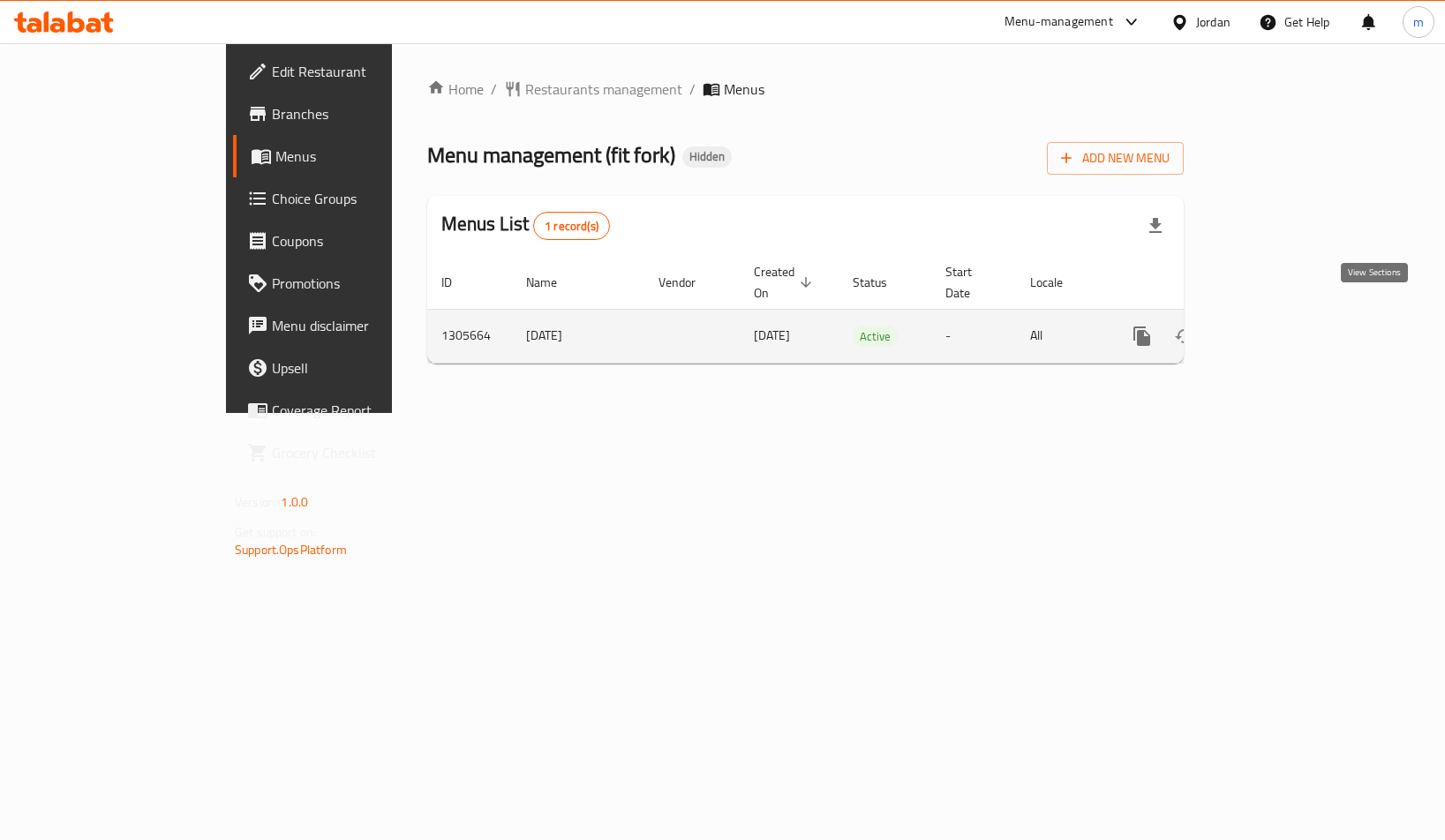
click at [1280, 325] on icon "enhanced table" at bounding box center [1270, 336] width 21 height 21
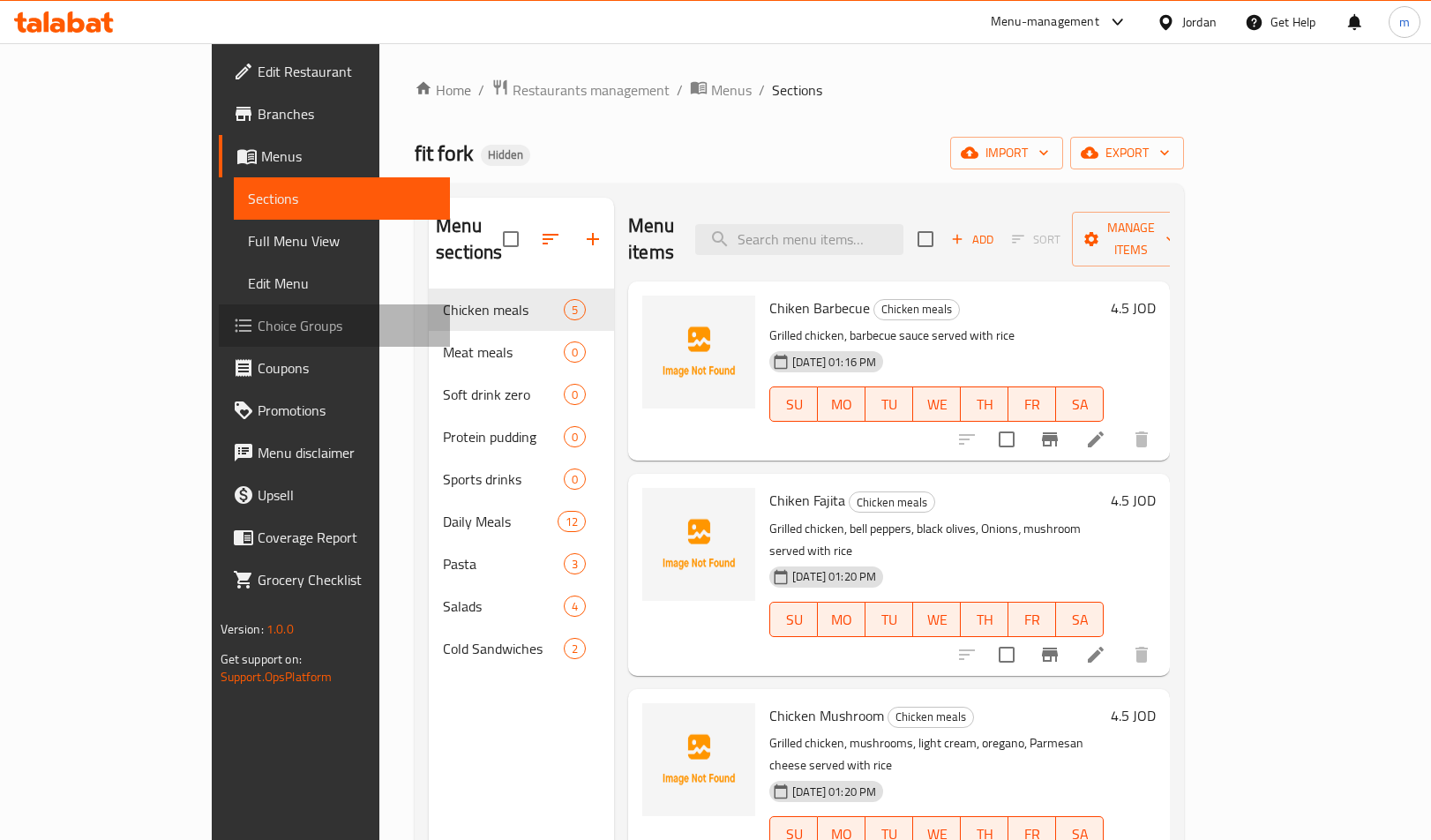
click at [257, 333] on span "Choice Groups" at bounding box center [347, 325] width 179 height 21
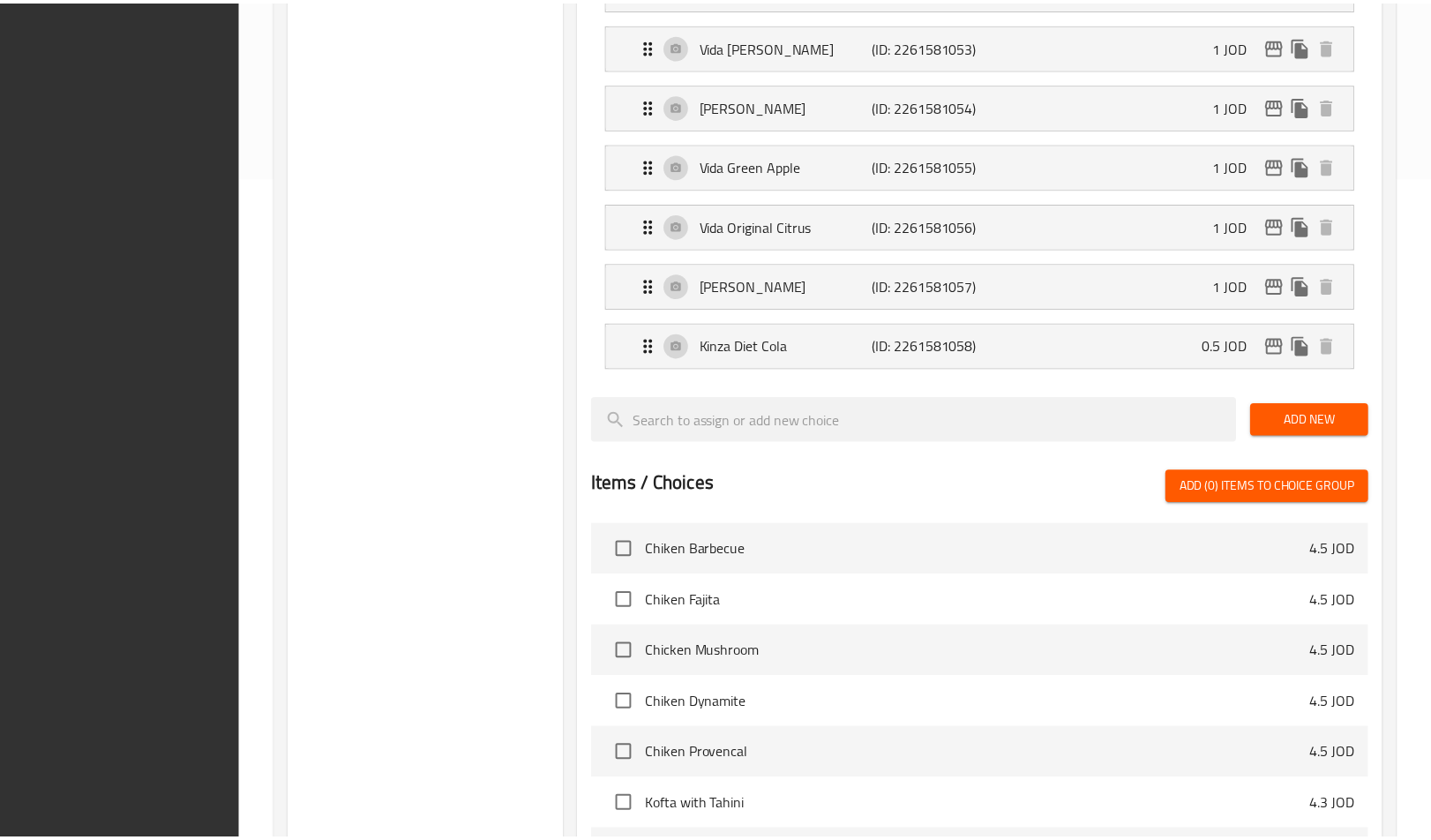
scroll to position [1038, 0]
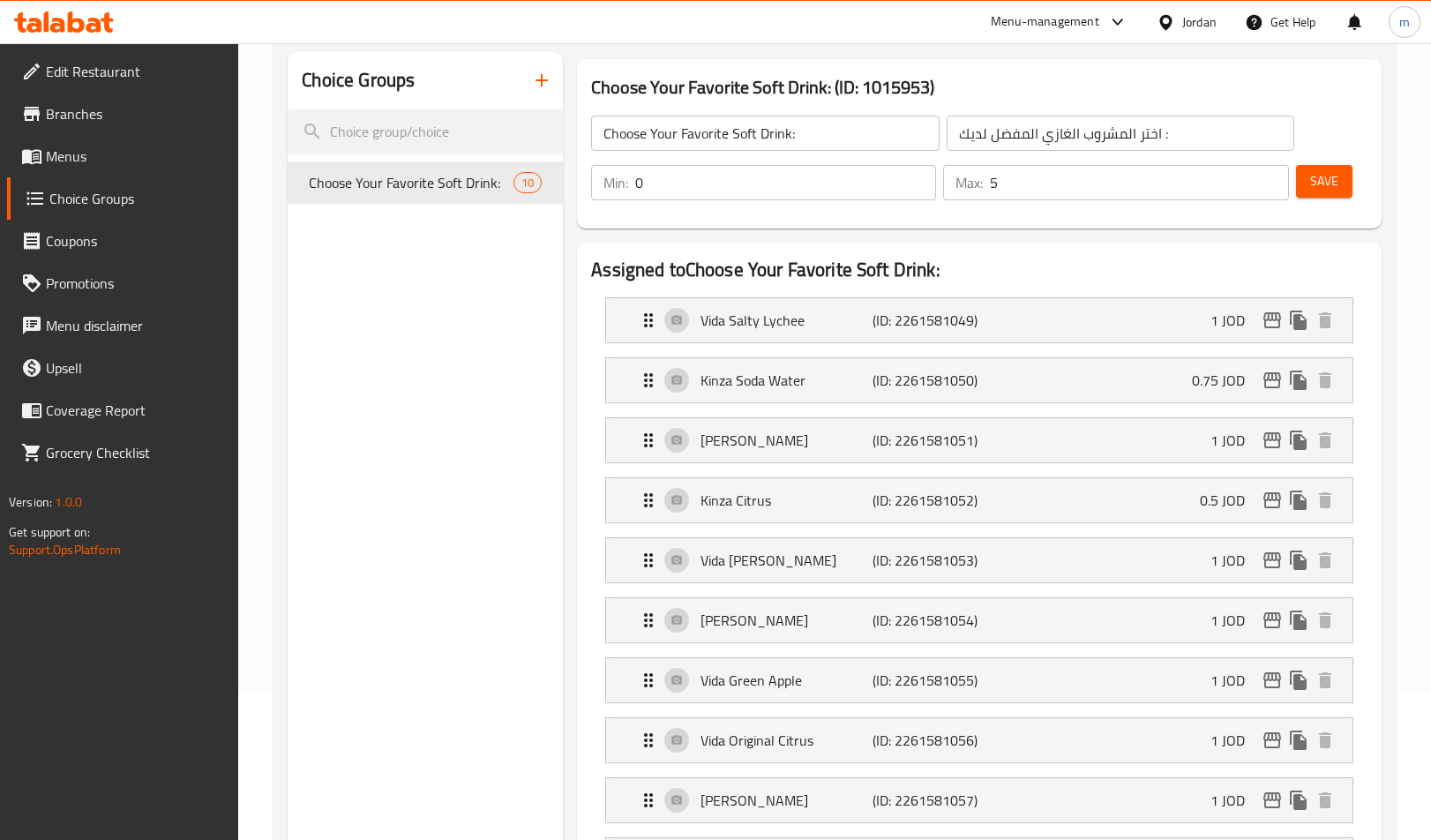
scroll to position [0, 0]
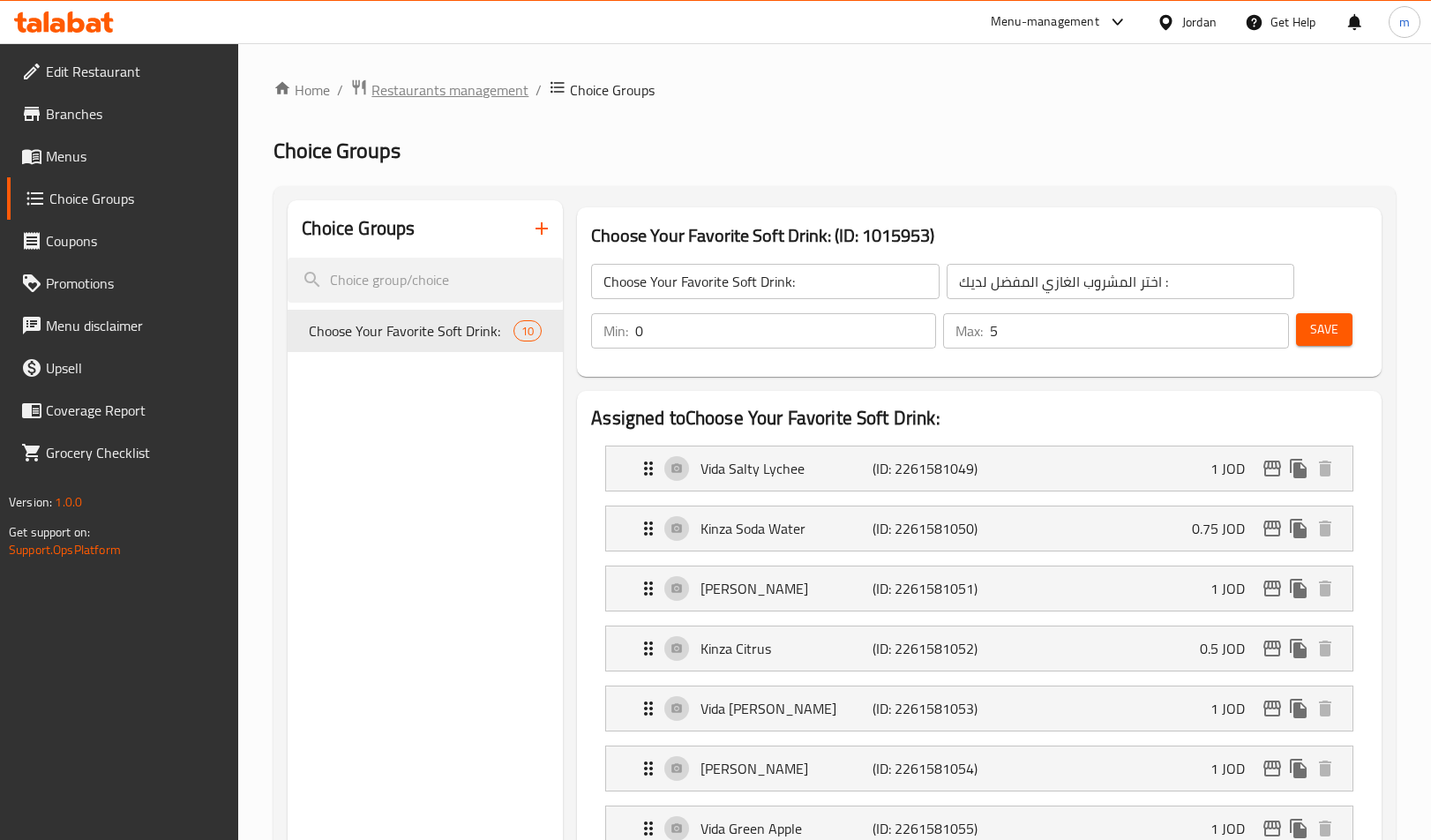
click at [413, 82] on span "Restaurants management" at bounding box center [450, 90] width 157 height 21
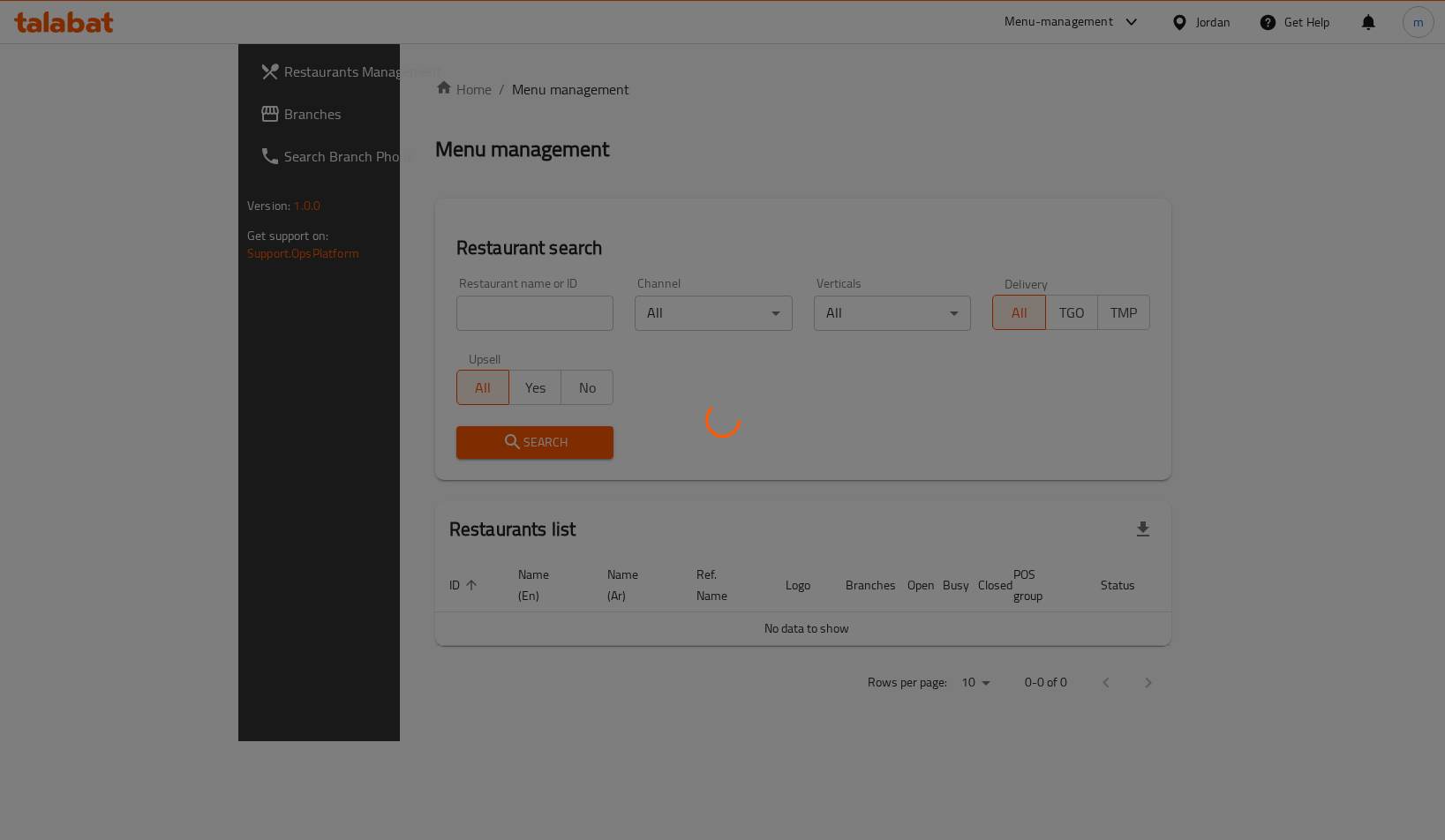
click at [120, 111] on div at bounding box center [722, 420] width 1445 height 840
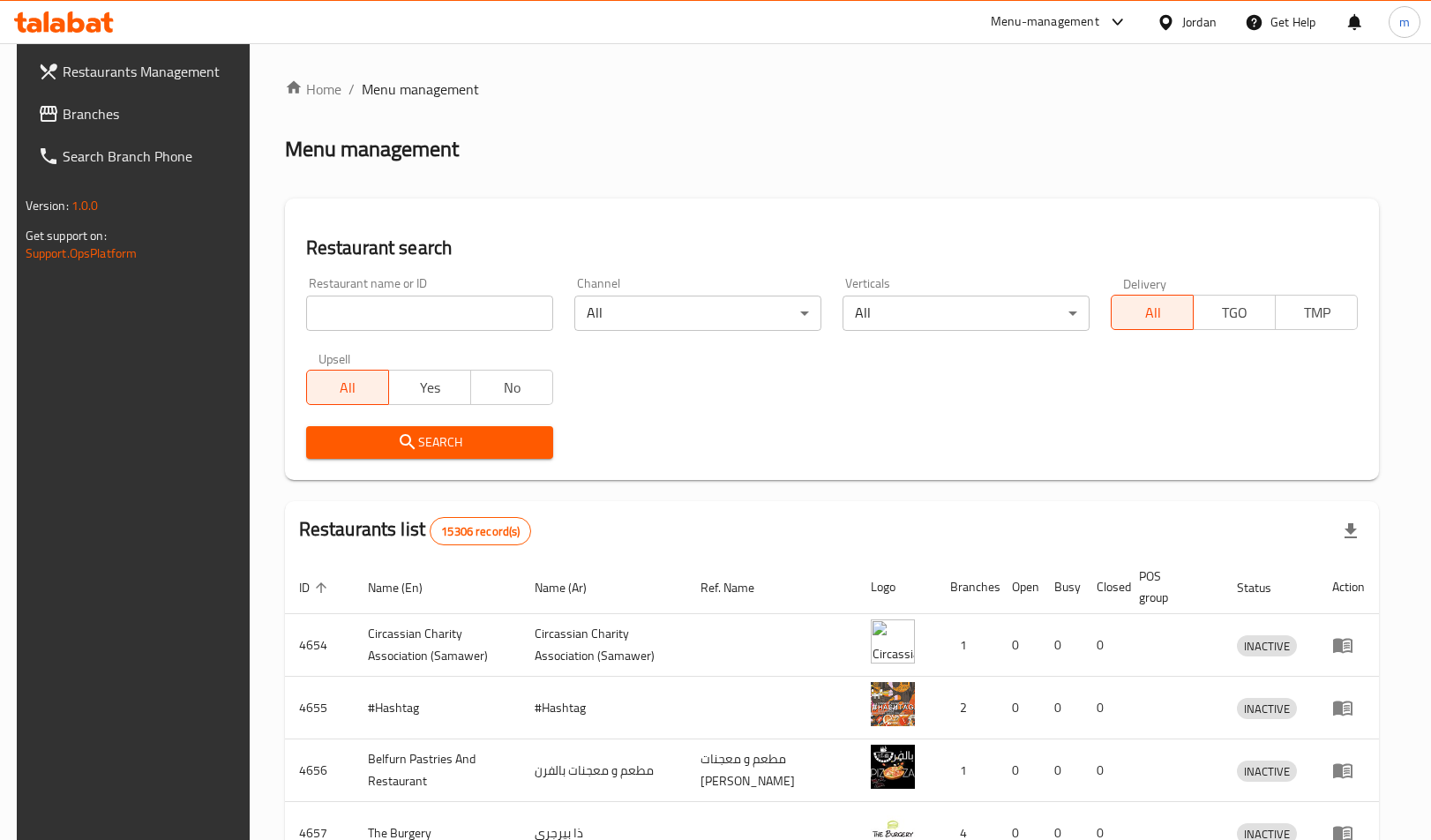
click at [74, 118] on span "Branches" at bounding box center [152, 114] width 179 height 21
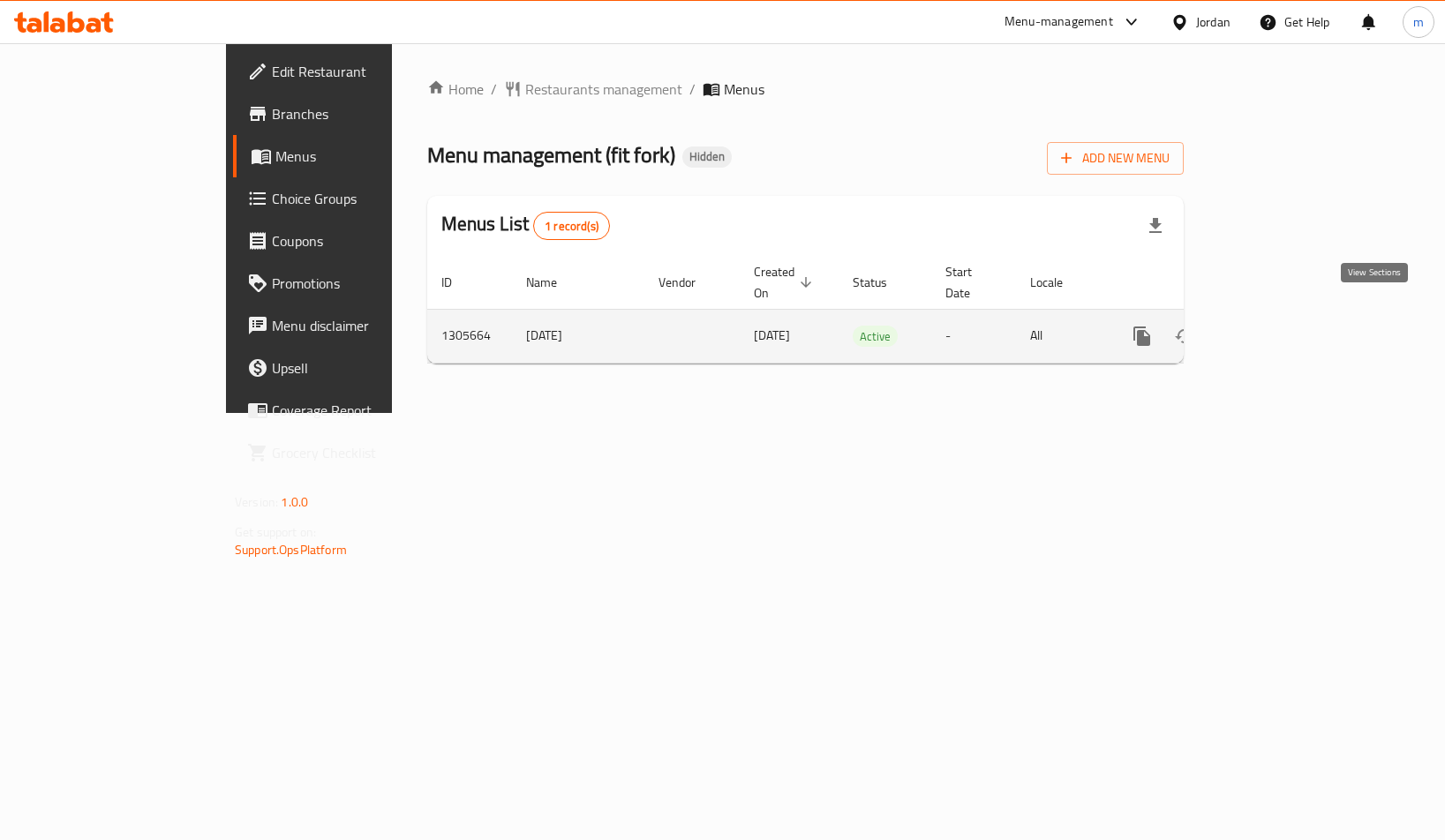
click at [1280, 325] on icon "enhanced table" at bounding box center [1270, 336] width 21 height 21
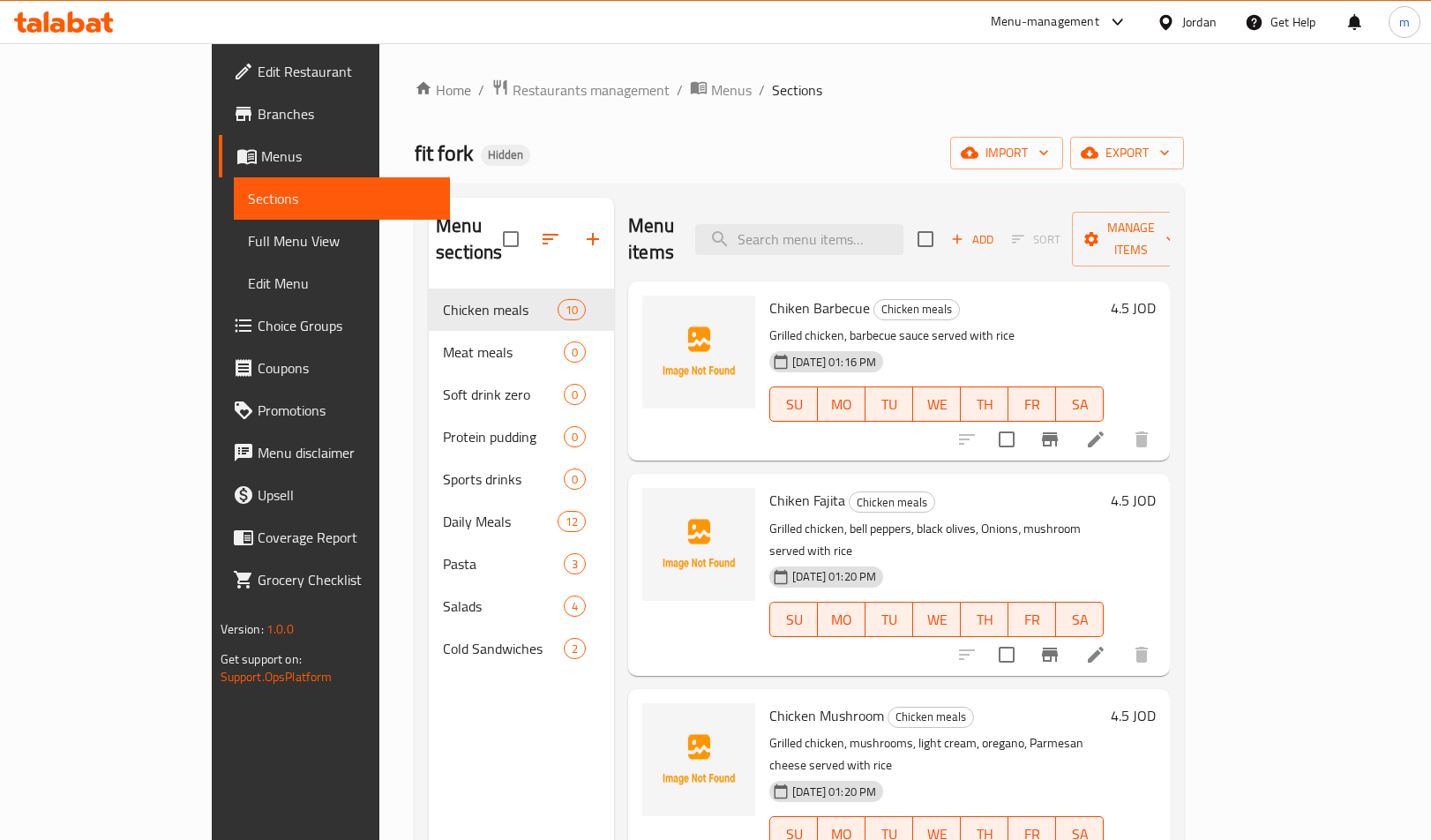
click at [257, 329] on span "Choice Groups" at bounding box center [347, 325] width 179 height 21
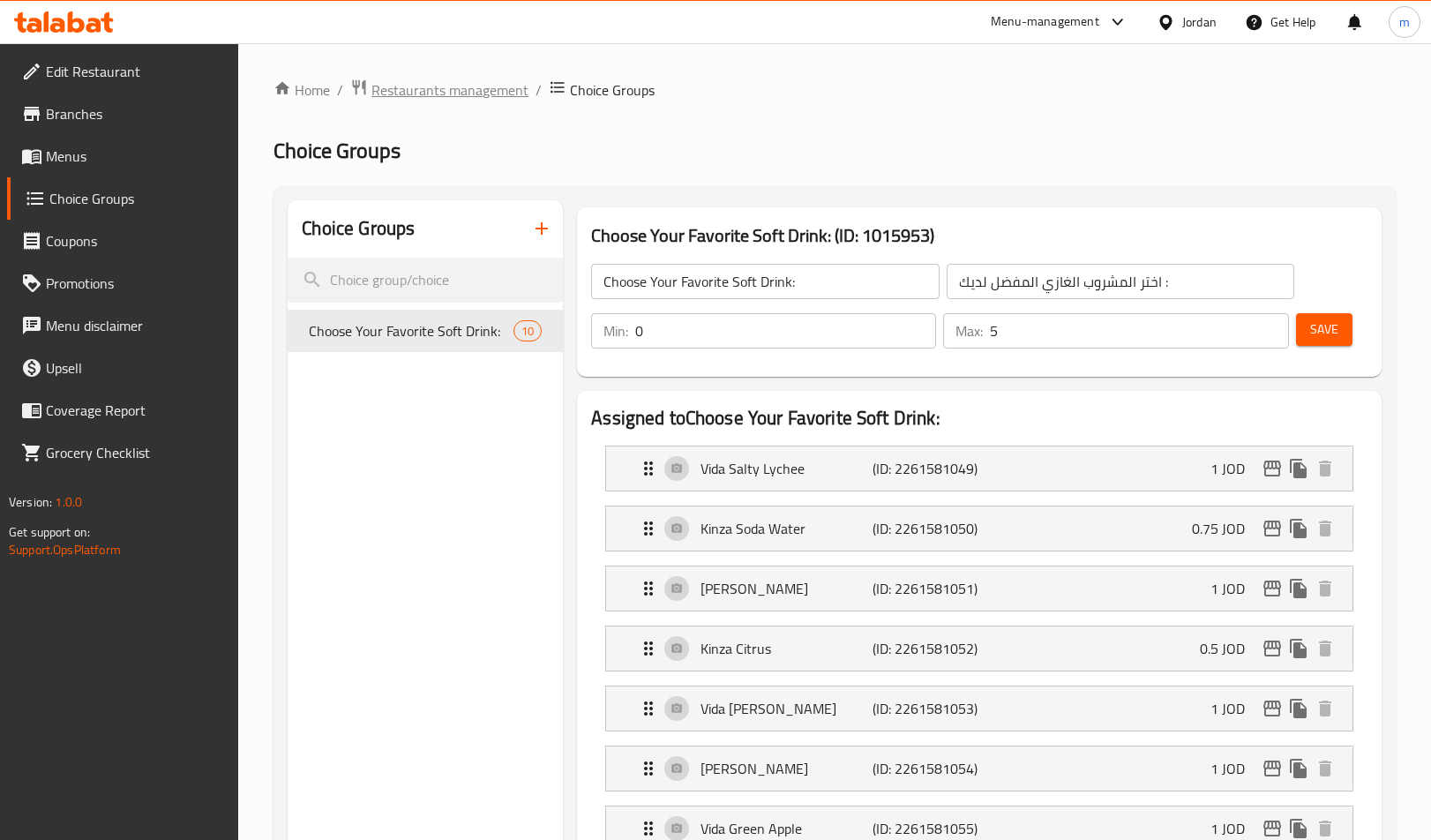
click at [435, 88] on span "Restaurants management" at bounding box center [450, 90] width 157 height 21
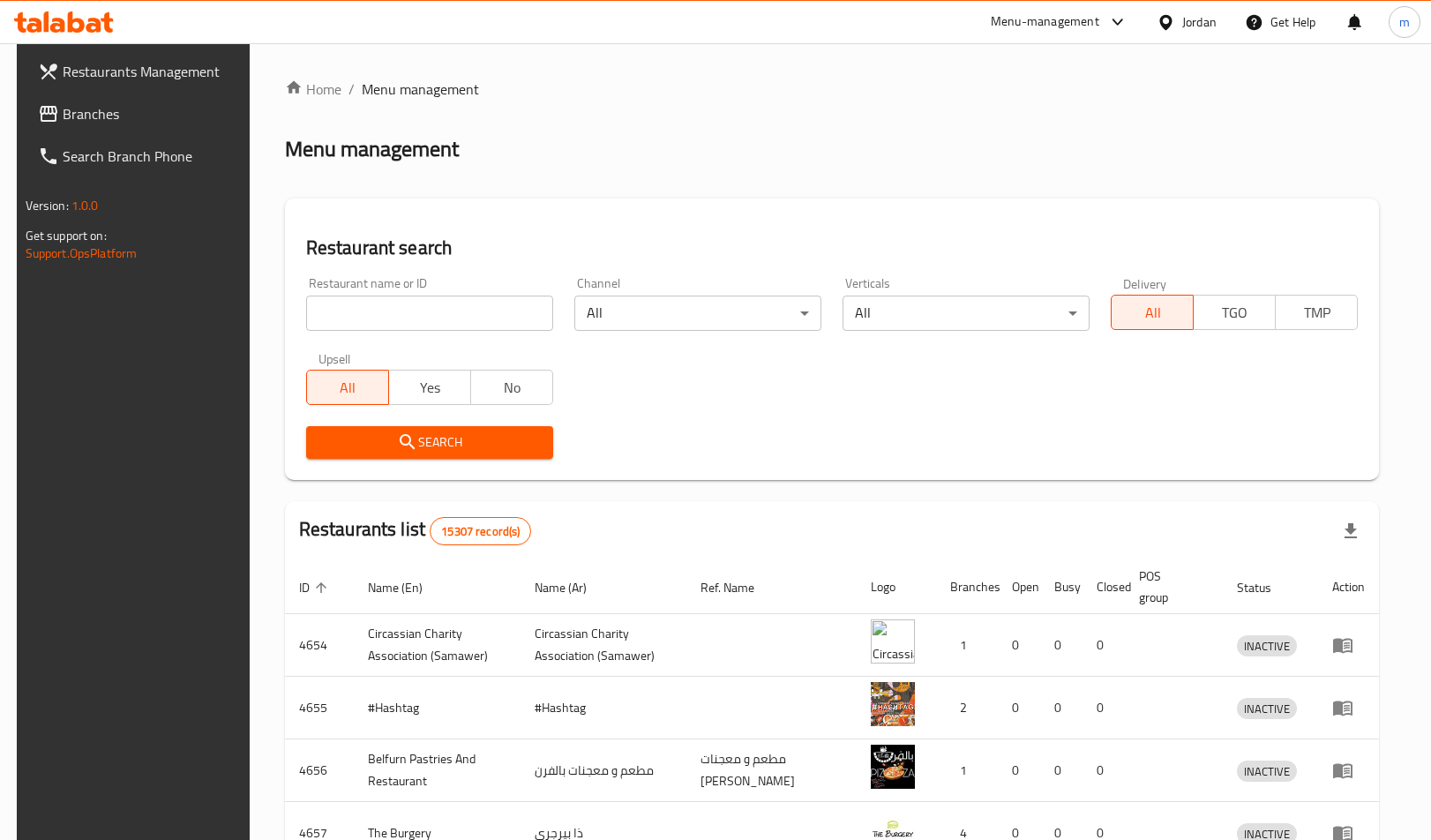
click at [75, 119] on span "Branches" at bounding box center [152, 114] width 179 height 21
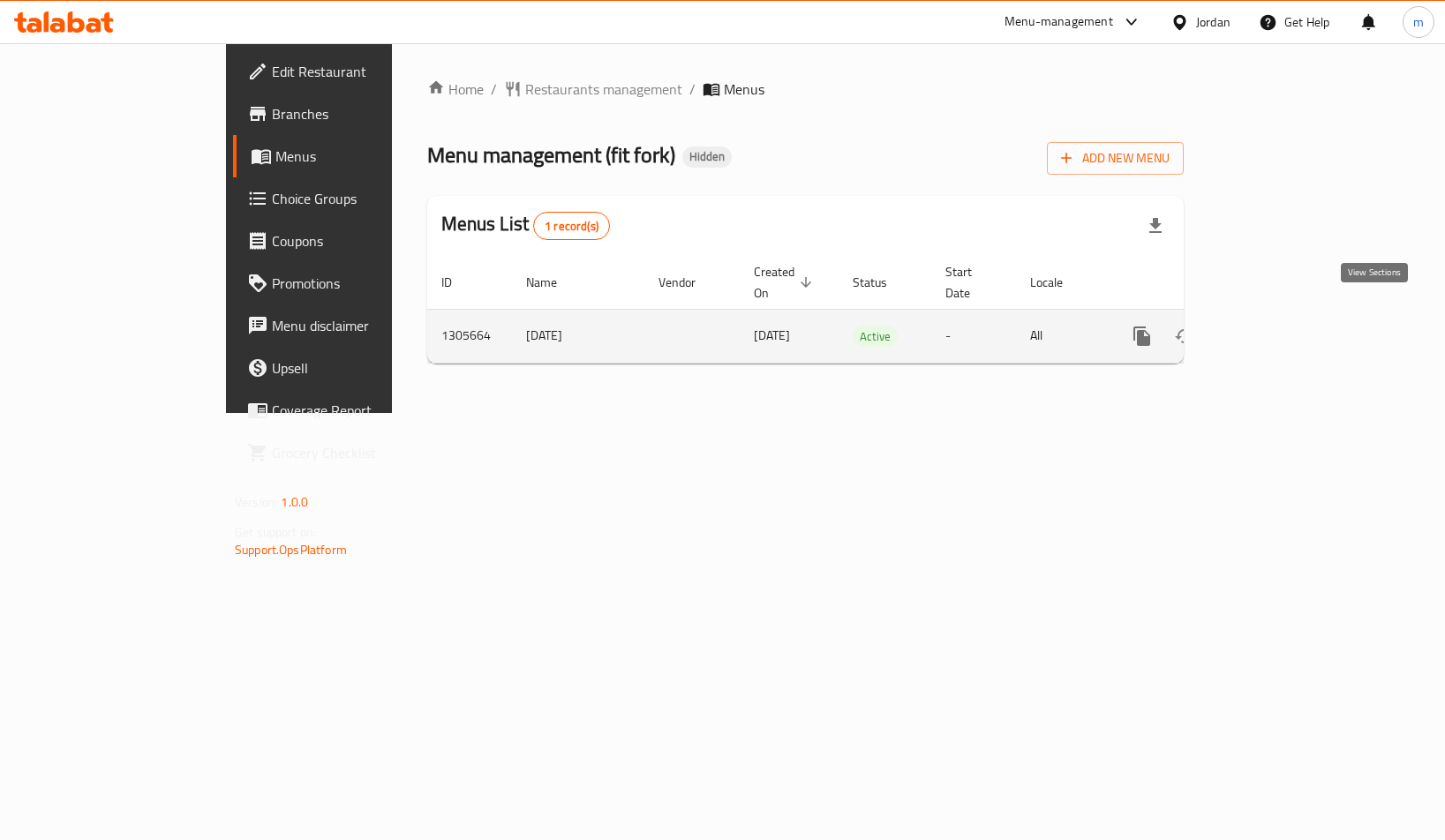
click at [1280, 325] on icon "enhanced table" at bounding box center [1270, 336] width 21 height 21
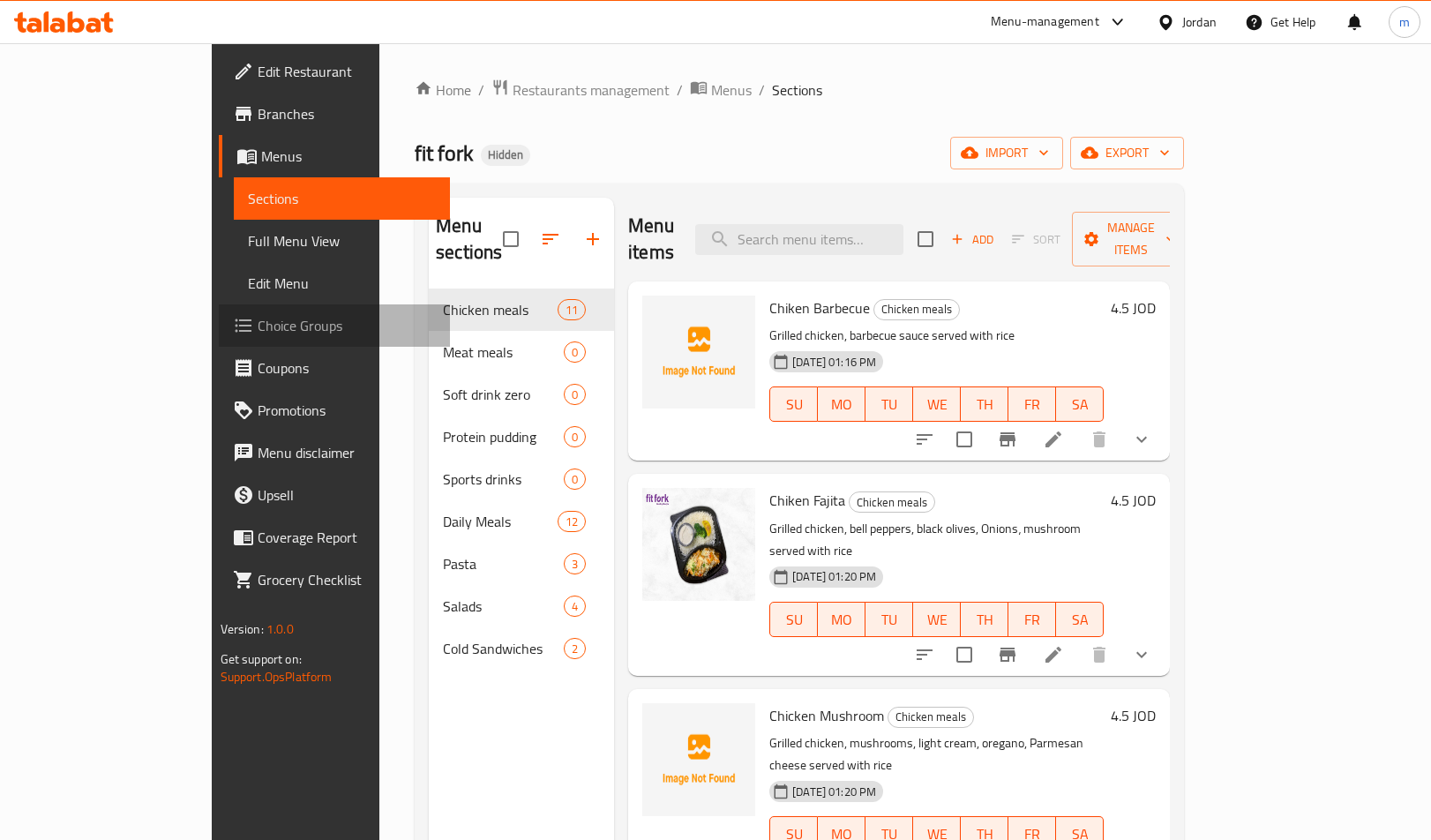
click at [257, 324] on span "Choice Groups" at bounding box center [347, 325] width 179 height 21
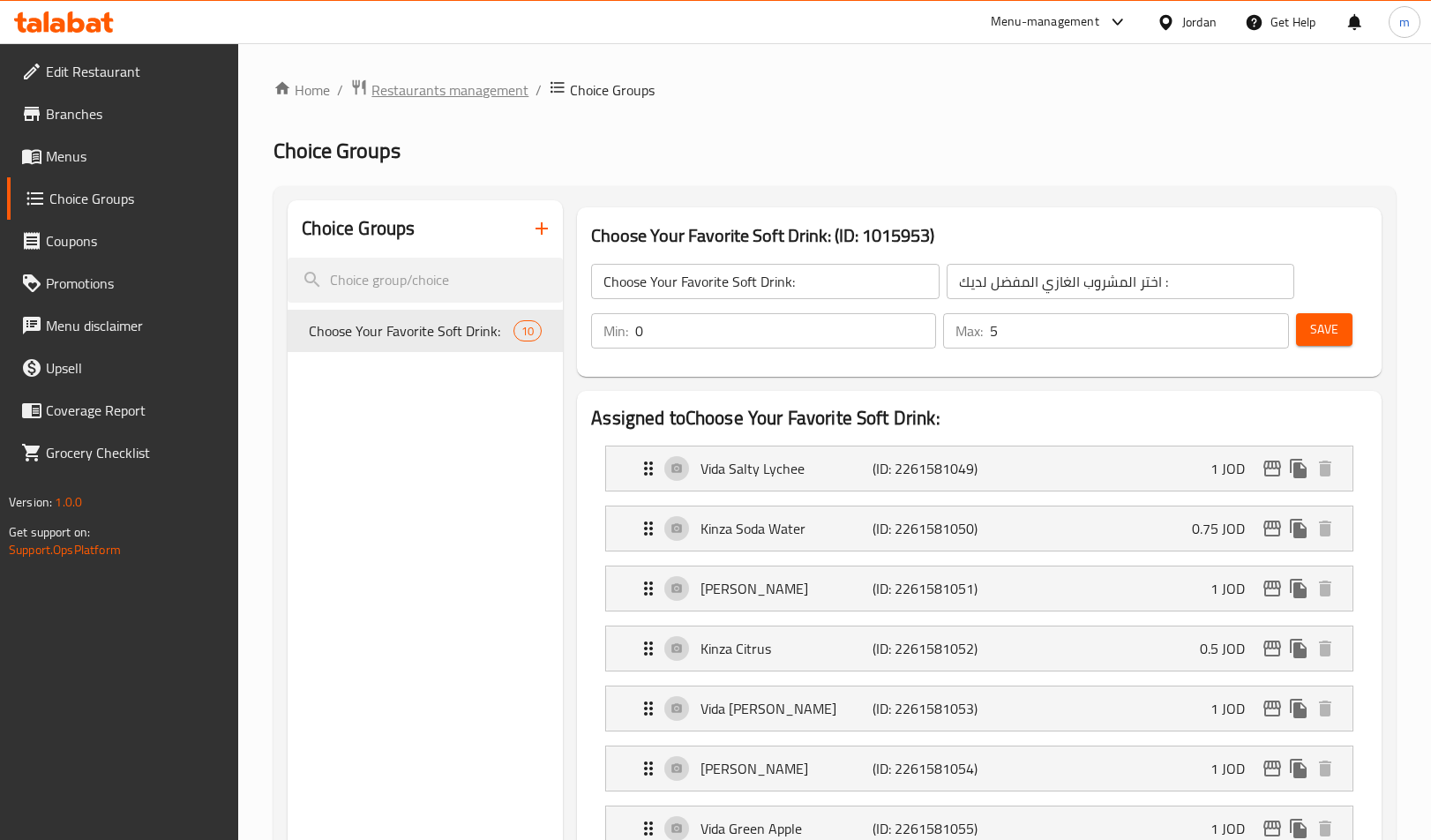
click at [486, 96] on span "Restaurants management" at bounding box center [450, 90] width 157 height 21
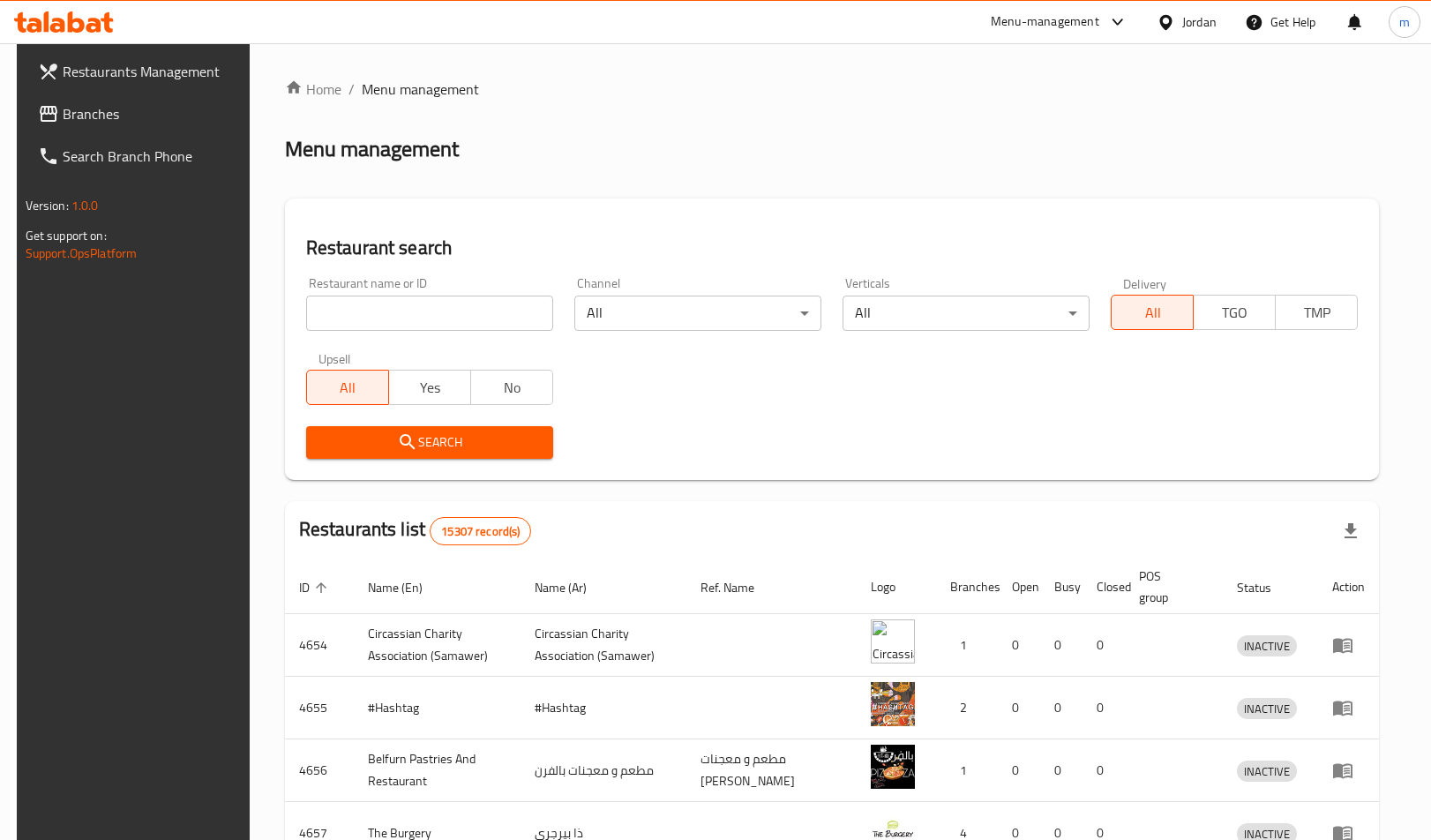
click at [135, 115] on span "Branches" at bounding box center [152, 114] width 179 height 21
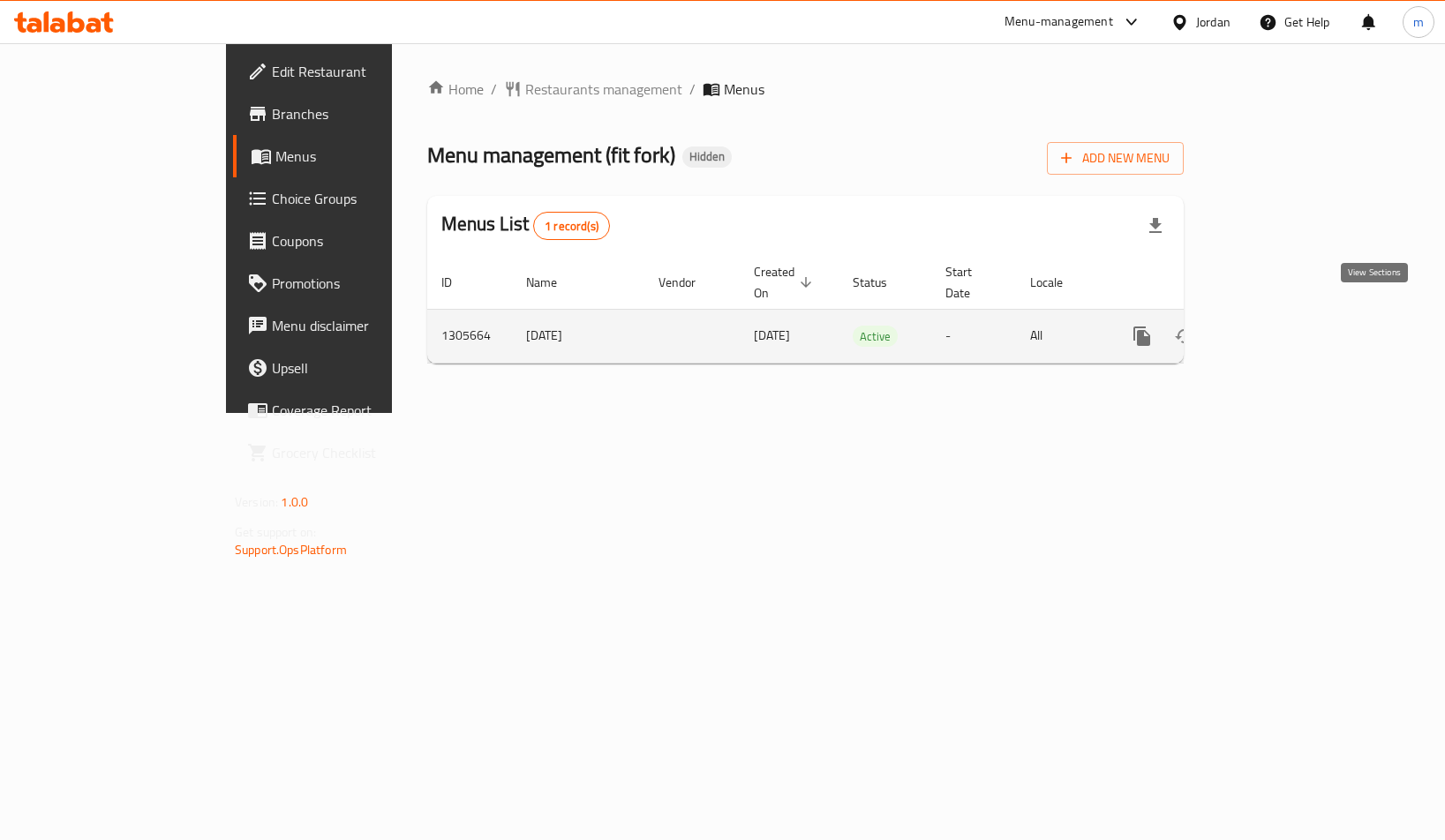
click at [1280, 325] on icon "enhanced table" at bounding box center [1270, 336] width 21 height 21
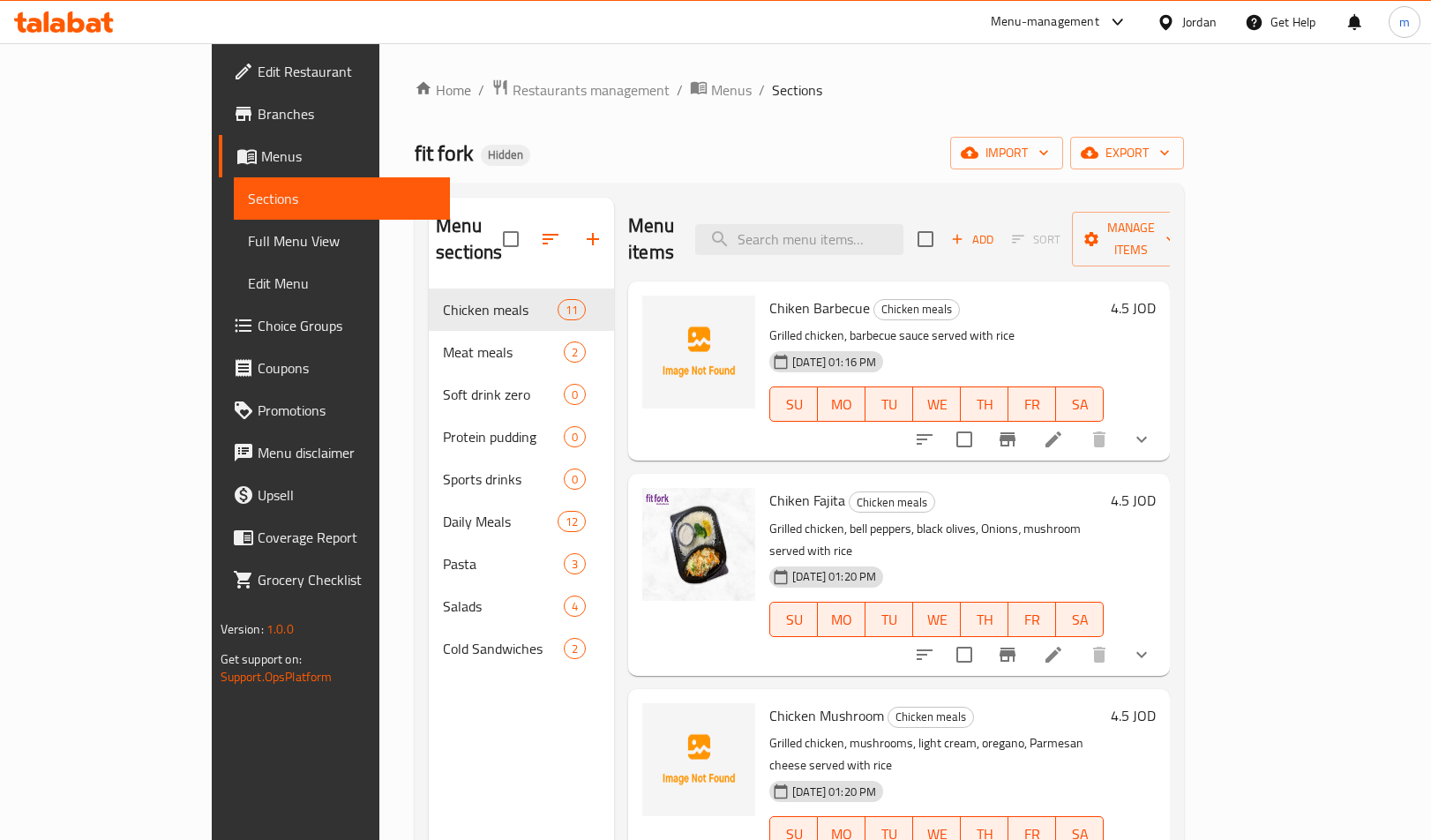
click at [257, 325] on span "Choice Groups" at bounding box center [347, 325] width 179 height 21
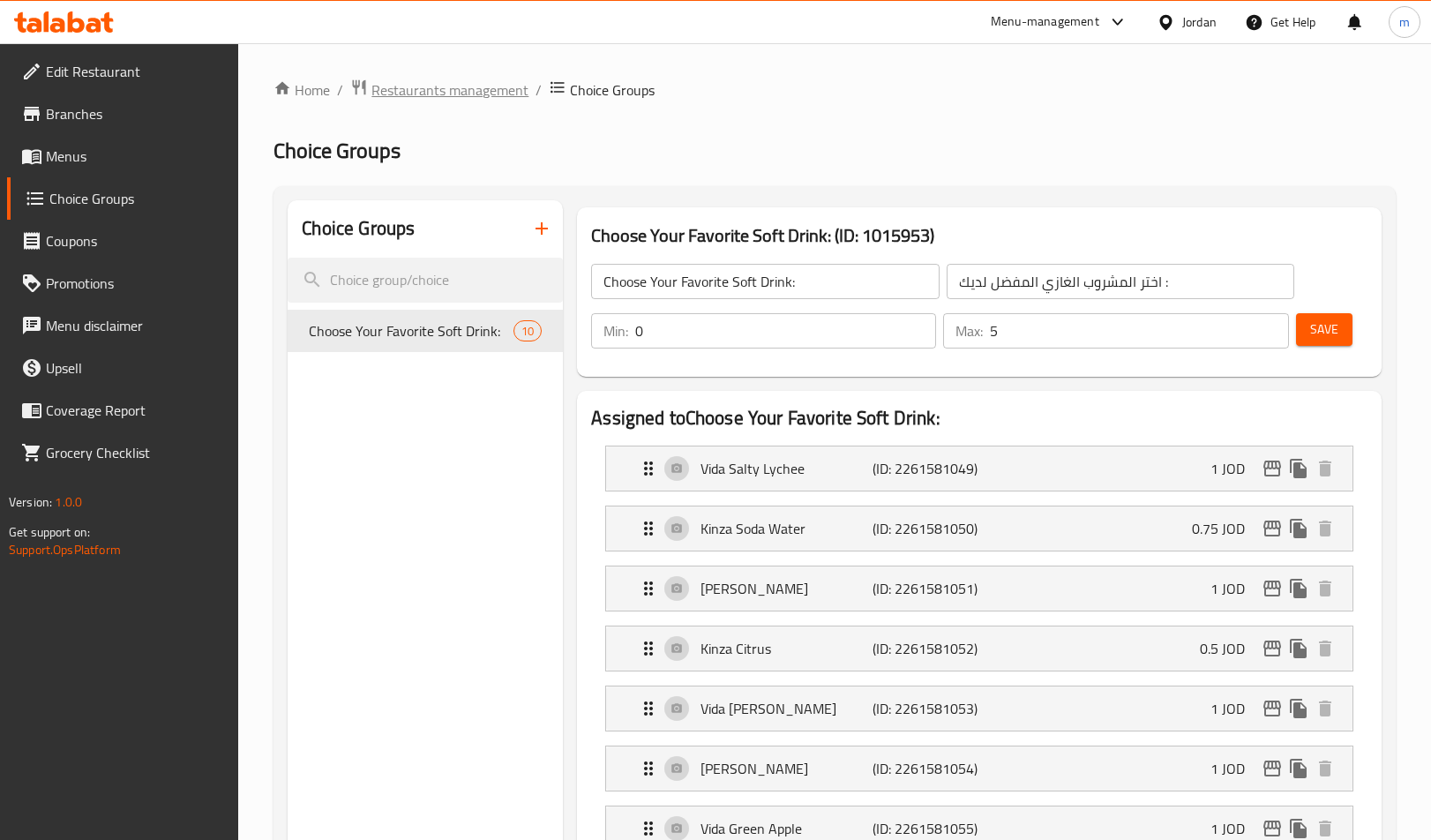
click at [439, 97] on span "Restaurants management" at bounding box center [450, 90] width 157 height 21
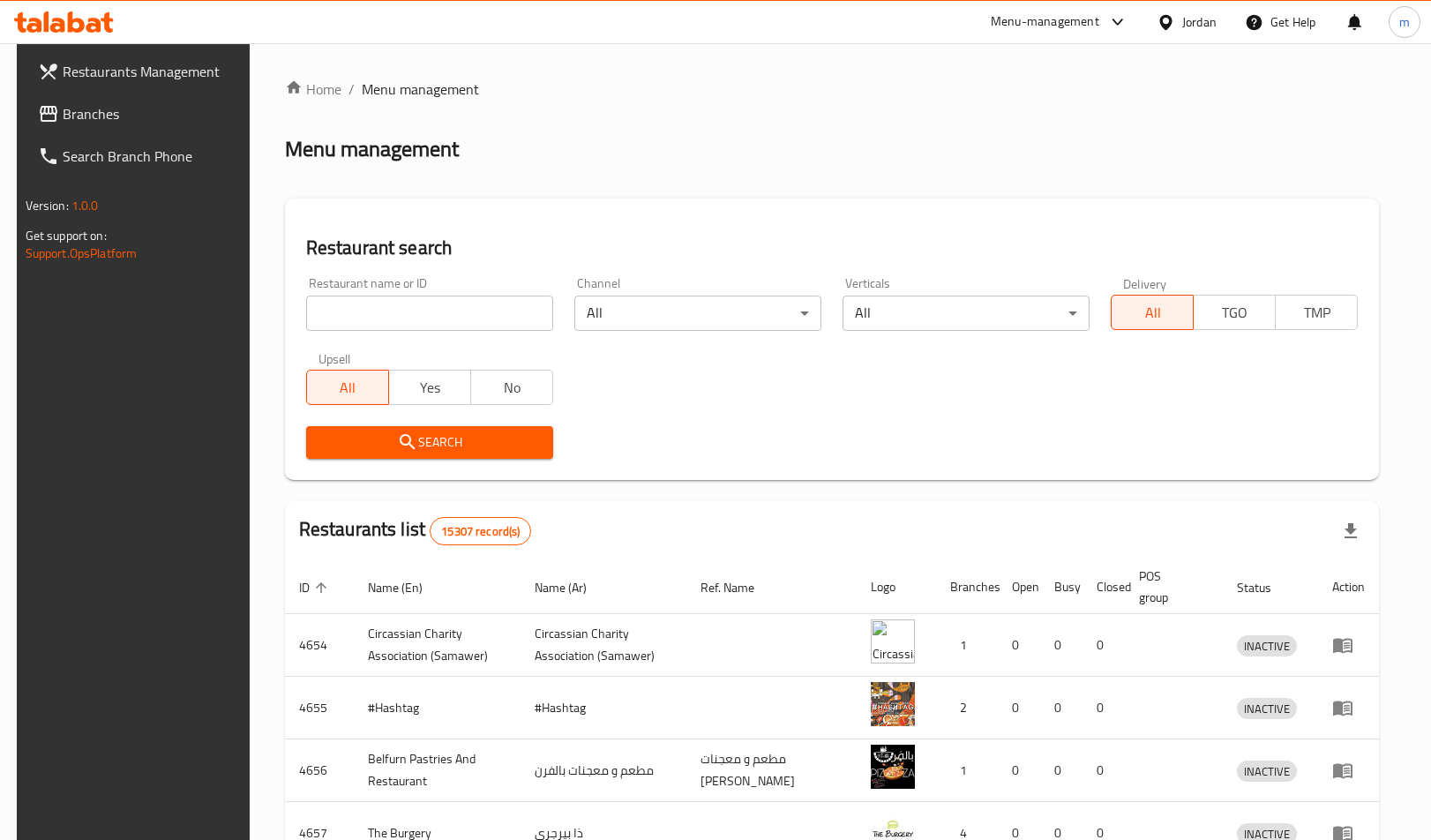
click at [93, 121] on span "Branches" at bounding box center [152, 114] width 179 height 21
